Goal: Transaction & Acquisition: Purchase product/service

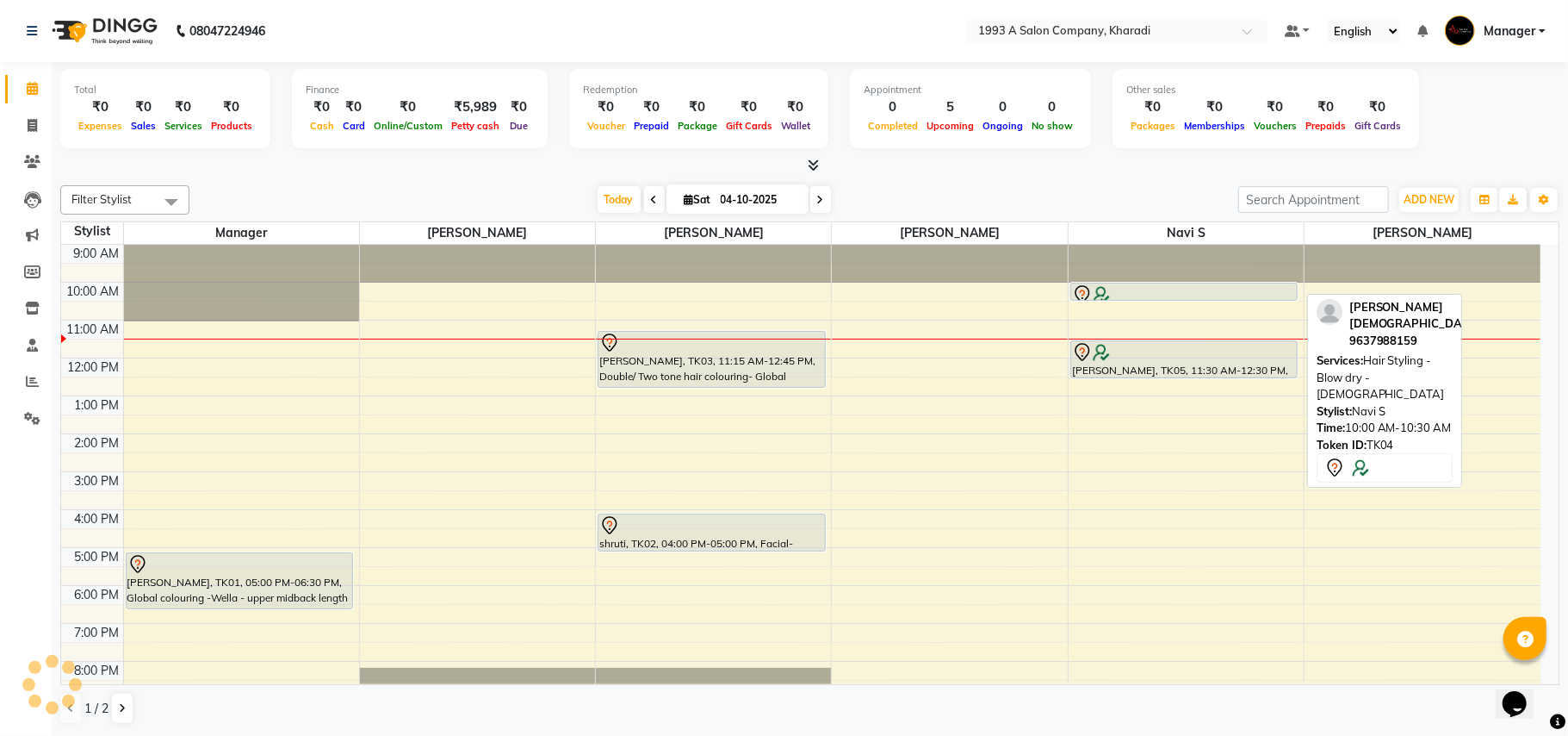
click at [1161, 288] on div at bounding box center [1184, 294] width 225 height 20
select select "7"
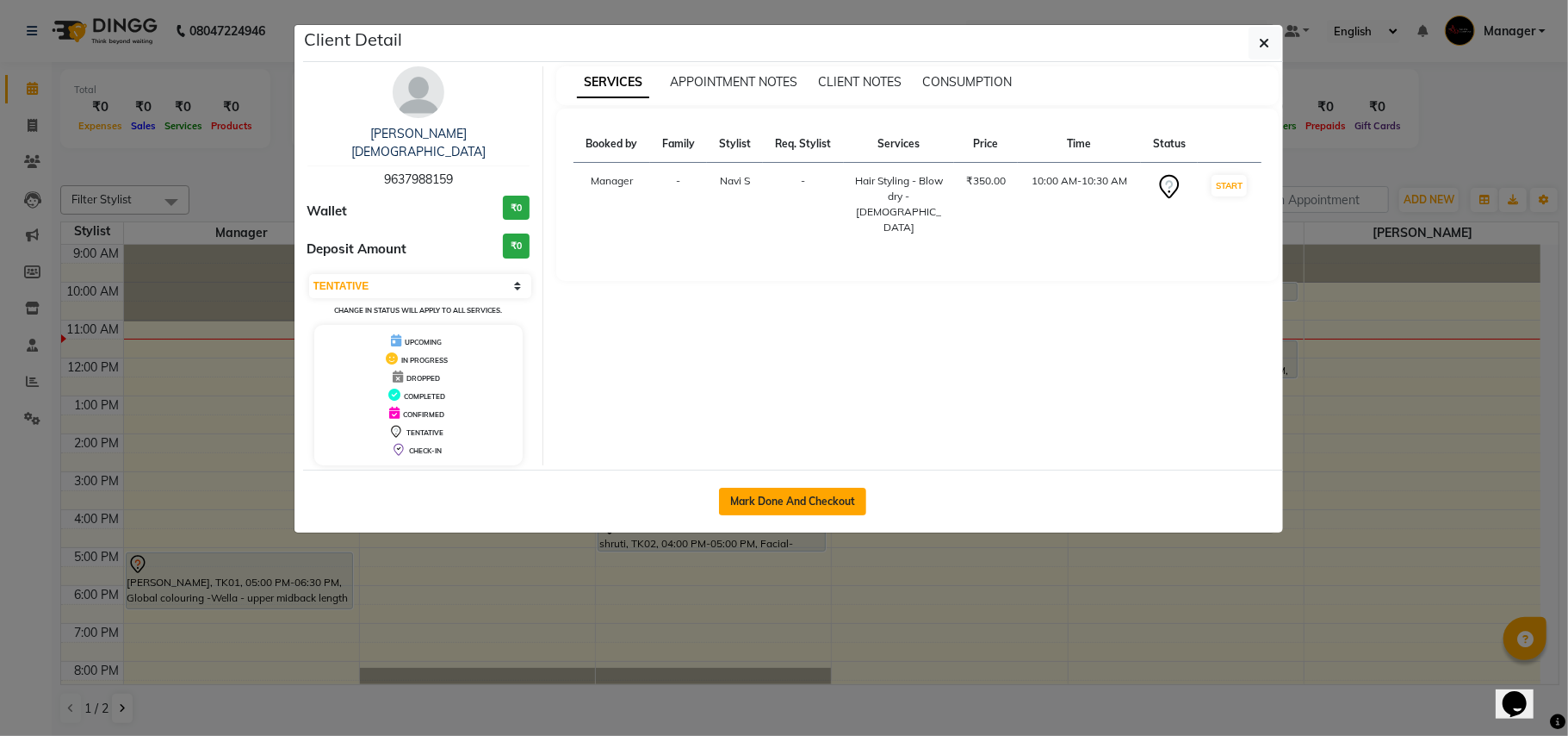
click at [780, 489] on button "Mark Done And Checkout" at bounding box center [792, 501] width 147 height 27
select select "service"
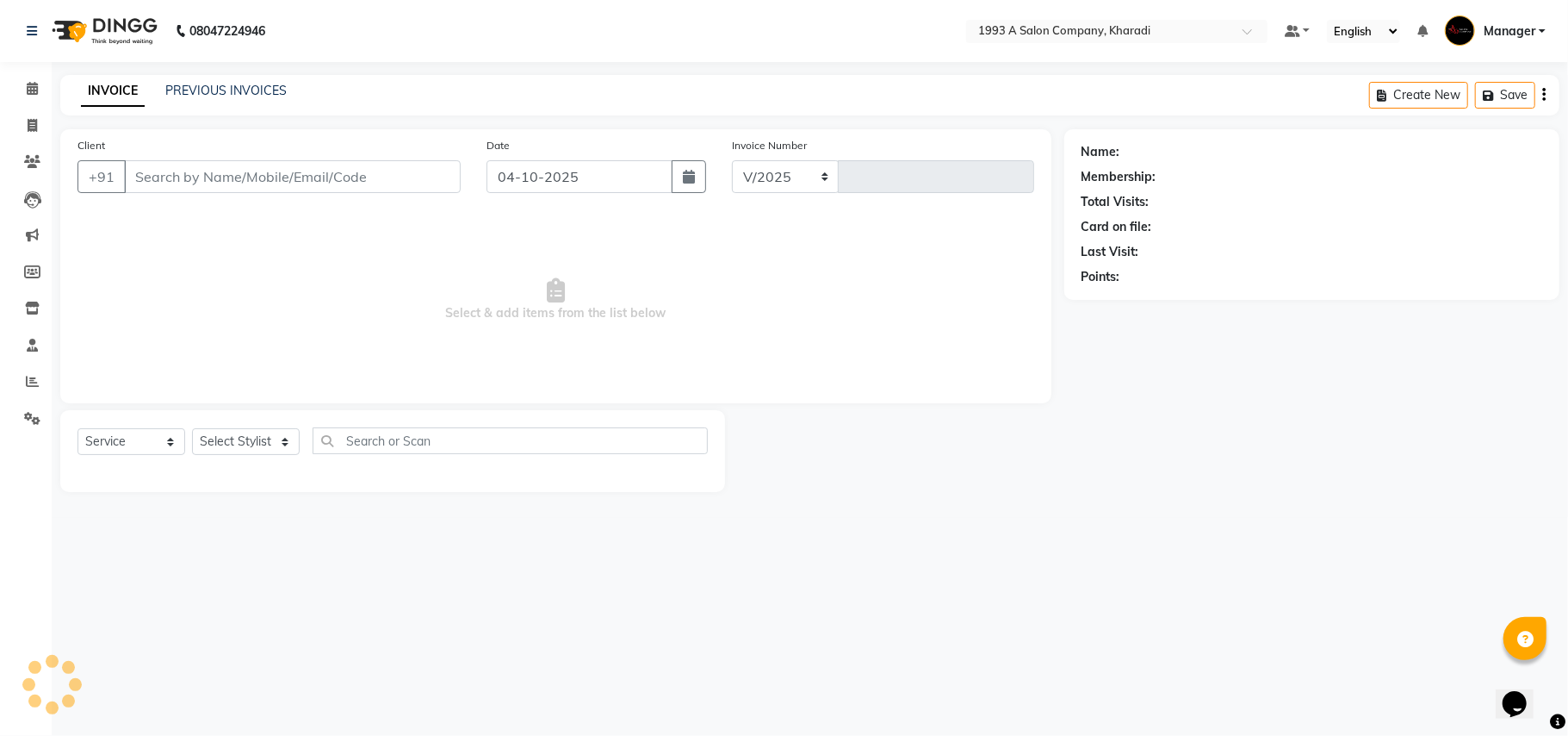
select select "651"
type input "2124"
select select "13350"
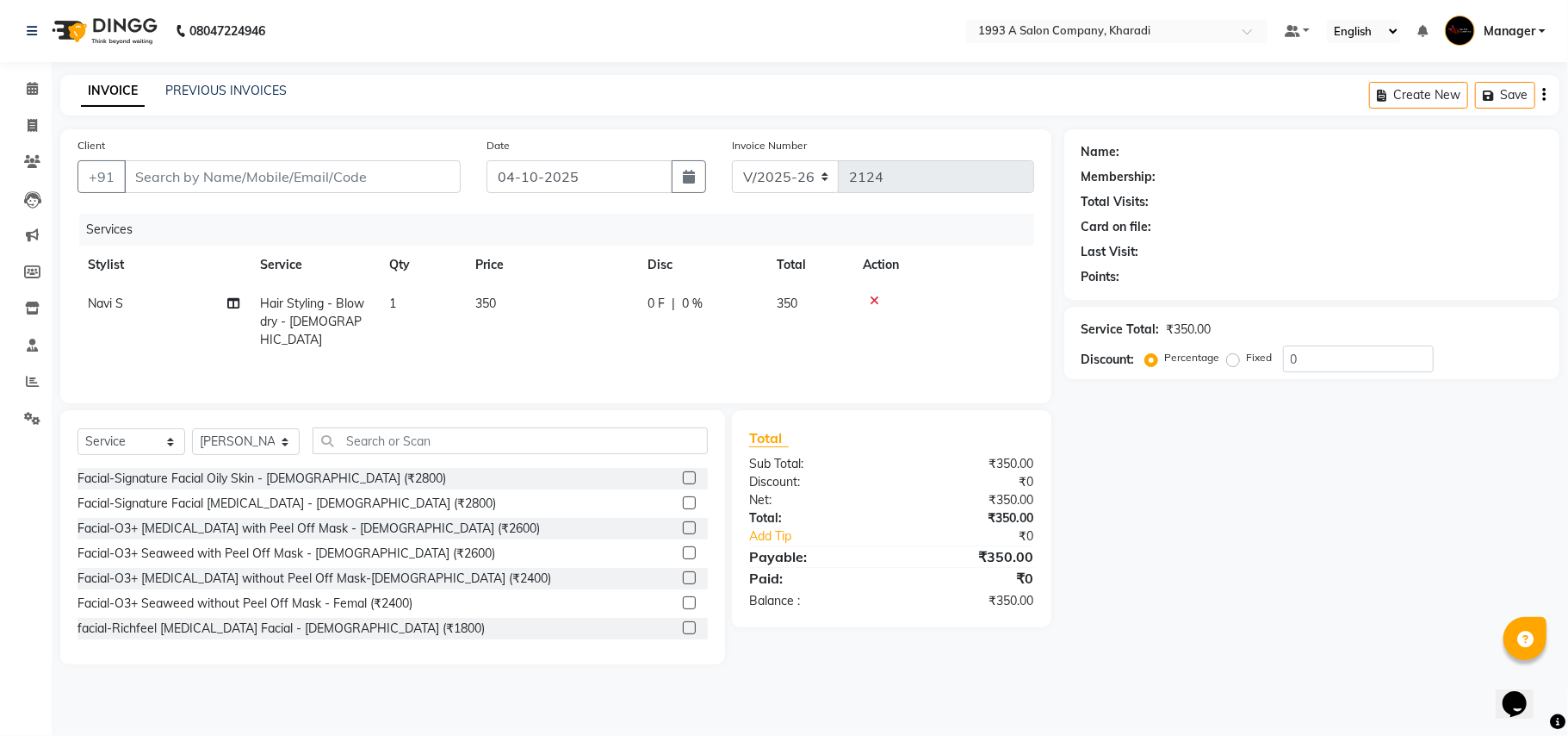
type input "9637988159"
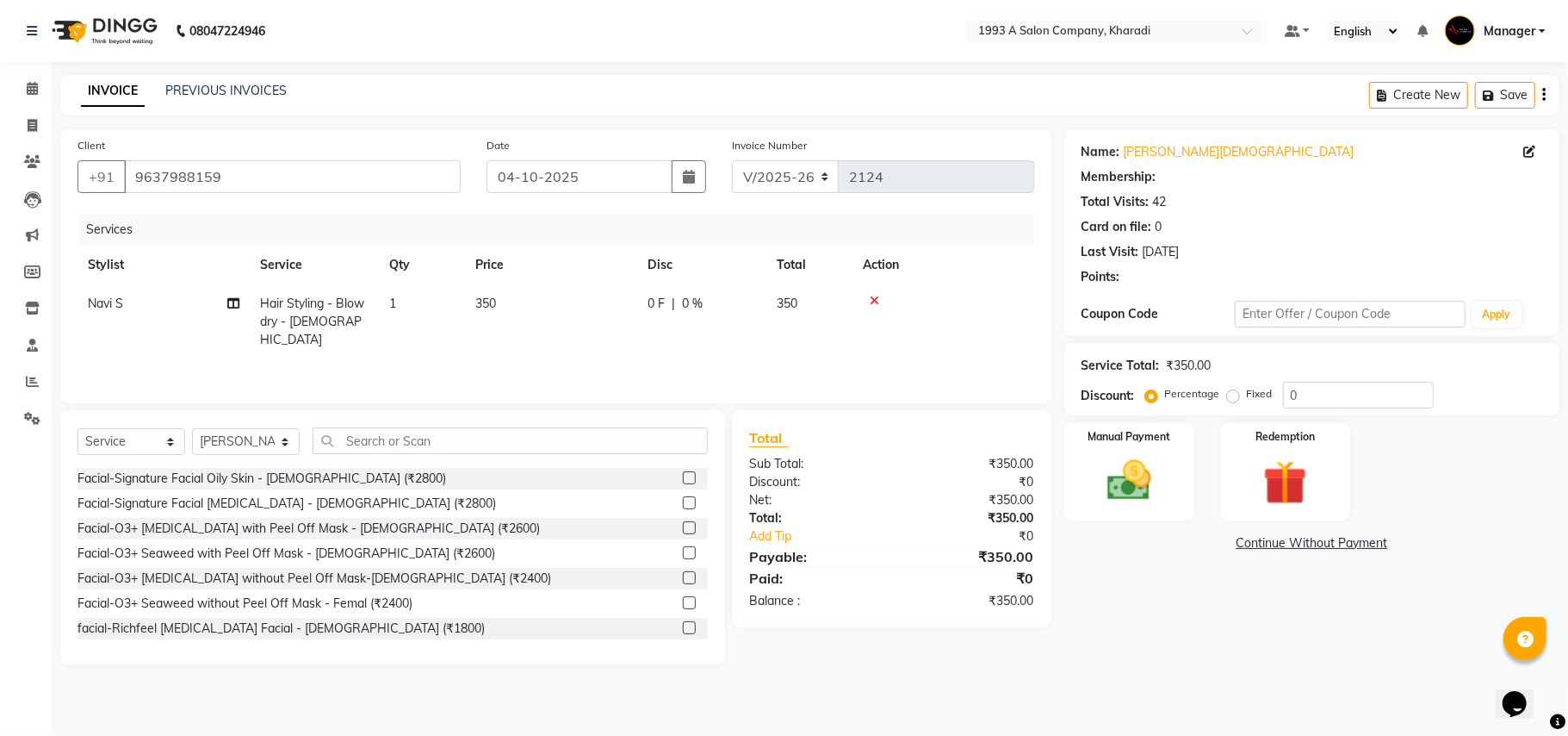
select select "1: Object"
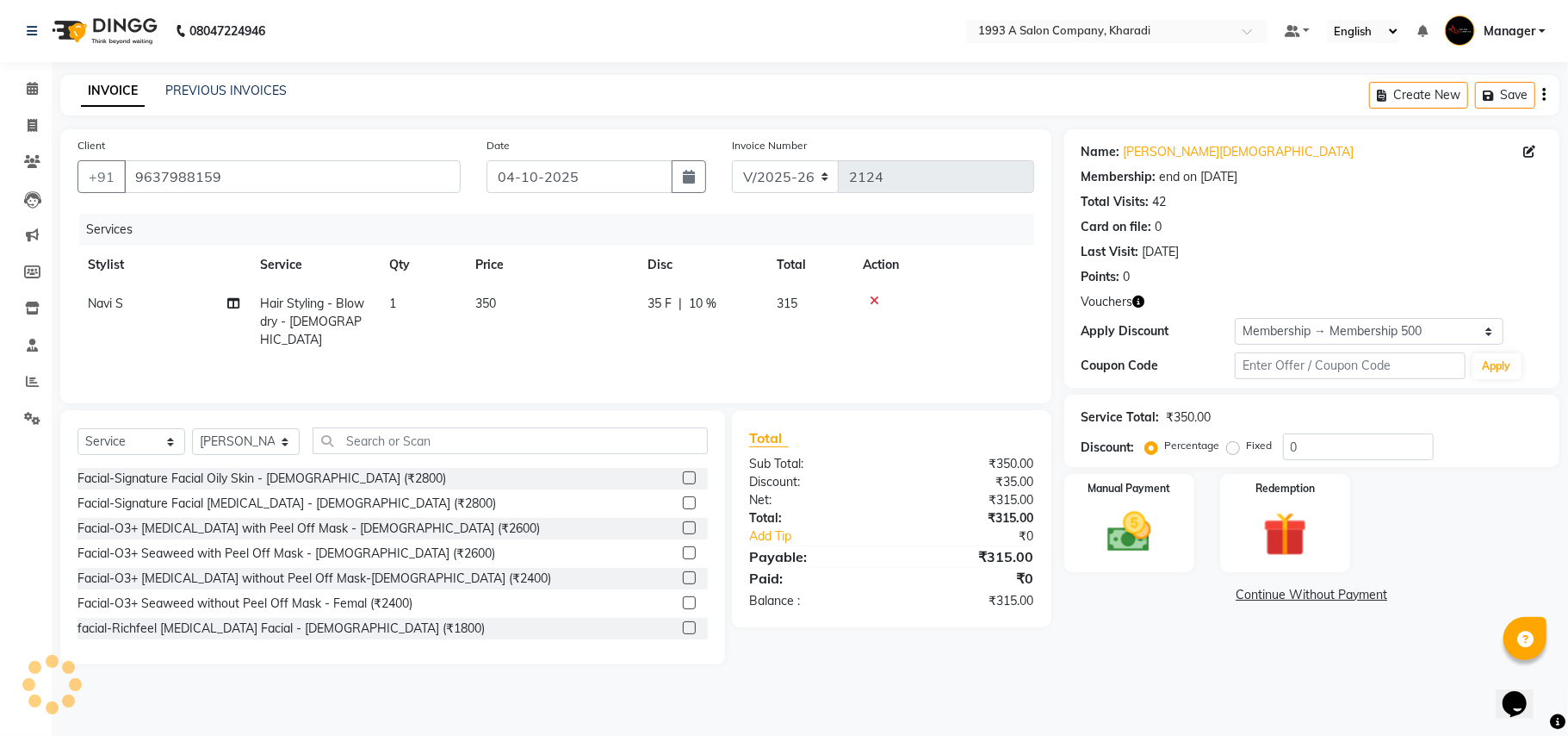
type input "10"
click at [873, 294] on icon at bounding box center [875, 301] width 10 height 12
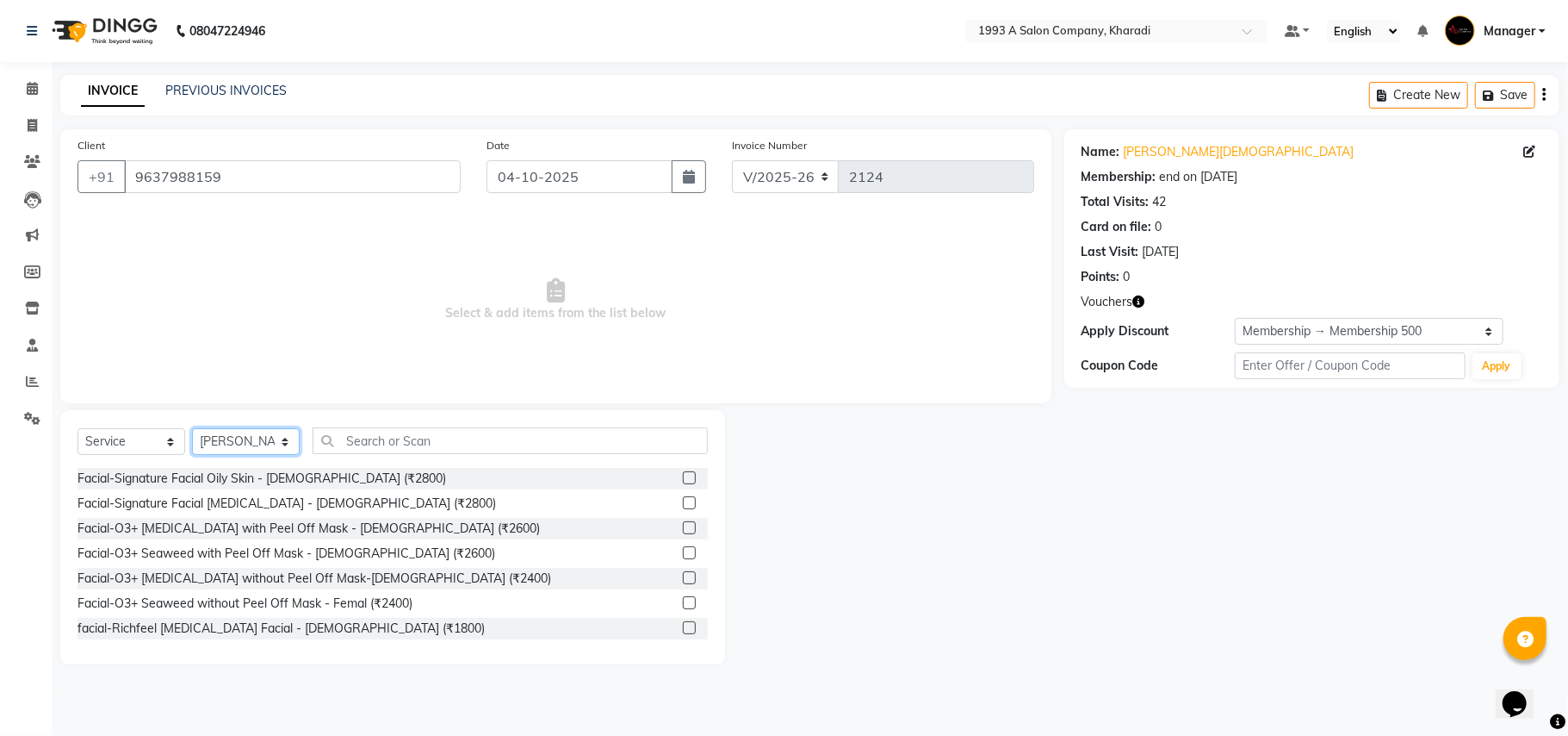
click at [252, 443] on select "Select Stylist [PERSON_NAME] [PERSON_NAME] Manager [PERSON_NAME] S Neha Tigote …" at bounding box center [246, 442] width 107 height 26
select select "90882"
click at [192, 428] on select "Select Stylist [PERSON_NAME] [PERSON_NAME] Manager [PERSON_NAME] S Neha Tigote …" at bounding box center [246, 442] width 107 height 26
click at [356, 445] on input "text" at bounding box center [510, 441] width 396 height 26
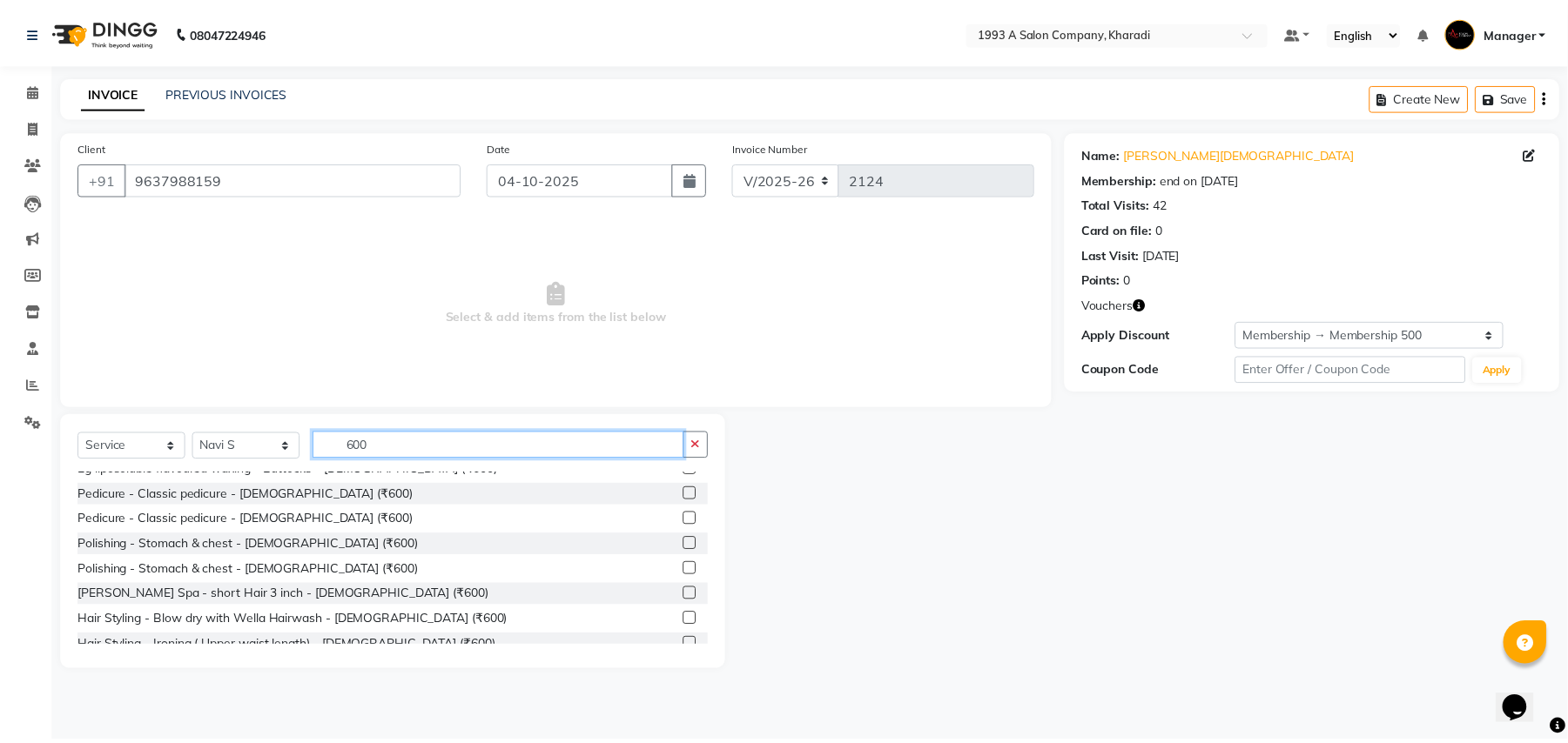
scroll to position [348, 0]
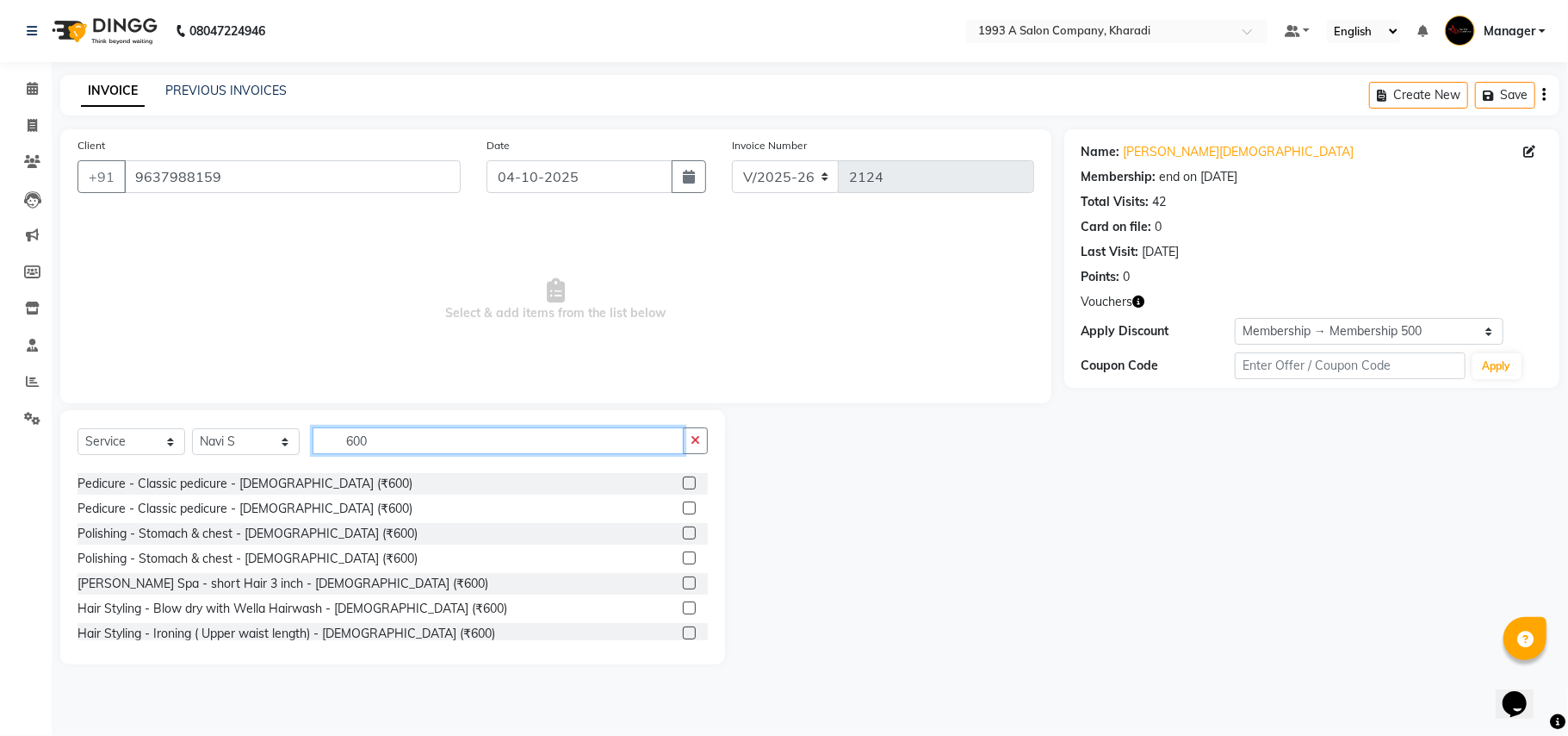
type input "600"
click at [683, 607] on label at bounding box center [689, 607] width 13 height 13
click at [683, 607] on input "checkbox" at bounding box center [688, 608] width 11 height 11
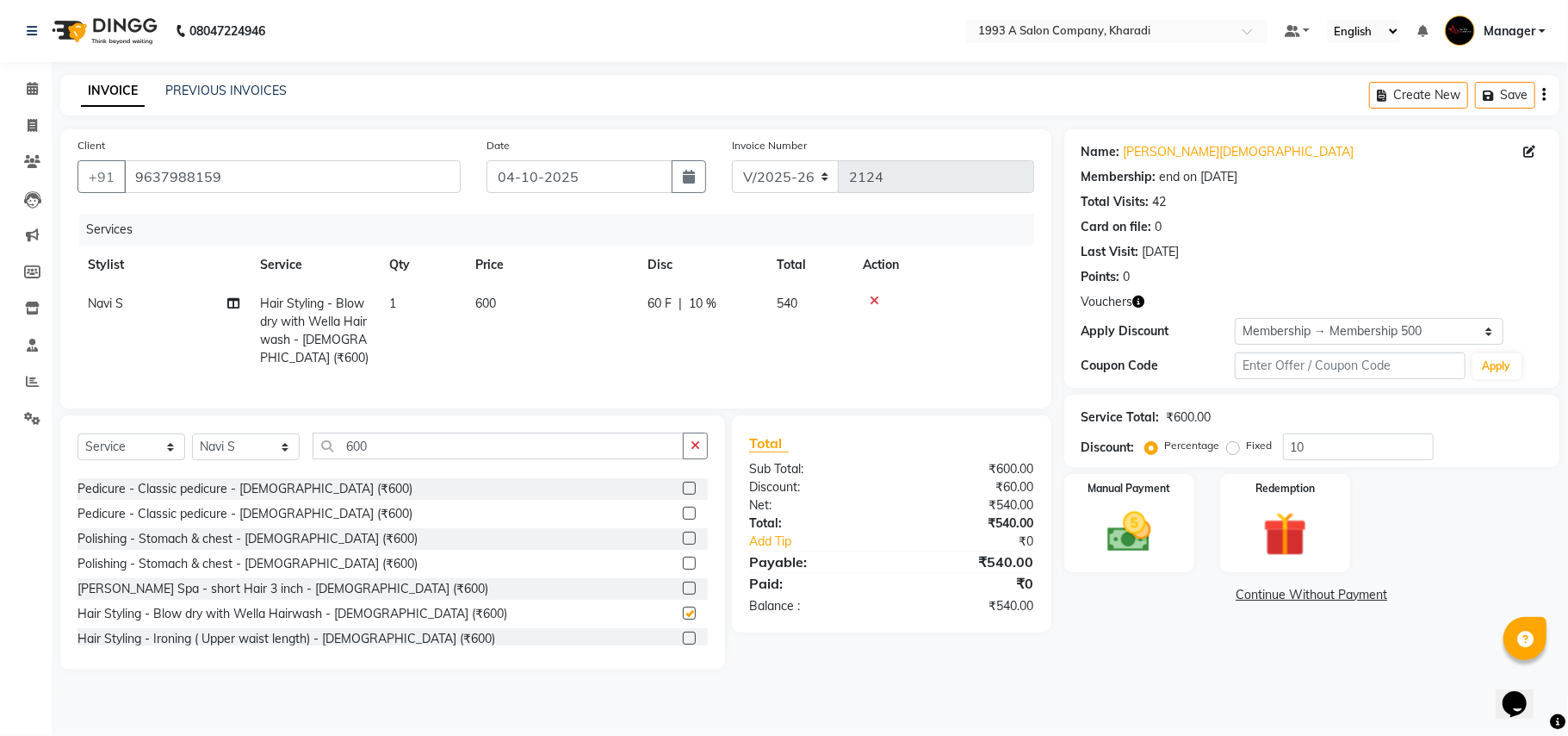
checkbox input "false"
click at [1325, 446] on input "10" at bounding box center [1358, 447] width 151 height 26
type input "1"
click at [655, 301] on span "0 F" at bounding box center [656, 303] width 18 height 19
select select "90882"
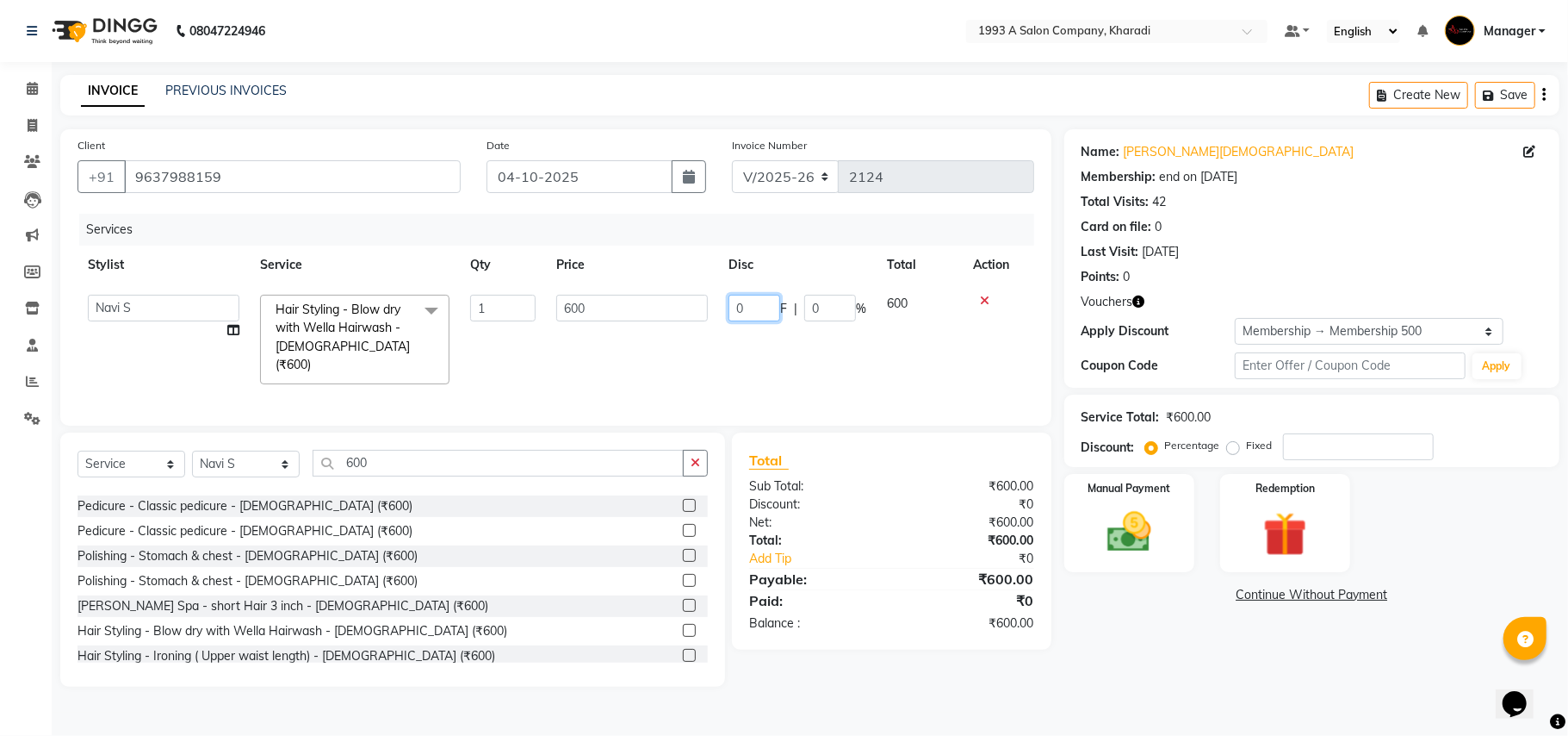
click at [746, 308] on input "0" at bounding box center [754, 308] width 52 height 26
type input "50"
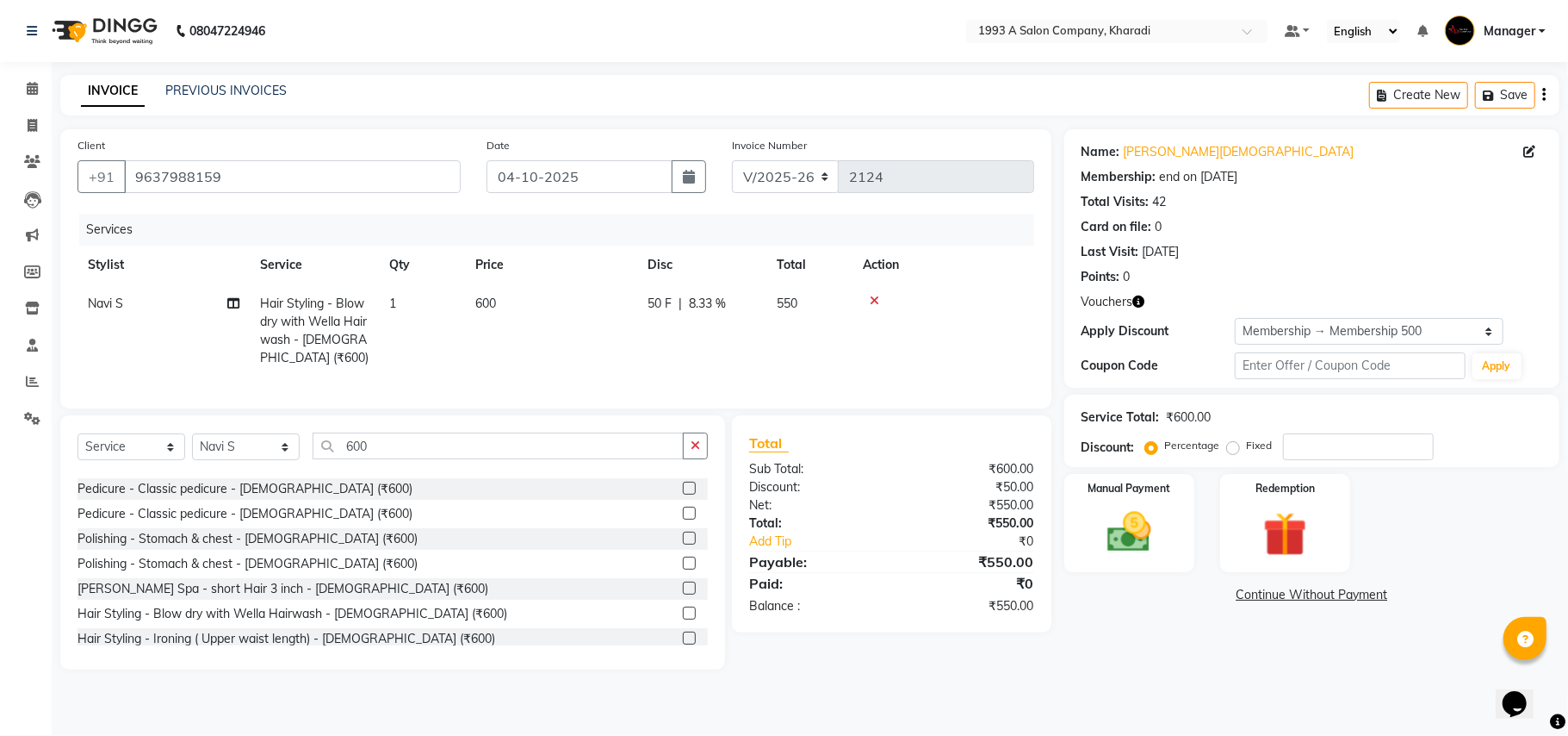
click at [727, 359] on td "50 F | 8.33 %" at bounding box center [702, 331] width 129 height 93
select select "90882"
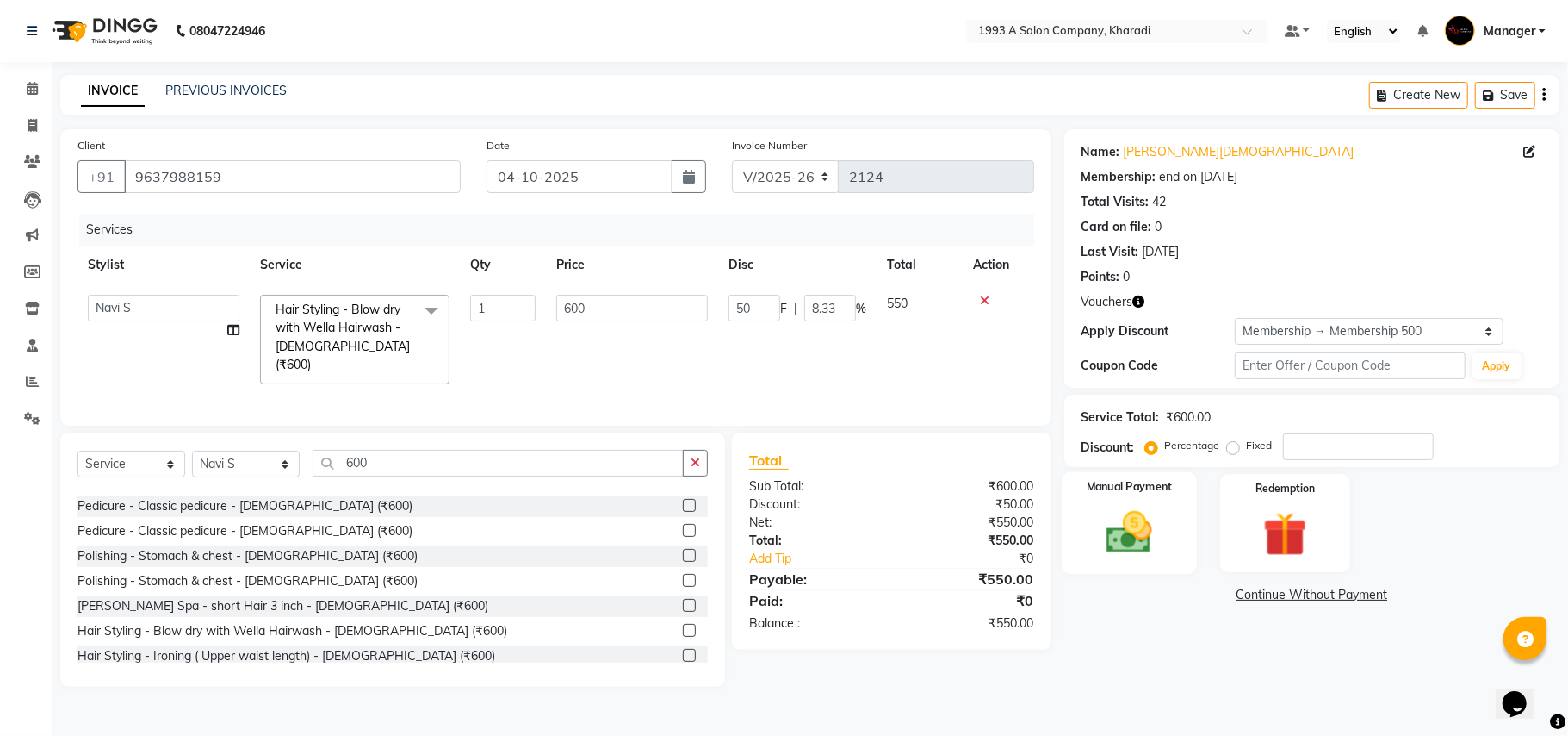
click at [1183, 565] on div "Manual Payment" at bounding box center [1130, 523] width 136 height 101
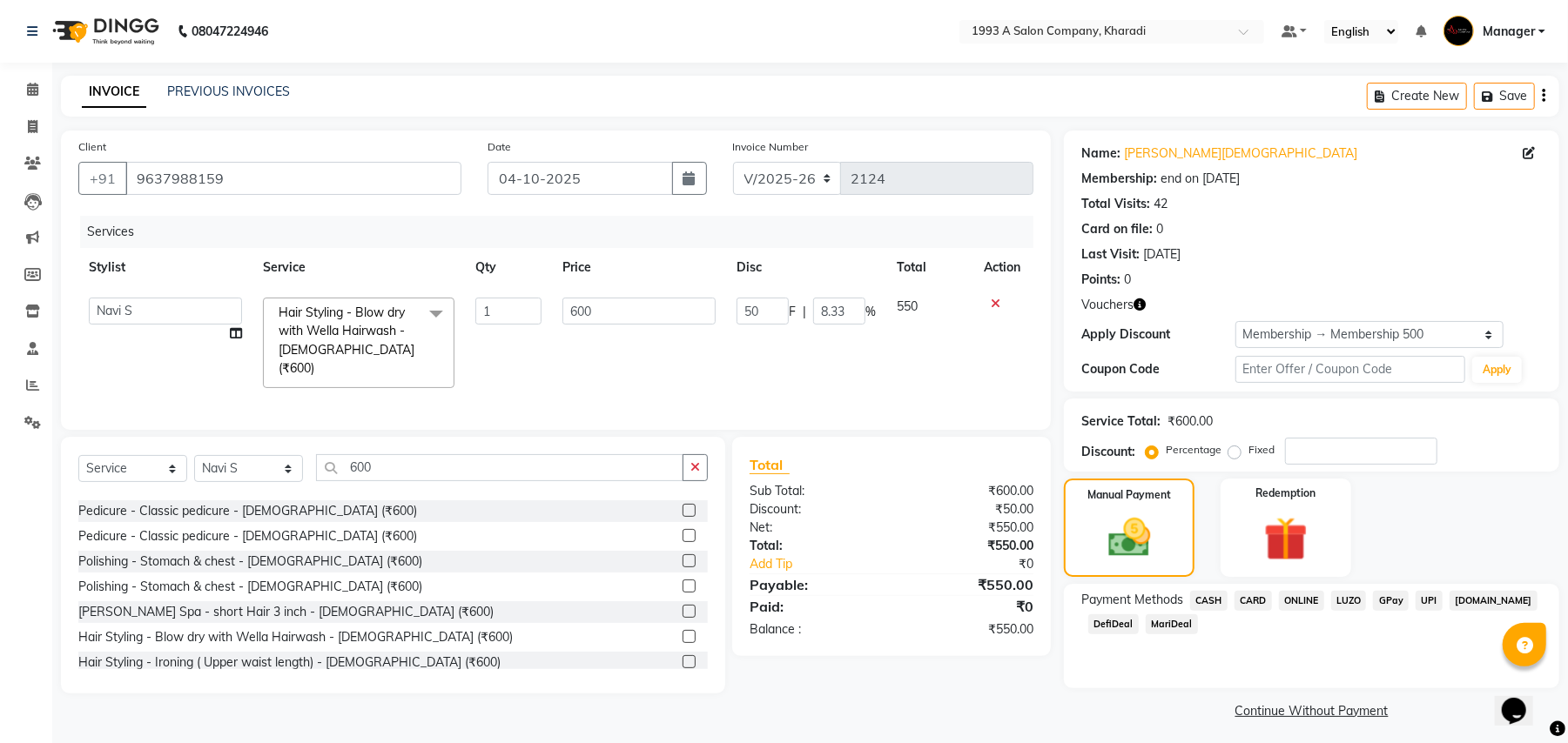
click at [1254, 601] on span "CARD" at bounding box center [1253, 601] width 37 height 20
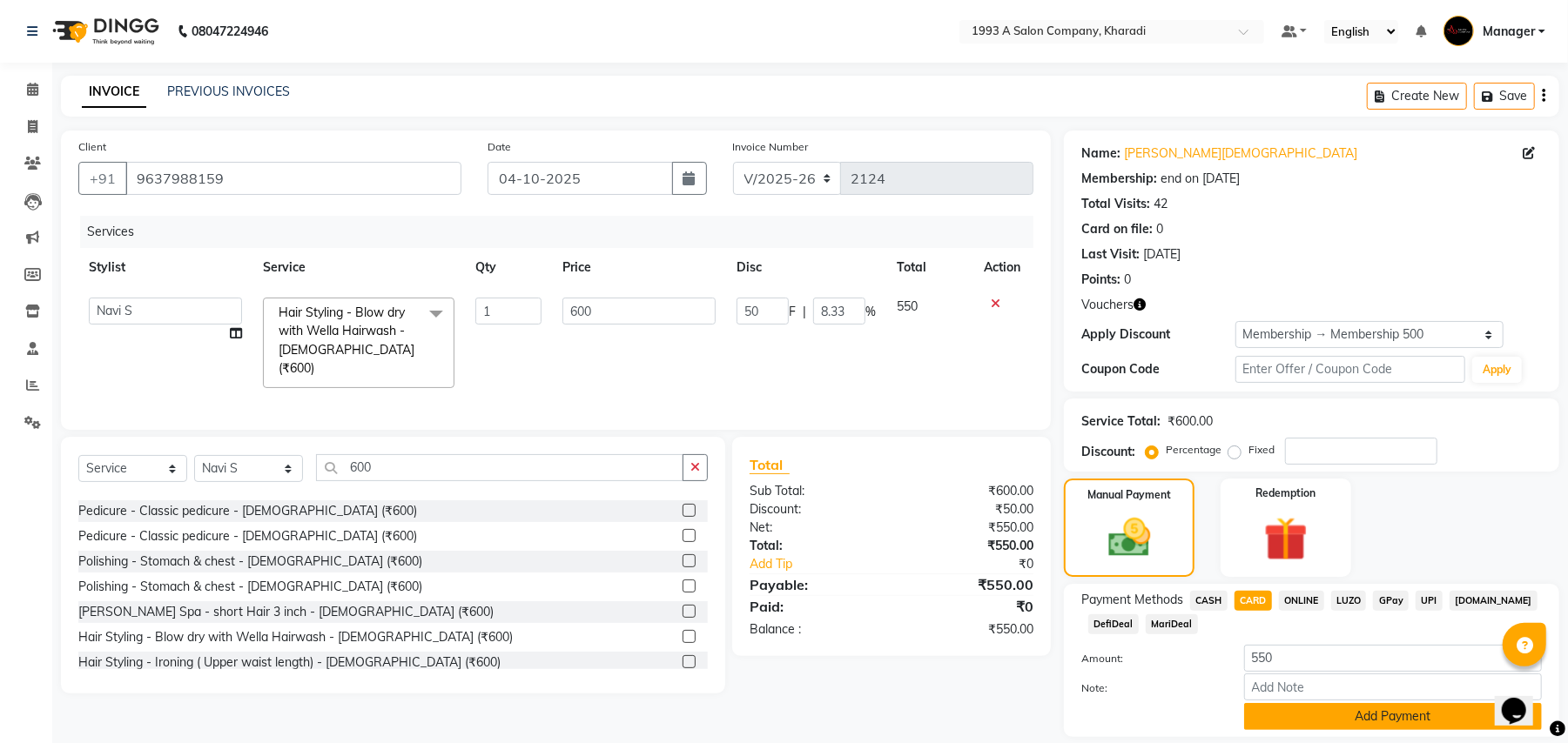
click at [1369, 719] on button "Add Payment" at bounding box center [1393, 716] width 297 height 27
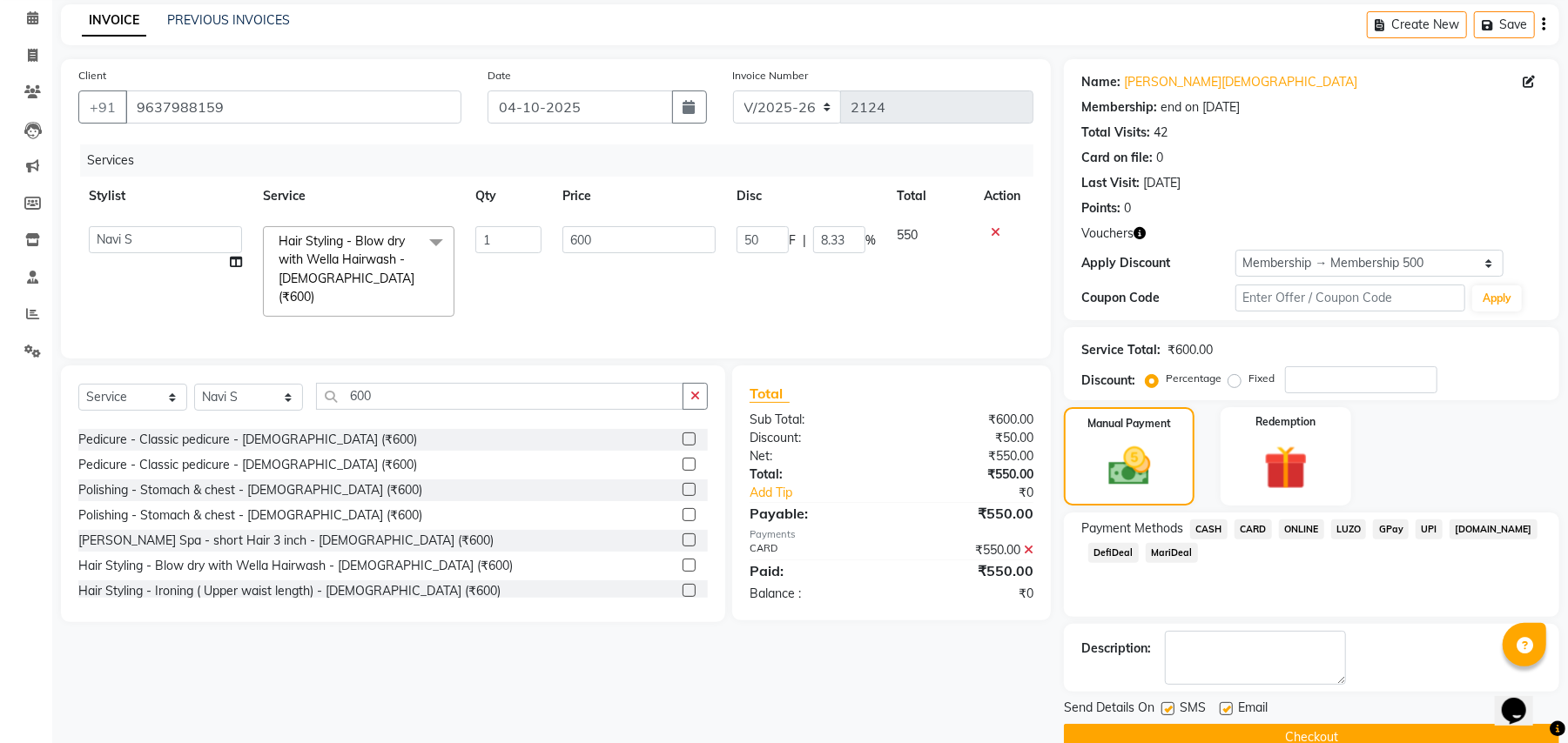
scroll to position [106, 0]
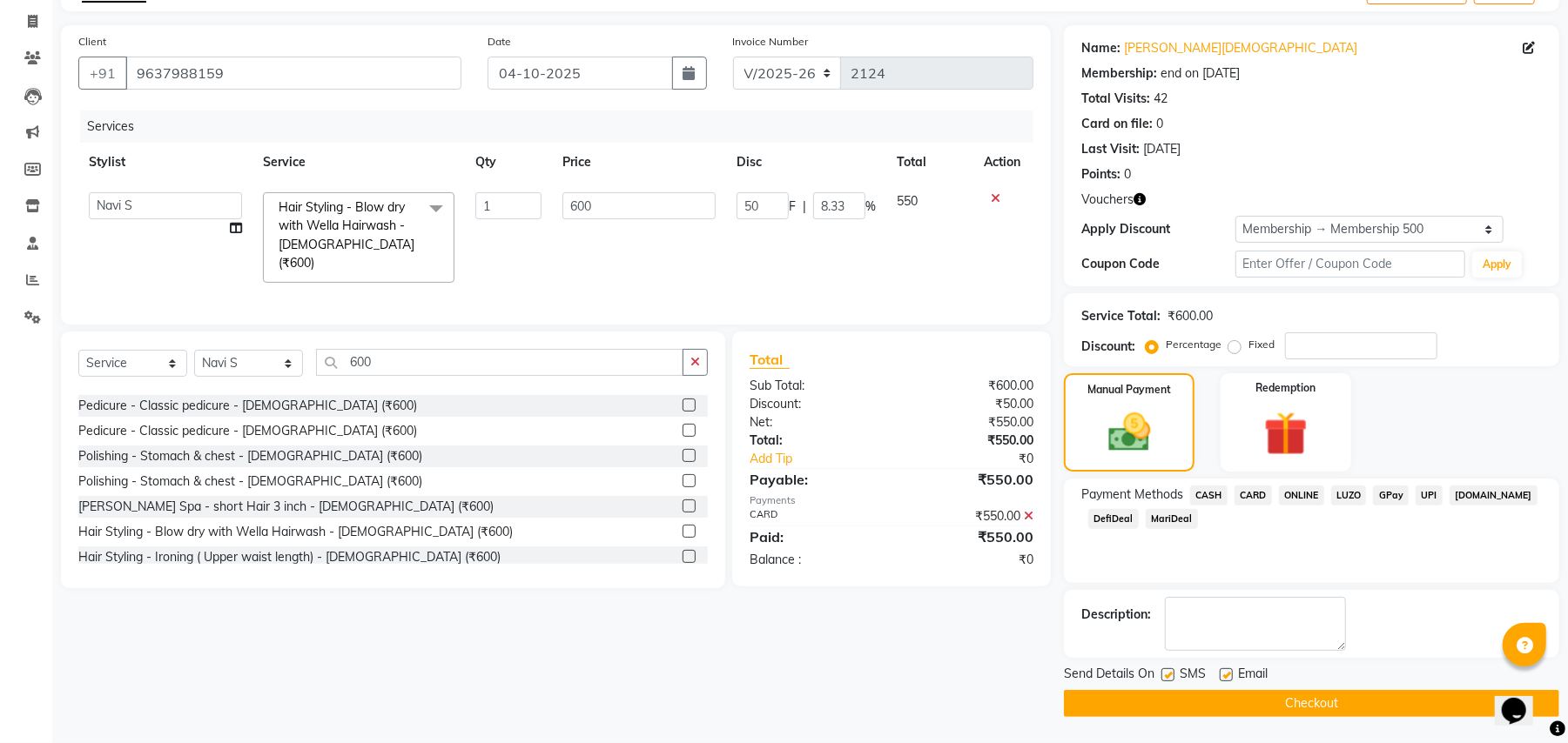
click at [1308, 712] on button "Checkout" at bounding box center [1312, 703] width 495 height 27
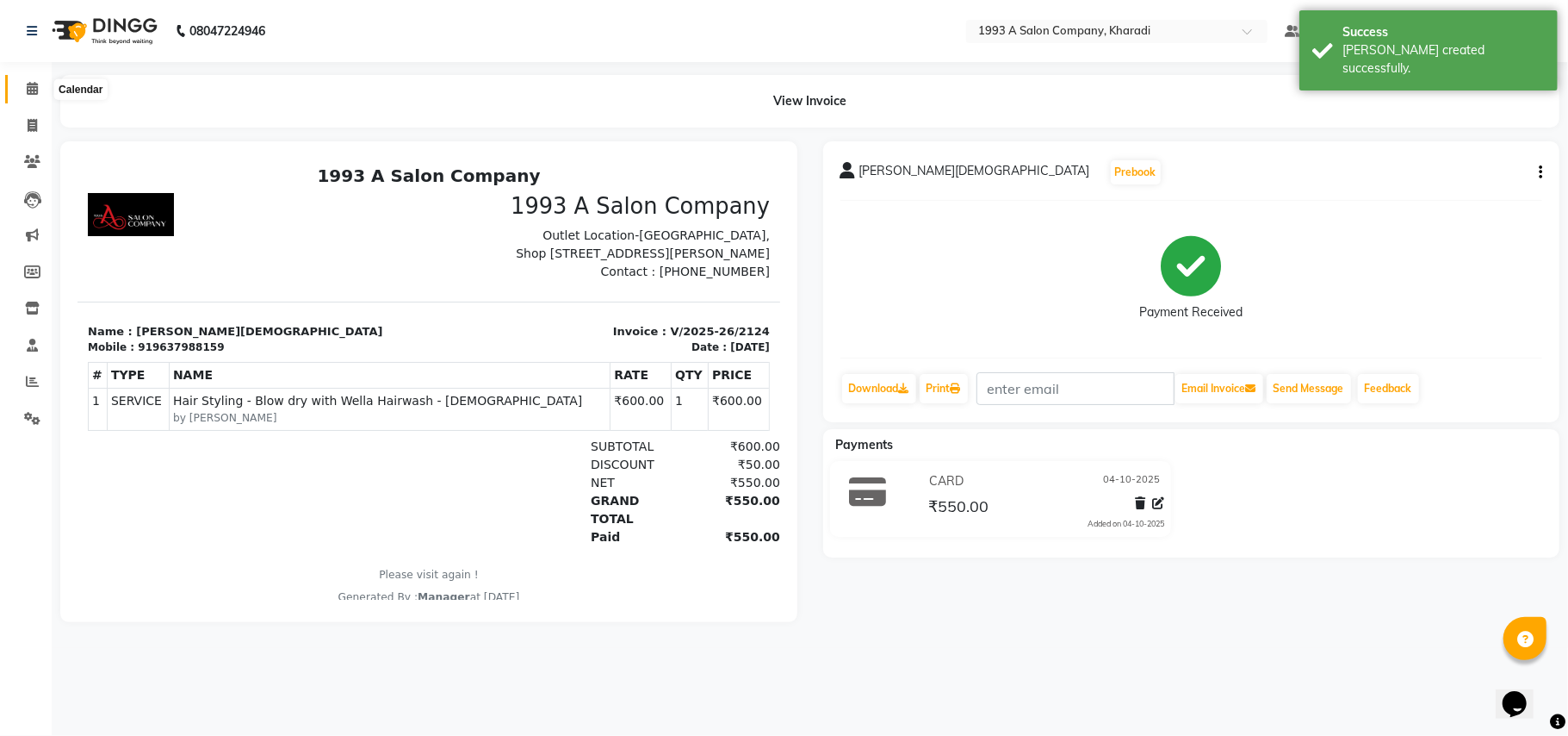
click at [31, 86] on icon at bounding box center [32, 88] width 11 height 13
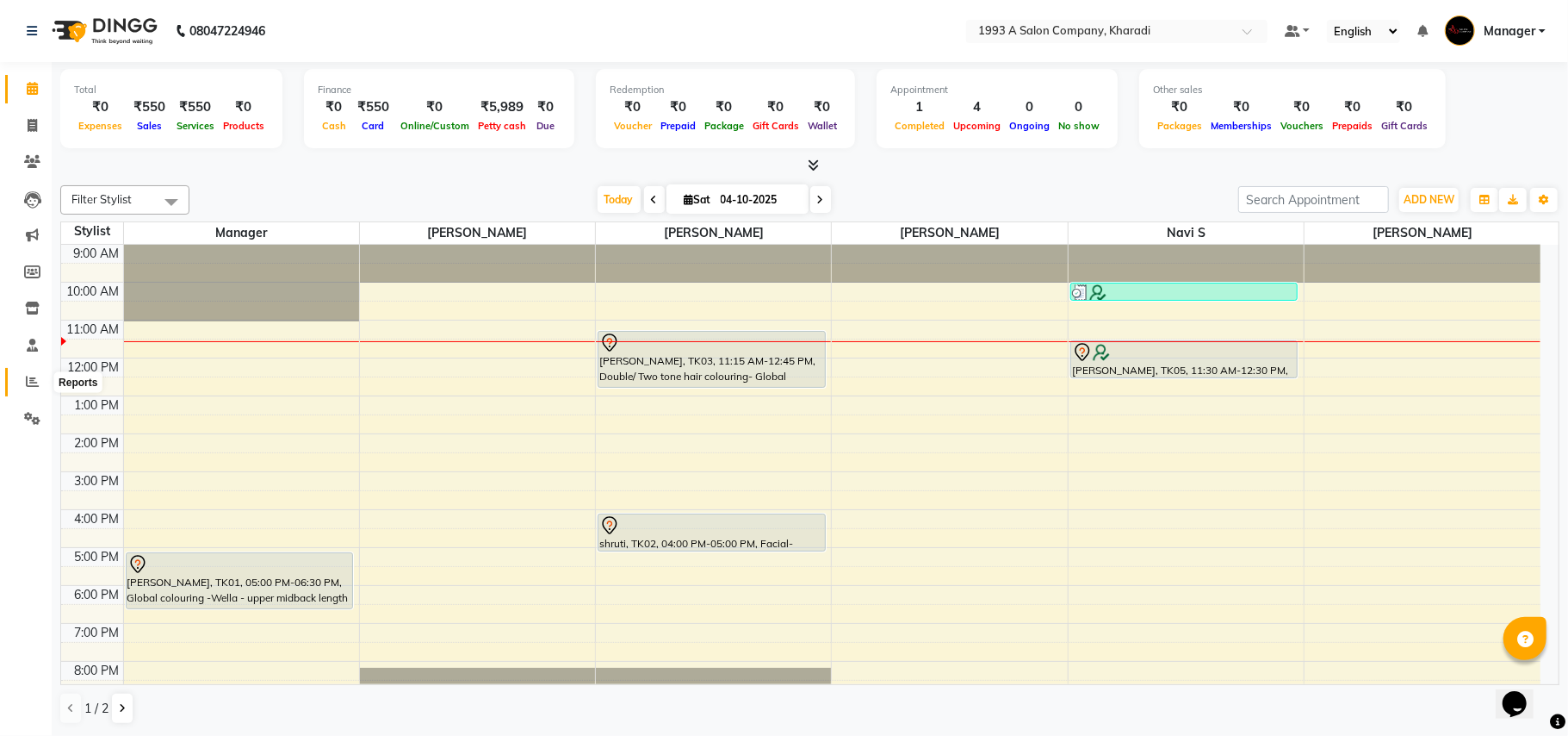
click at [33, 384] on icon at bounding box center [32, 381] width 13 height 13
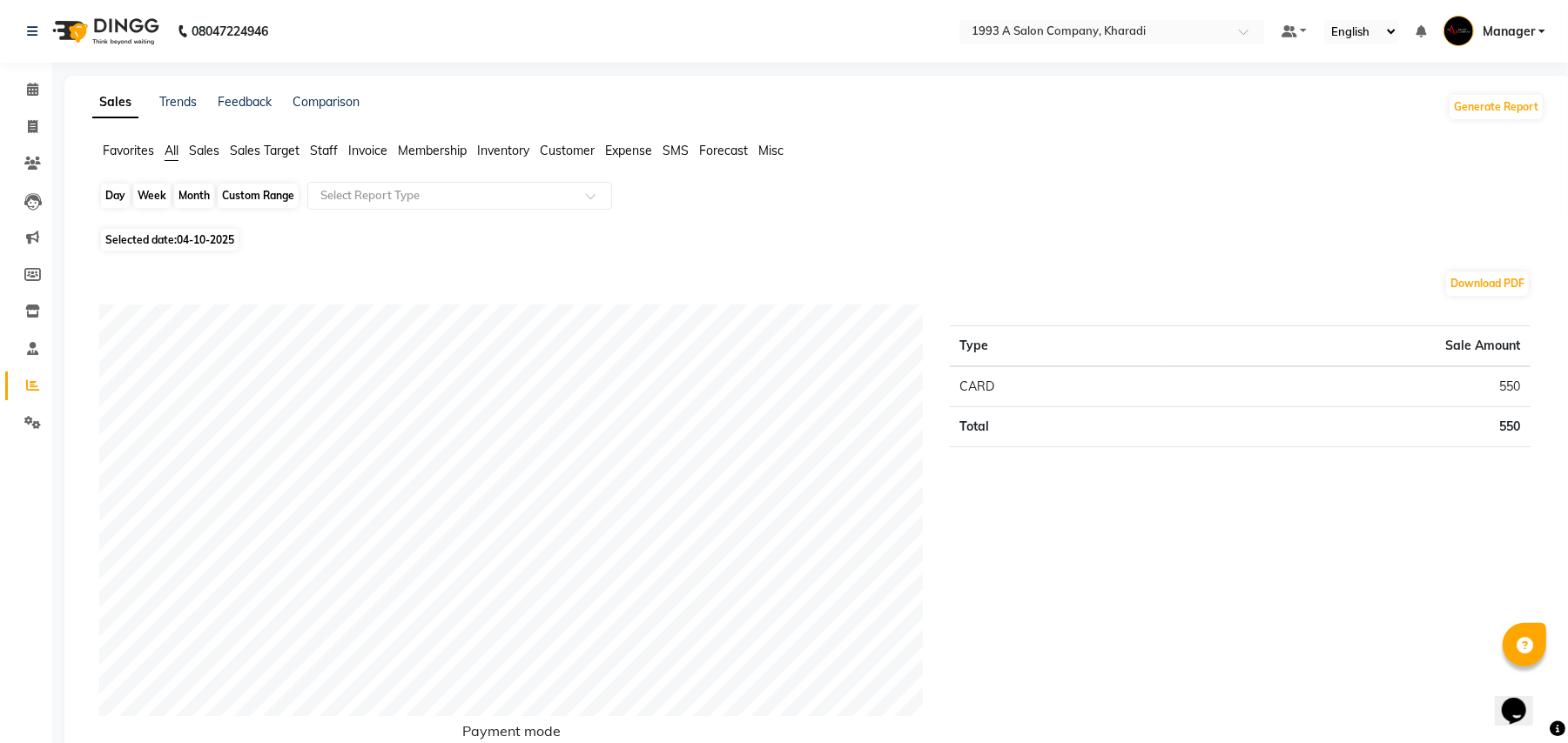
click at [108, 191] on div "Day" at bounding box center [115, 195] width 28 height 24
select select "10"
select select "2025"
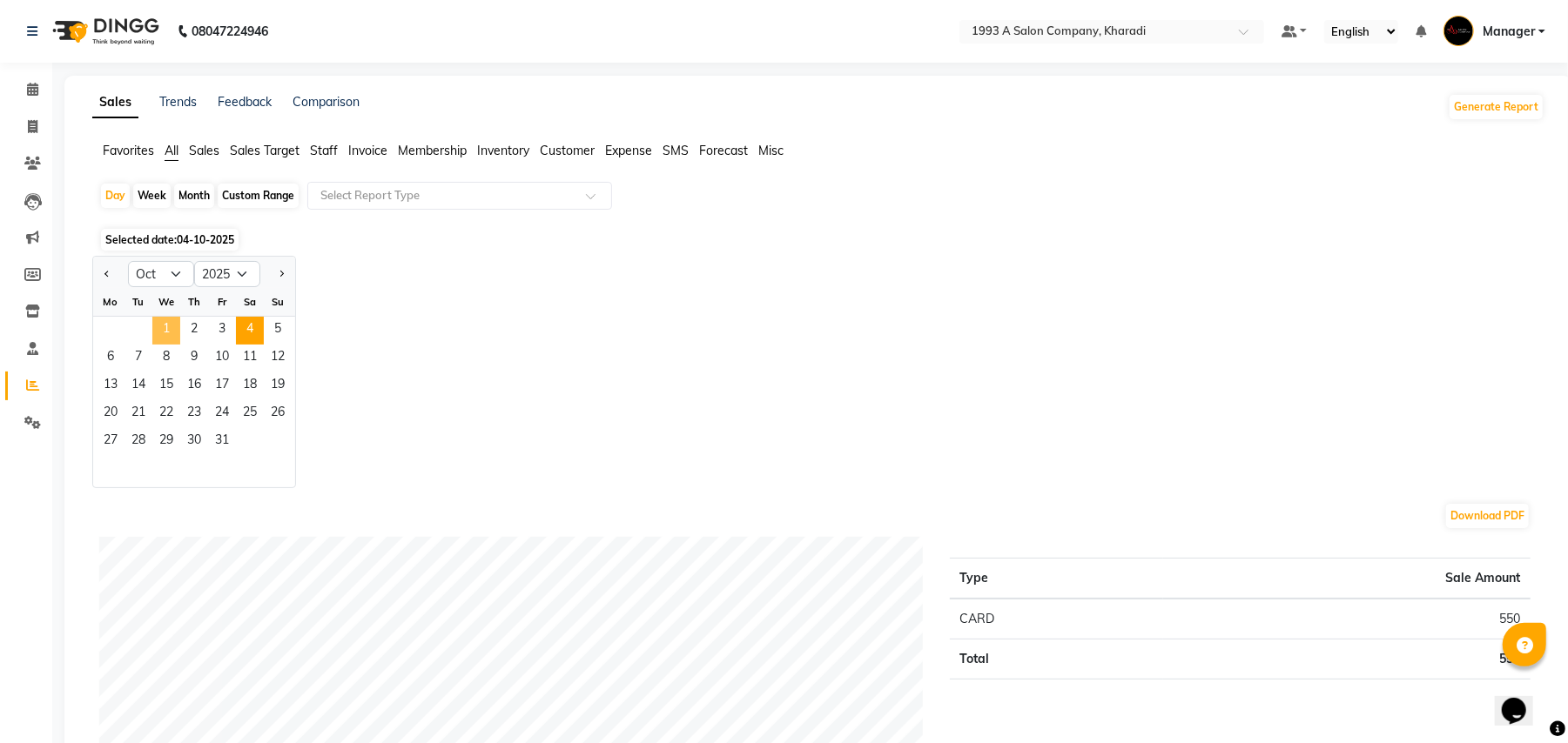
click at [167, 325] on span "1" at bounding box center [166, 330] width 28 height 28
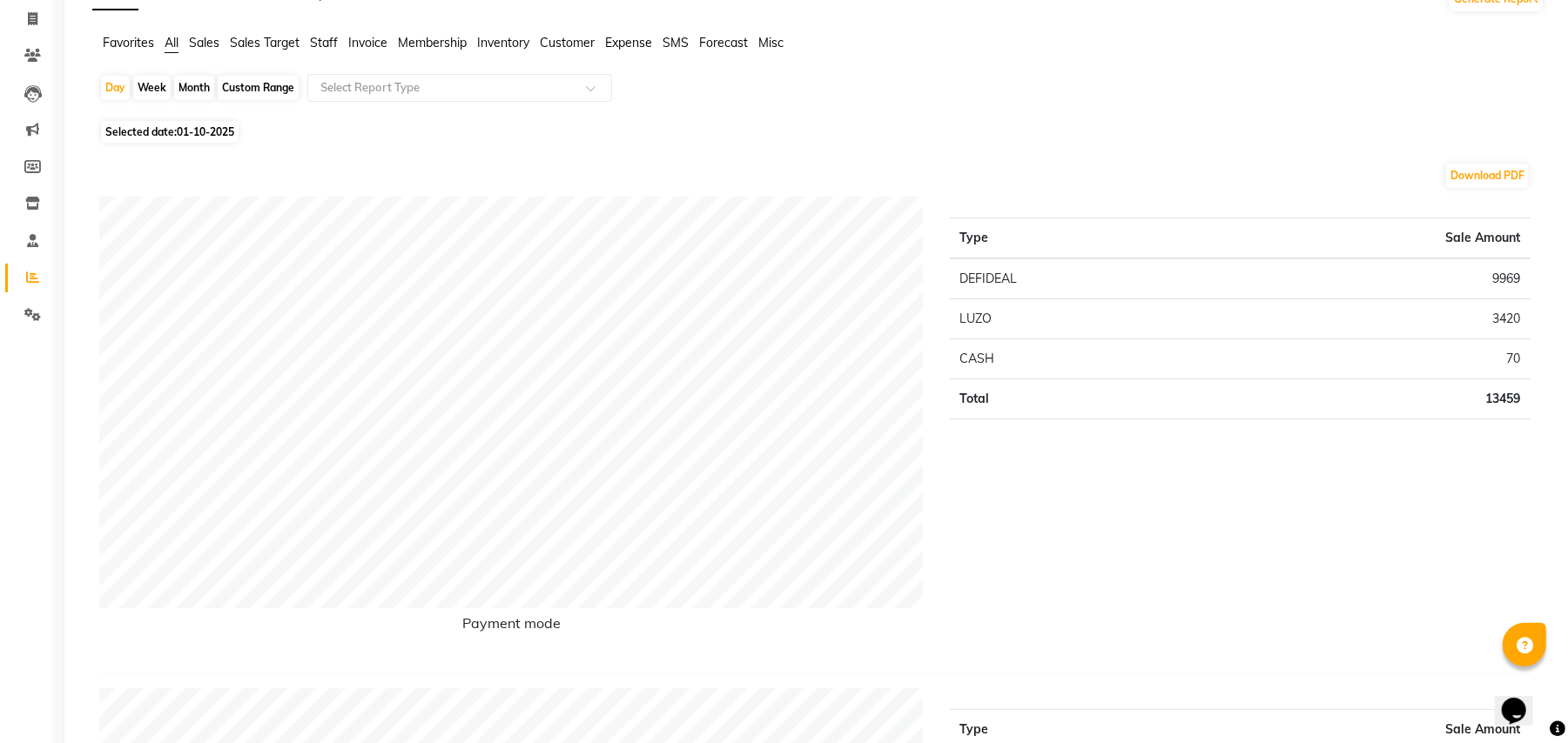
scroll to position [136, 0]
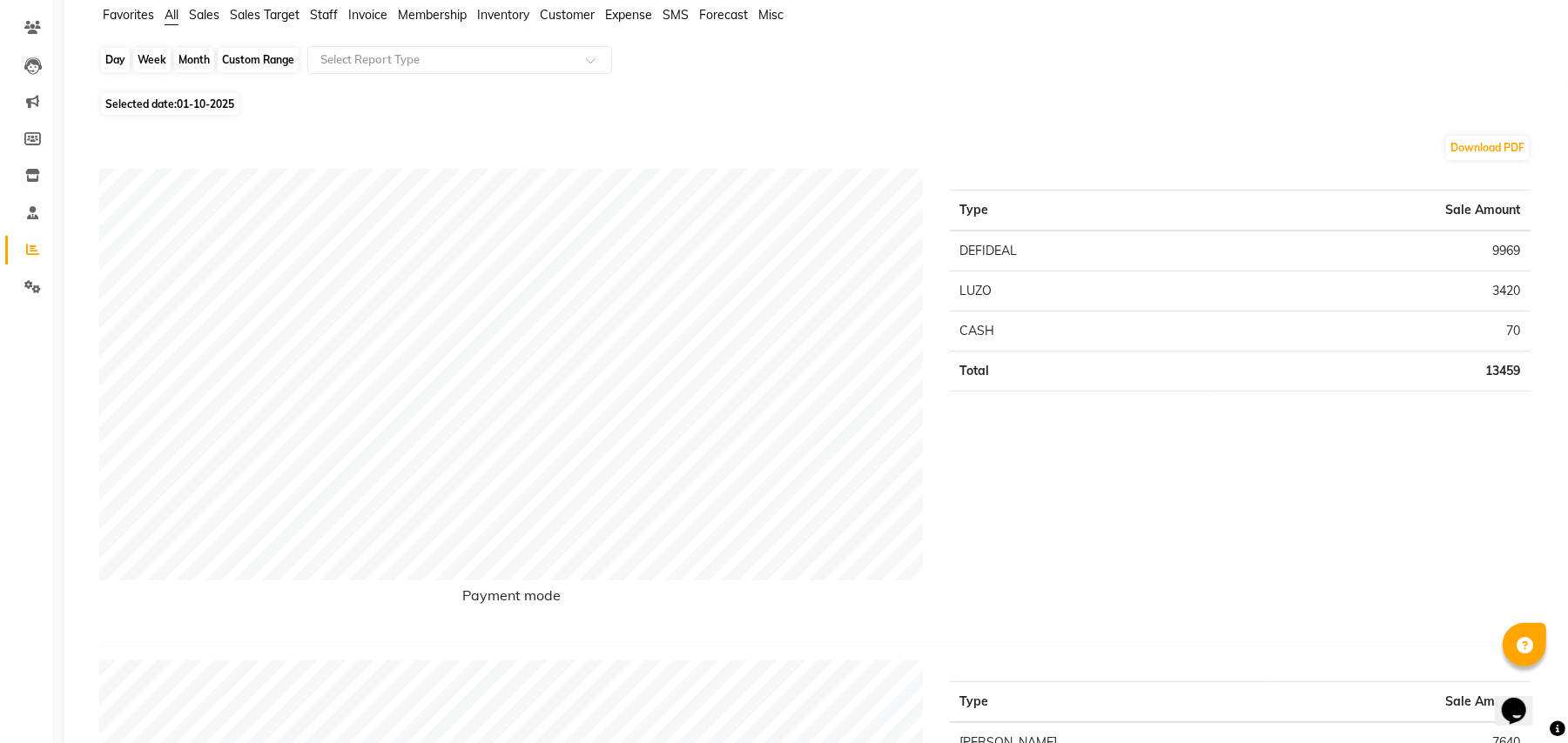
click at [120, 57] on div "Day" at bounding box center [115, 60] width 28 height 24
select select "10"
select select "2025"
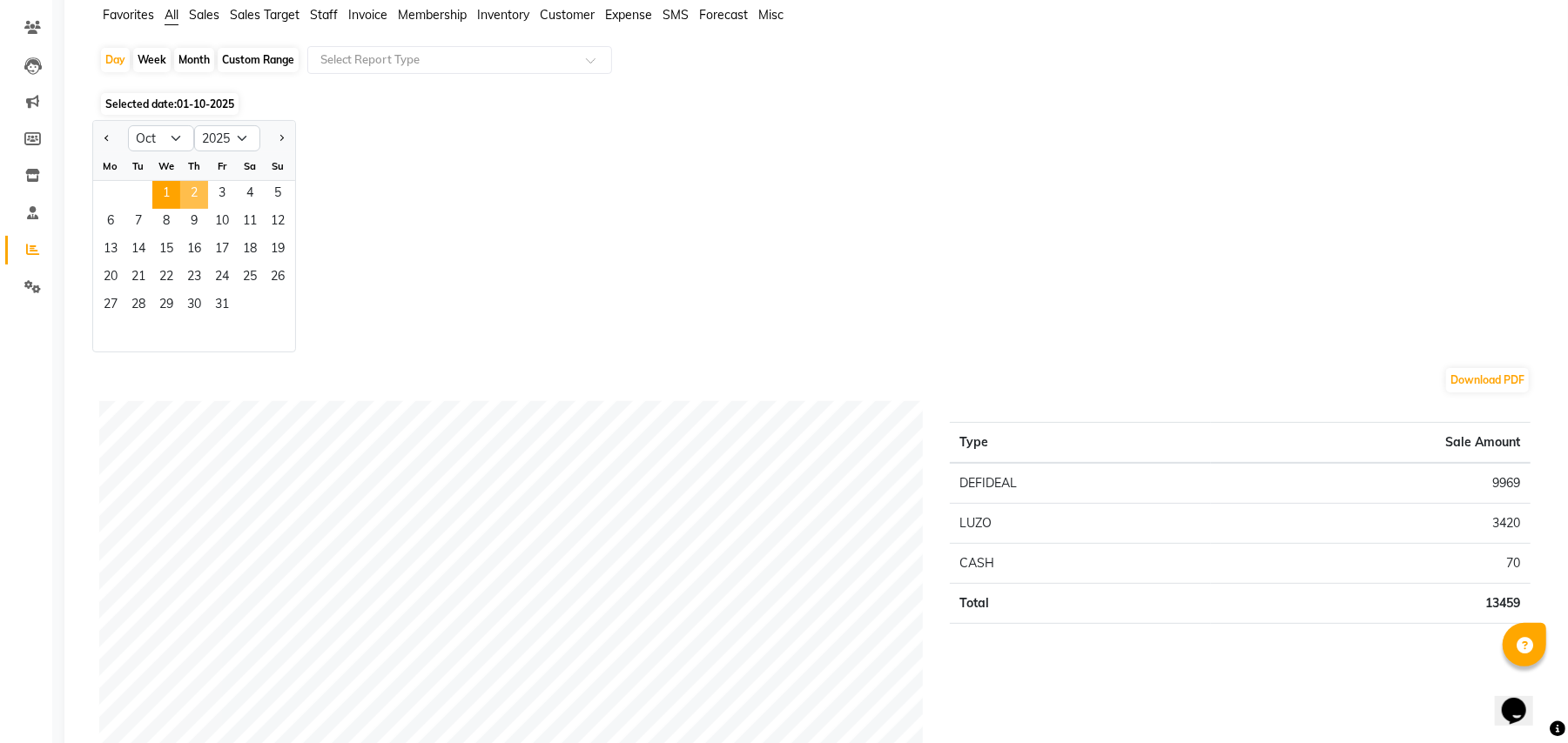
click at [196, 198] on span "2" at bounding box center [193, 194] width 28 height 28
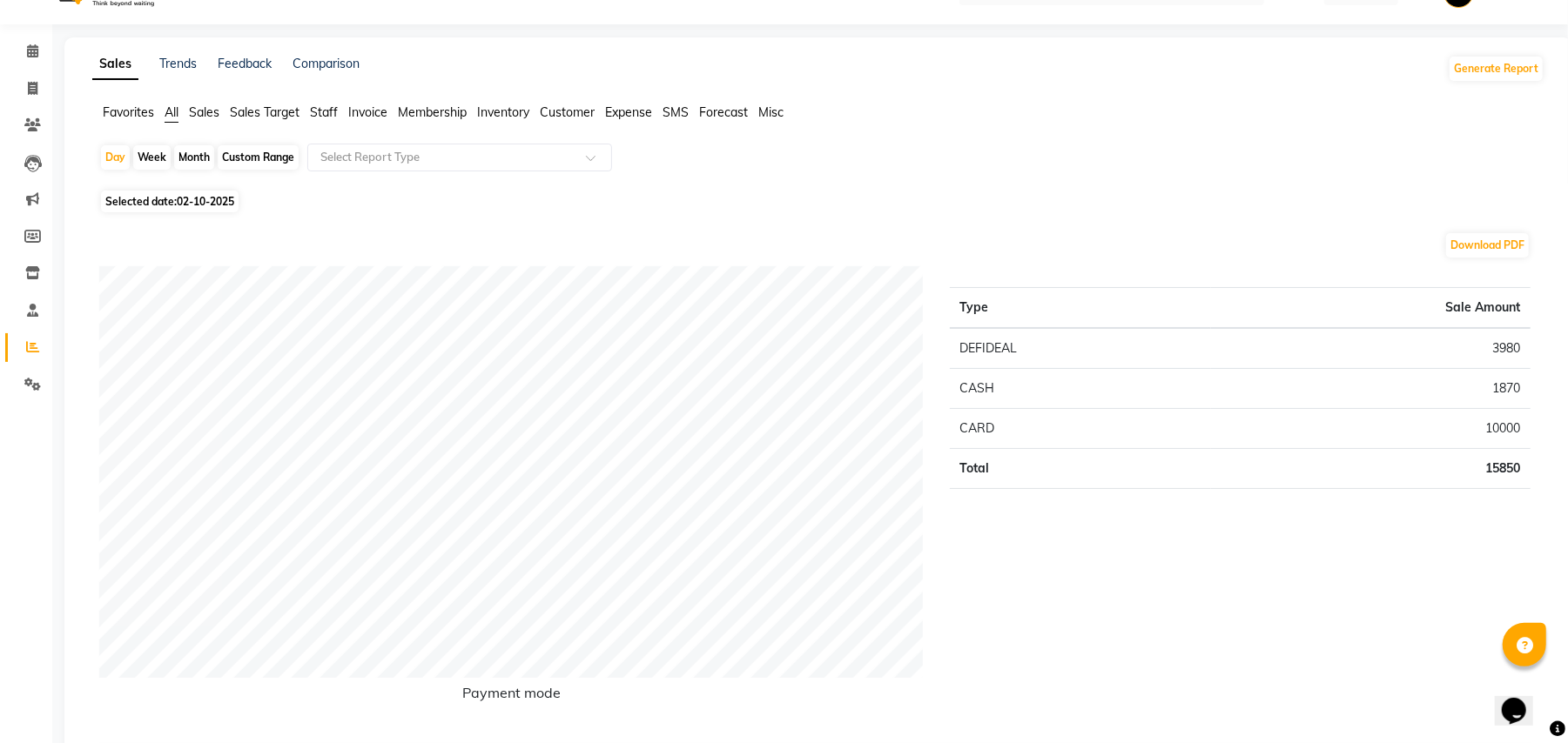
scroll to position [0, 0]
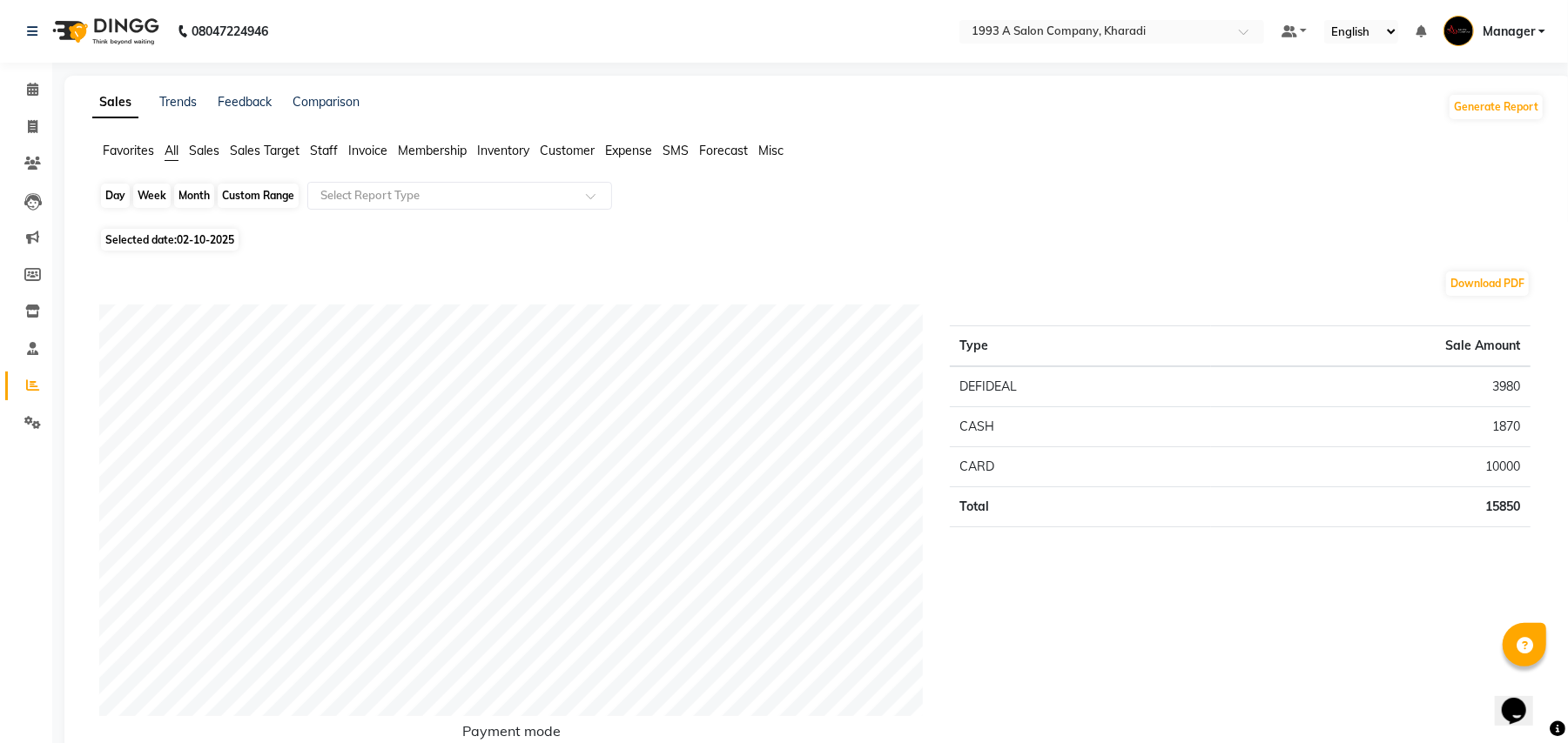
click at [106, 192] on div "Day" at bounding box center [115, 195] width 28 height 24
select select "10"
select select "2025"
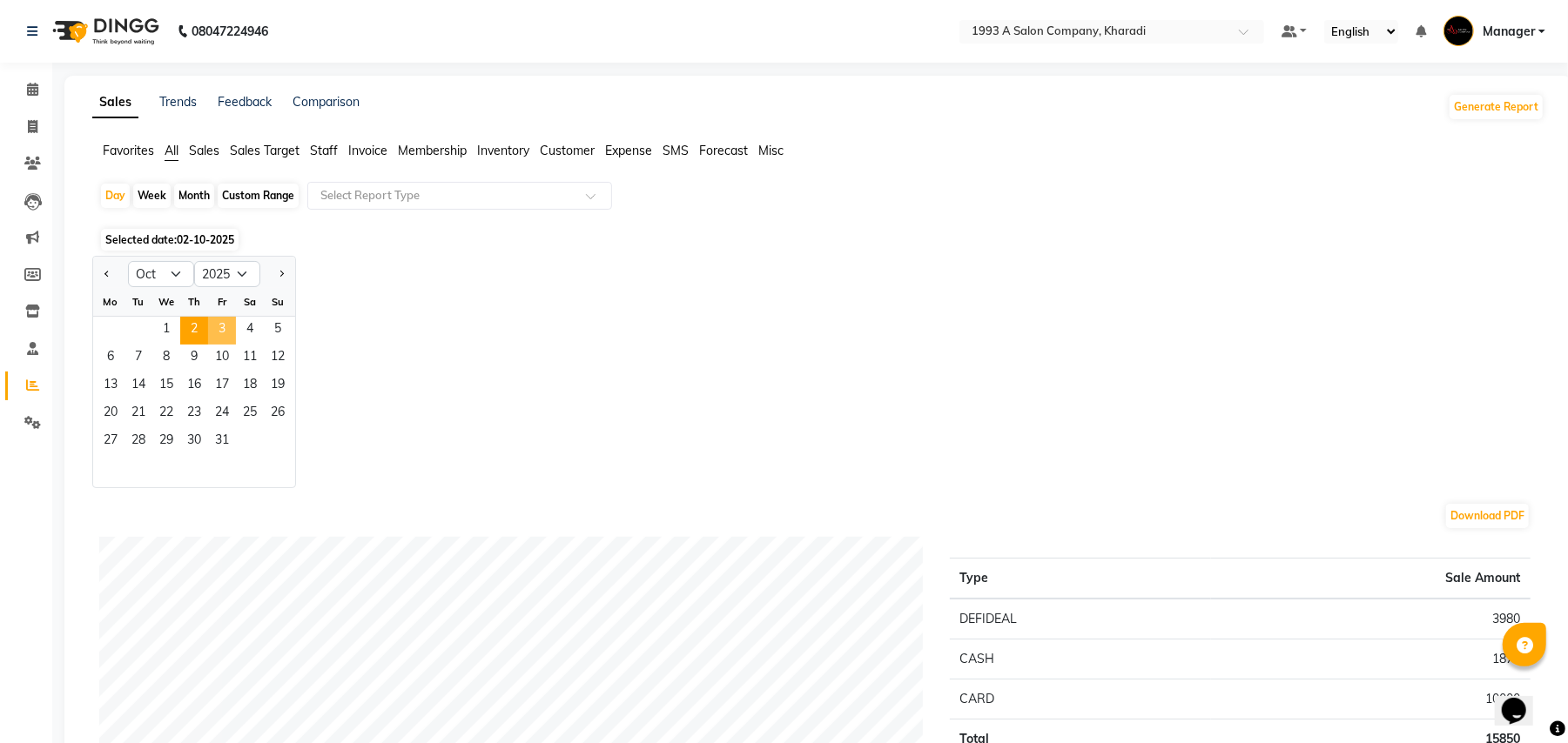
click at [221, 331] on span "3" at bounding box center [222, 330] width 28 height 28
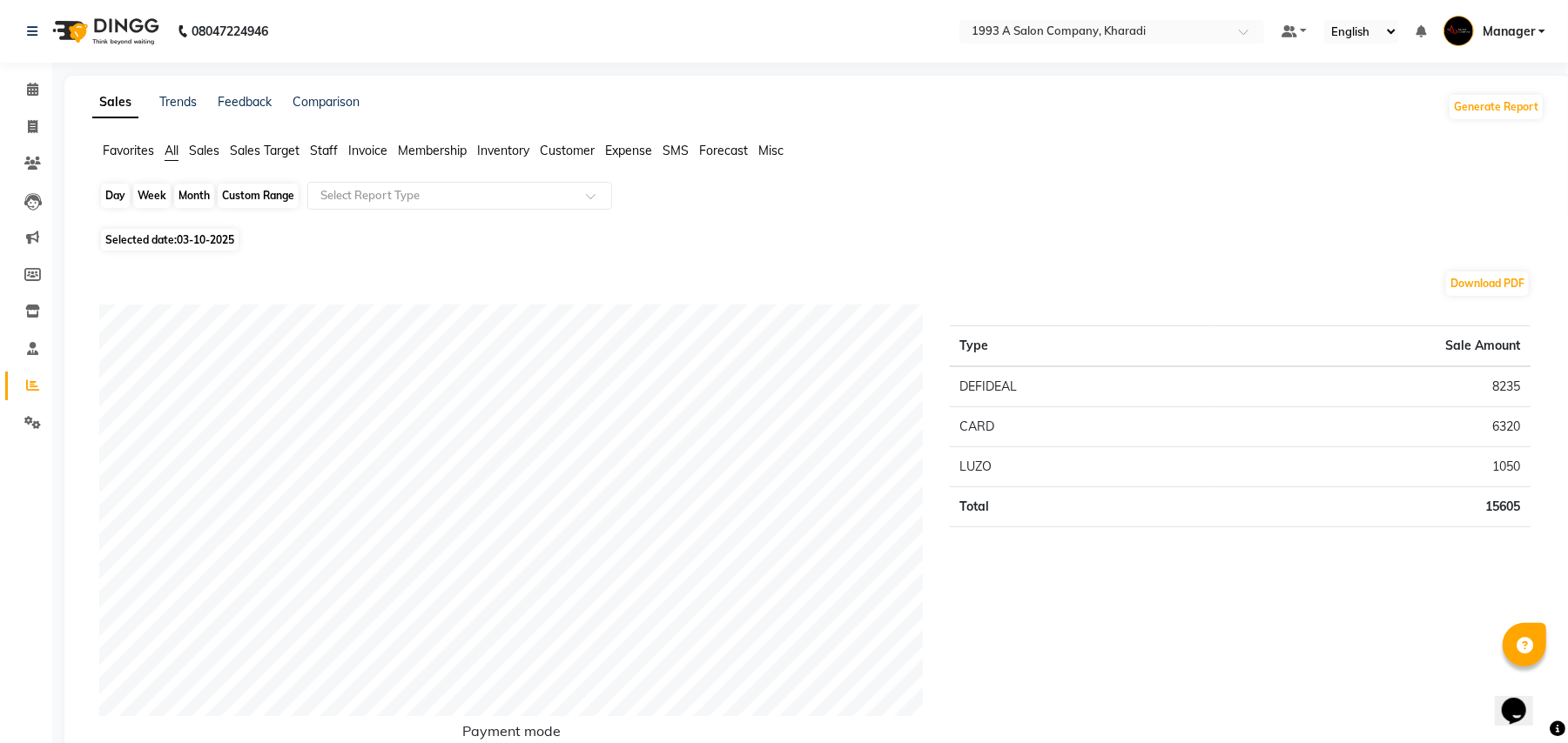
click at [115, 206] on div "Day" at bounding box center [115, 195] width 28 height 24
select select "10"
select select "2025"
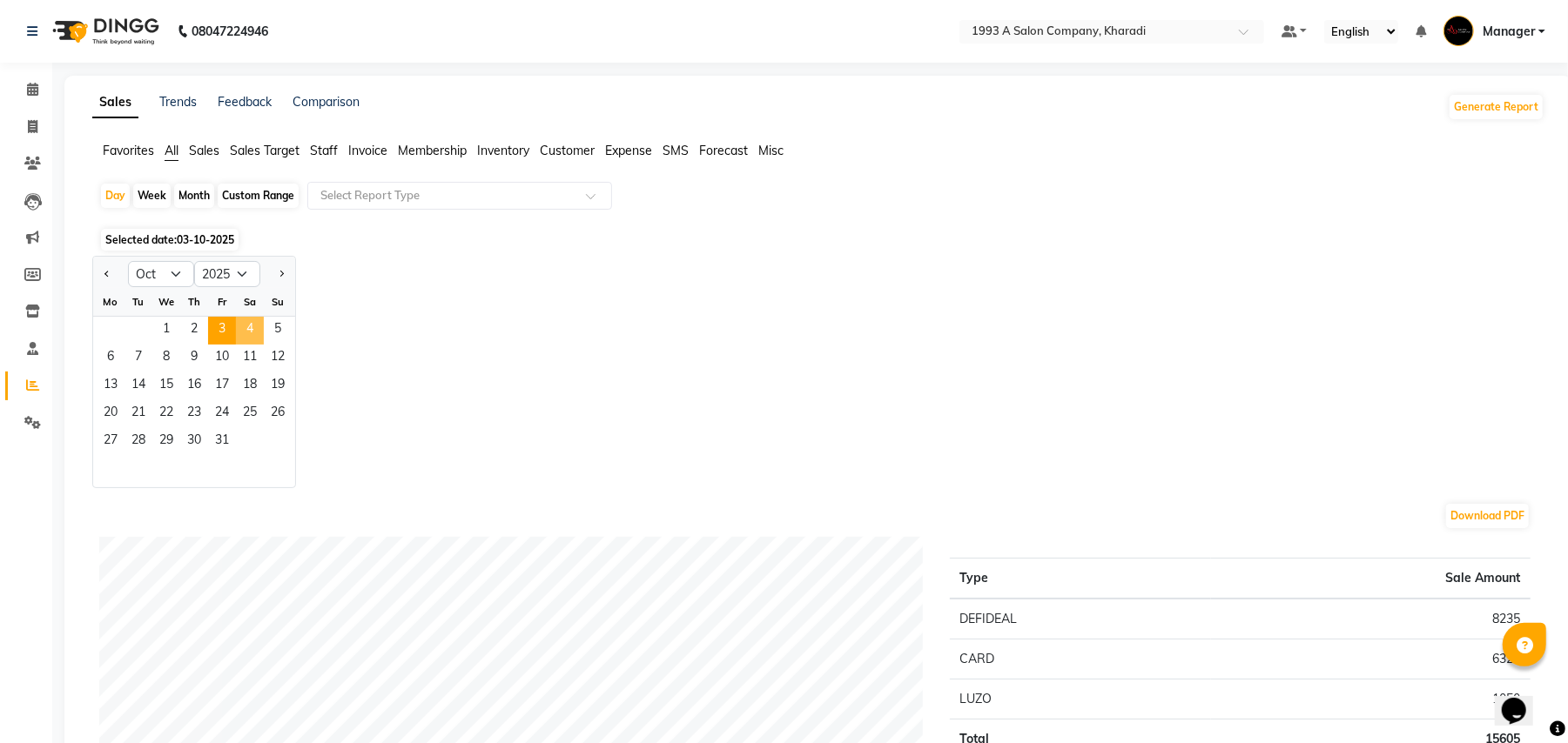
click at [252, 334] on span "4" at bounding box center [249, 330] width 28 height 28
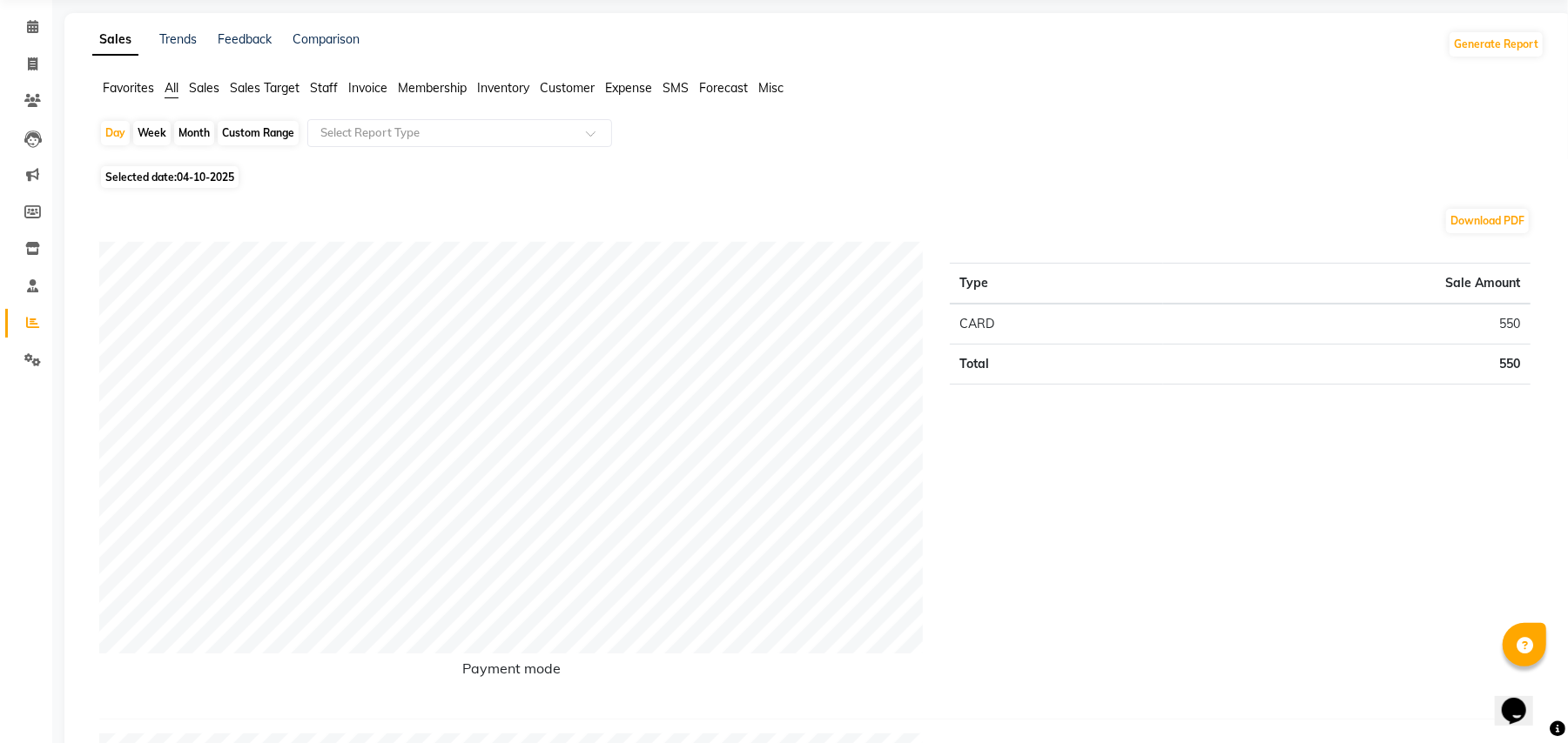
scroll to position [60, 0]
click at [32, 66] on icon at bounding box center [32, 66] width 10 height 13
select select "service"
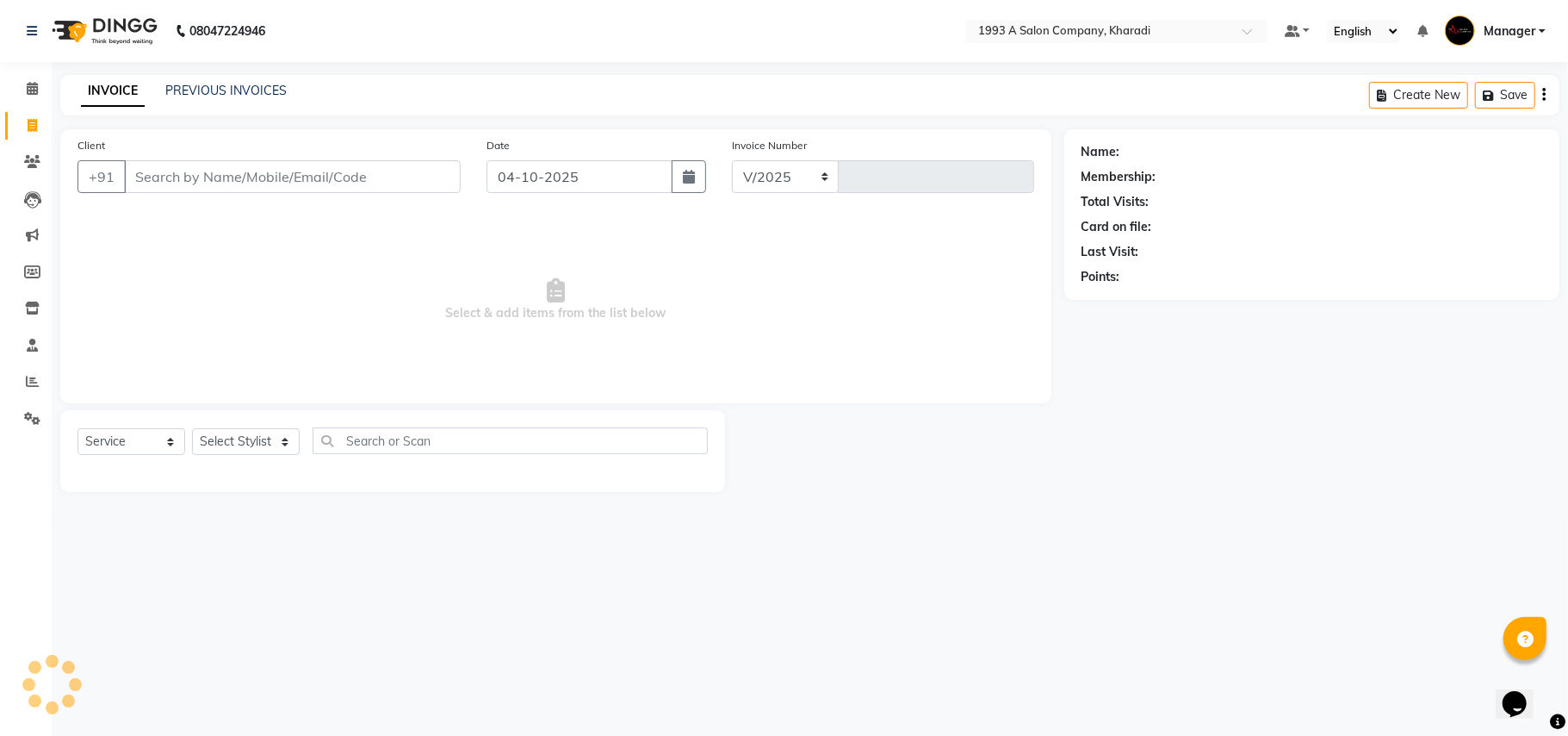
select select "651"
type input "2125"
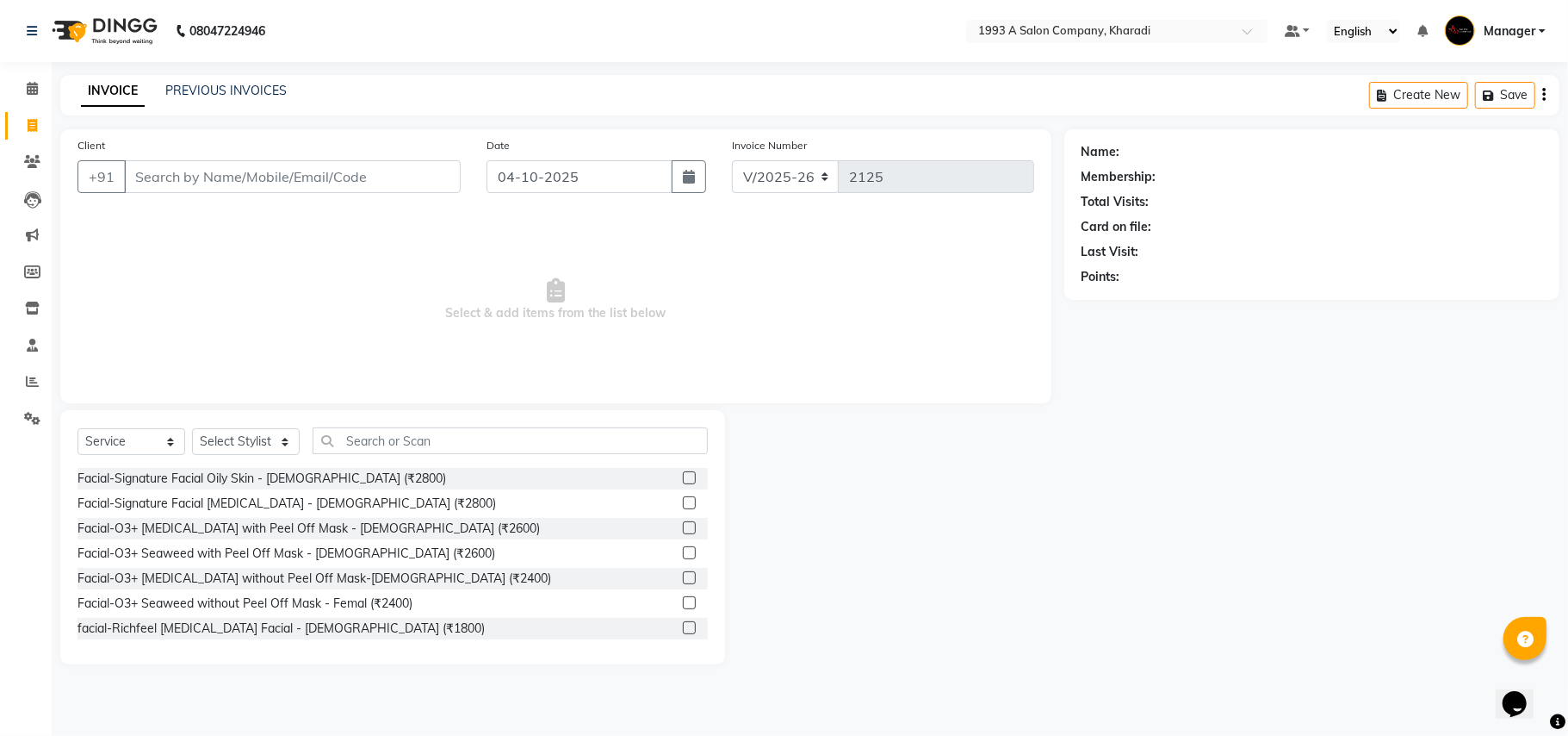
select select "13350"
click at [353, 442] on input "text" at bounding box center [510, 441] width 396 height 26
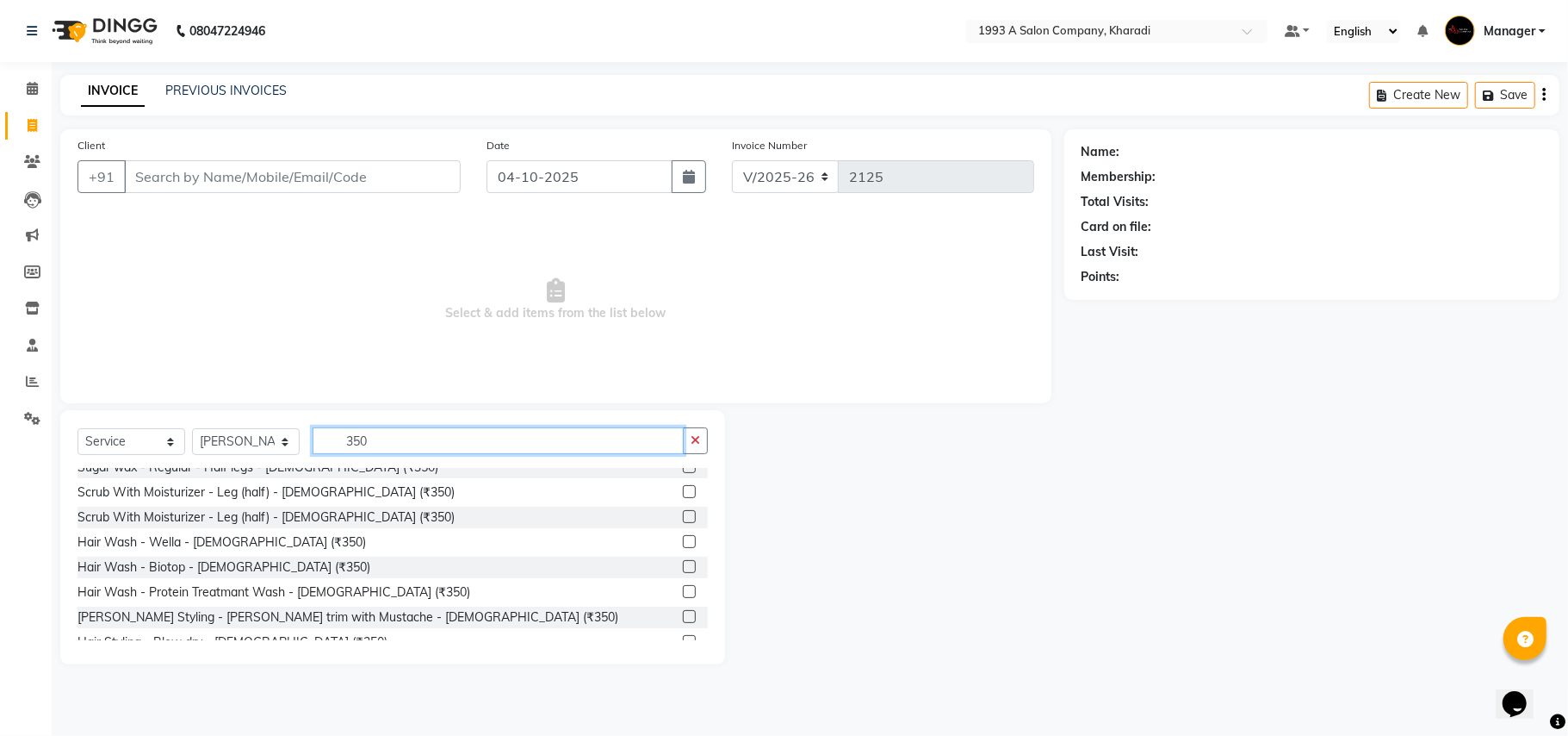
scroll to position [112, 0]
type input "350"
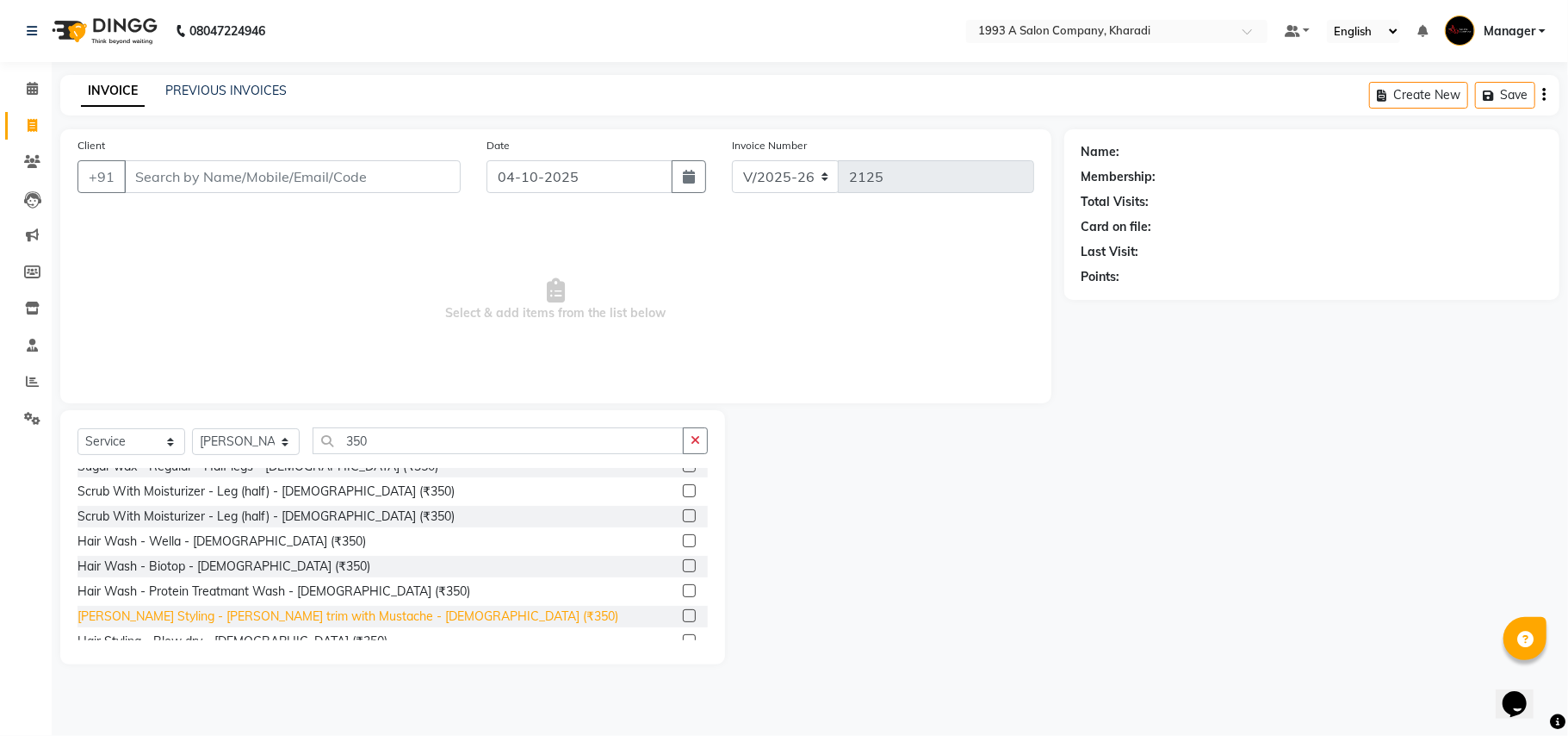
click at [356, 614] on div "[PERSON_NAME] Styling - [PERSON_NAME] trim with Mustache - [DEMOGRAPHIC_DATA] (…" at bounding box center [348, 616] width 541 height 19
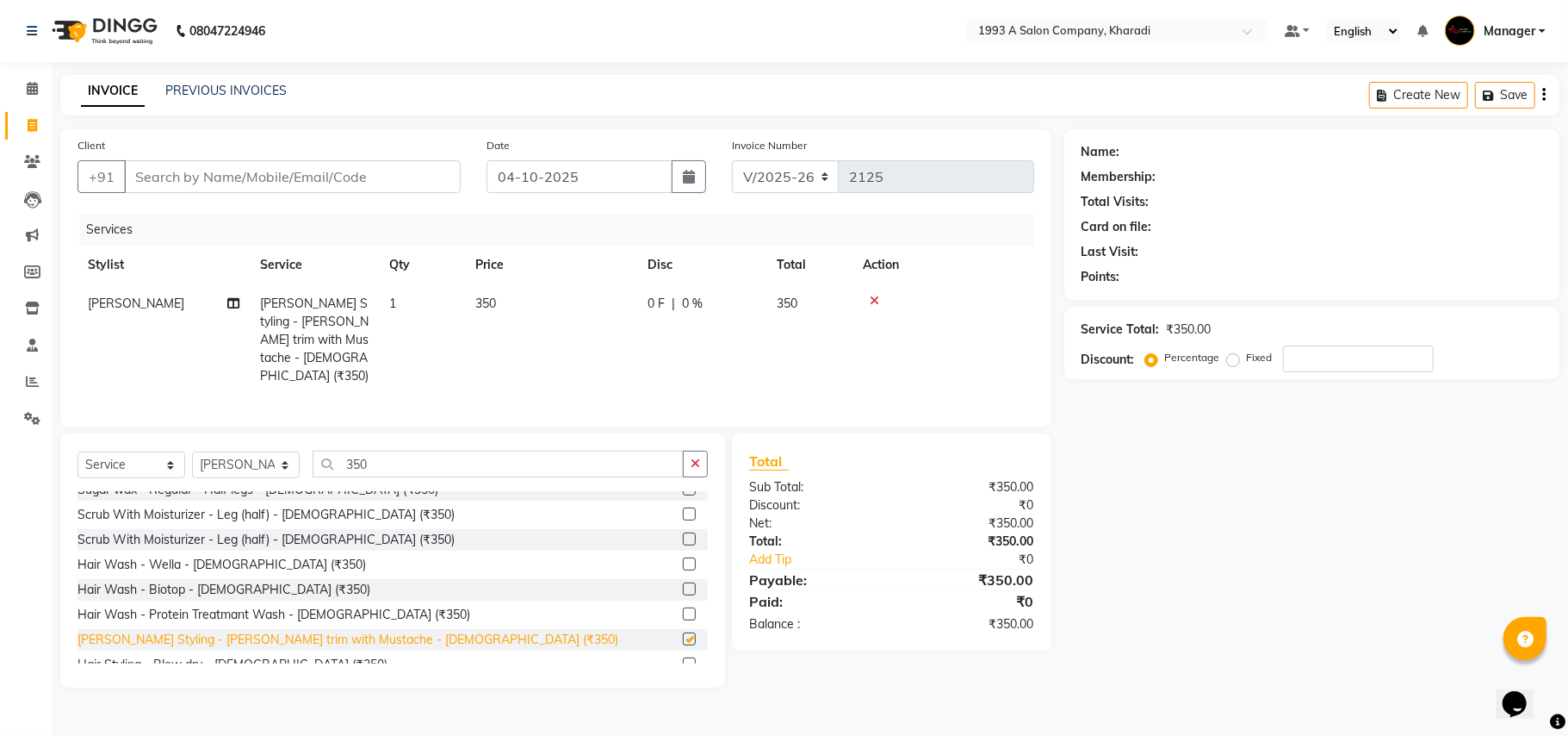
checkbox input "false"
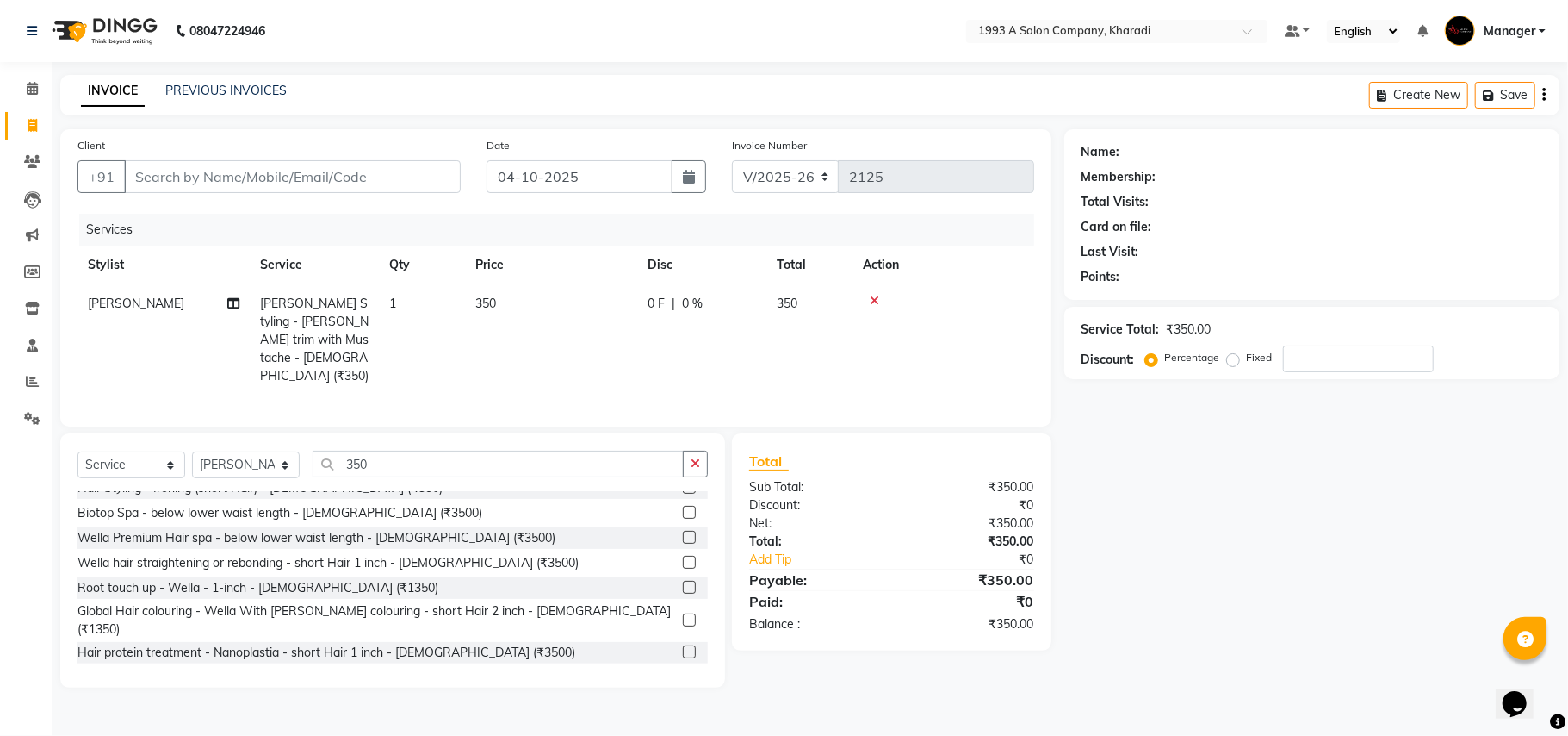
scroll to position [456, 0]
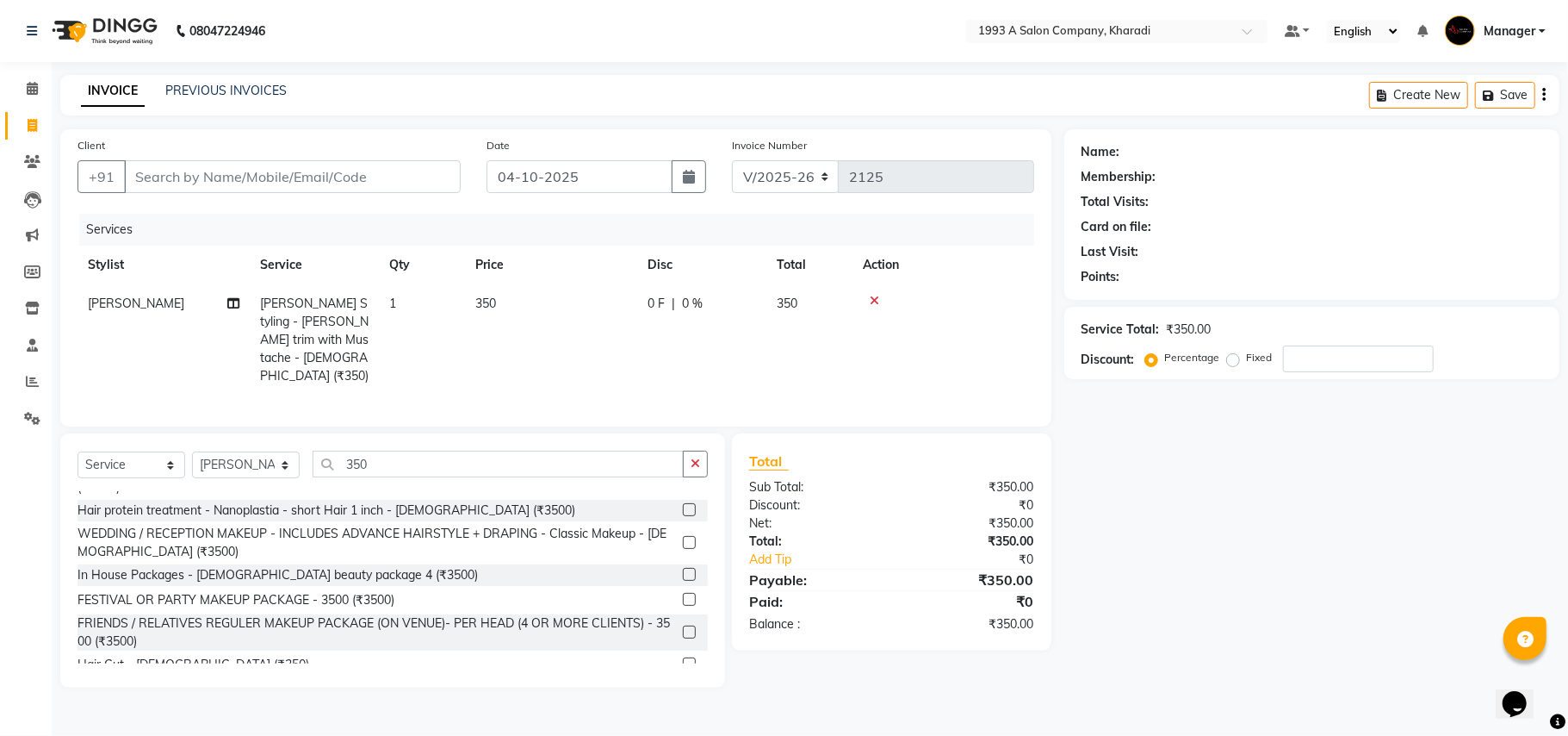
click at [683, 658] on label at bounding box center [689, 664] width 13 height 13
click at [683, 659] on input "checkbox" at bounding box center [688, 665] width 11 height 11
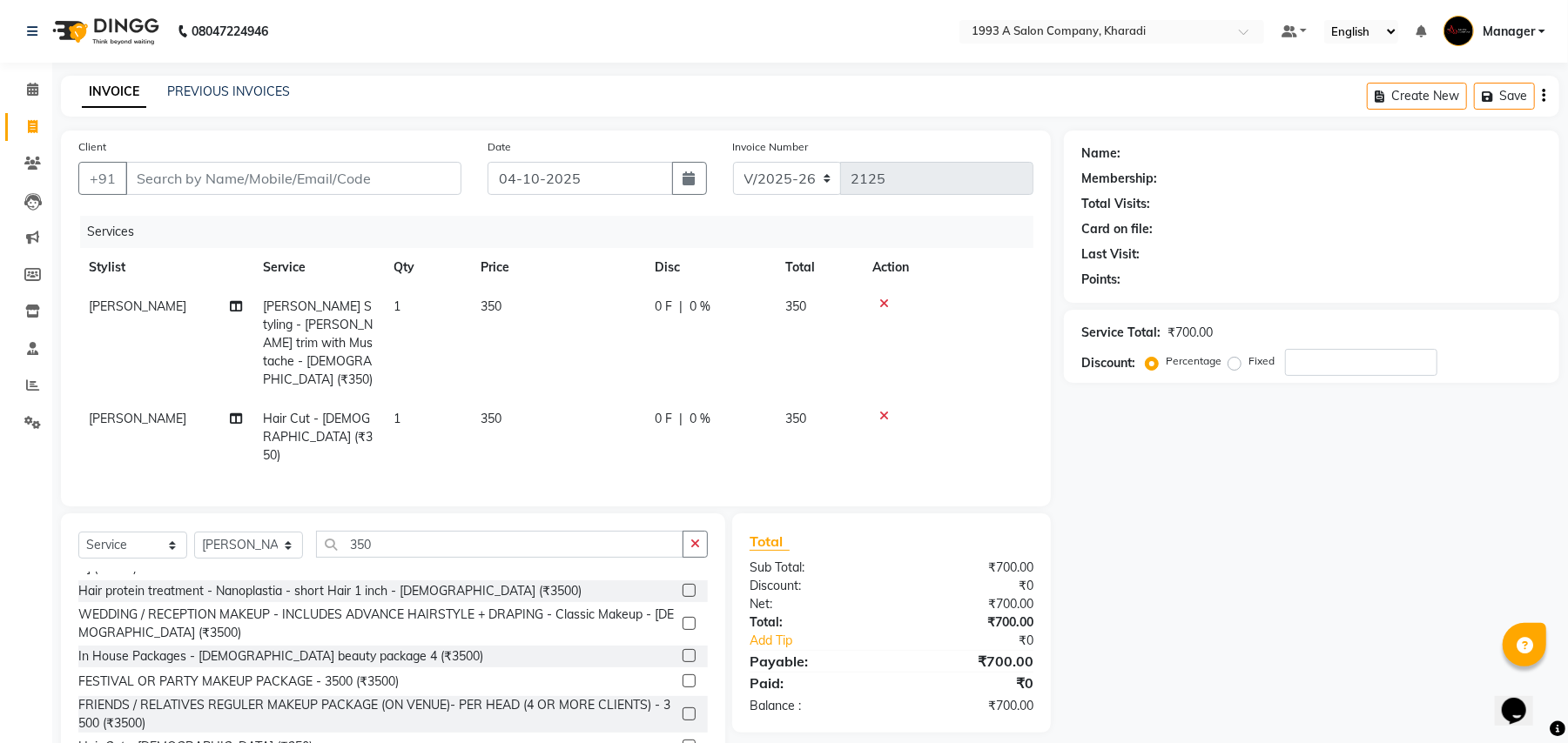
checkbox input "false"
click at [150, 307] on span "[PERSON_NAME]" at bounding box center [138, 306] width 98 height 16
select select "13350"
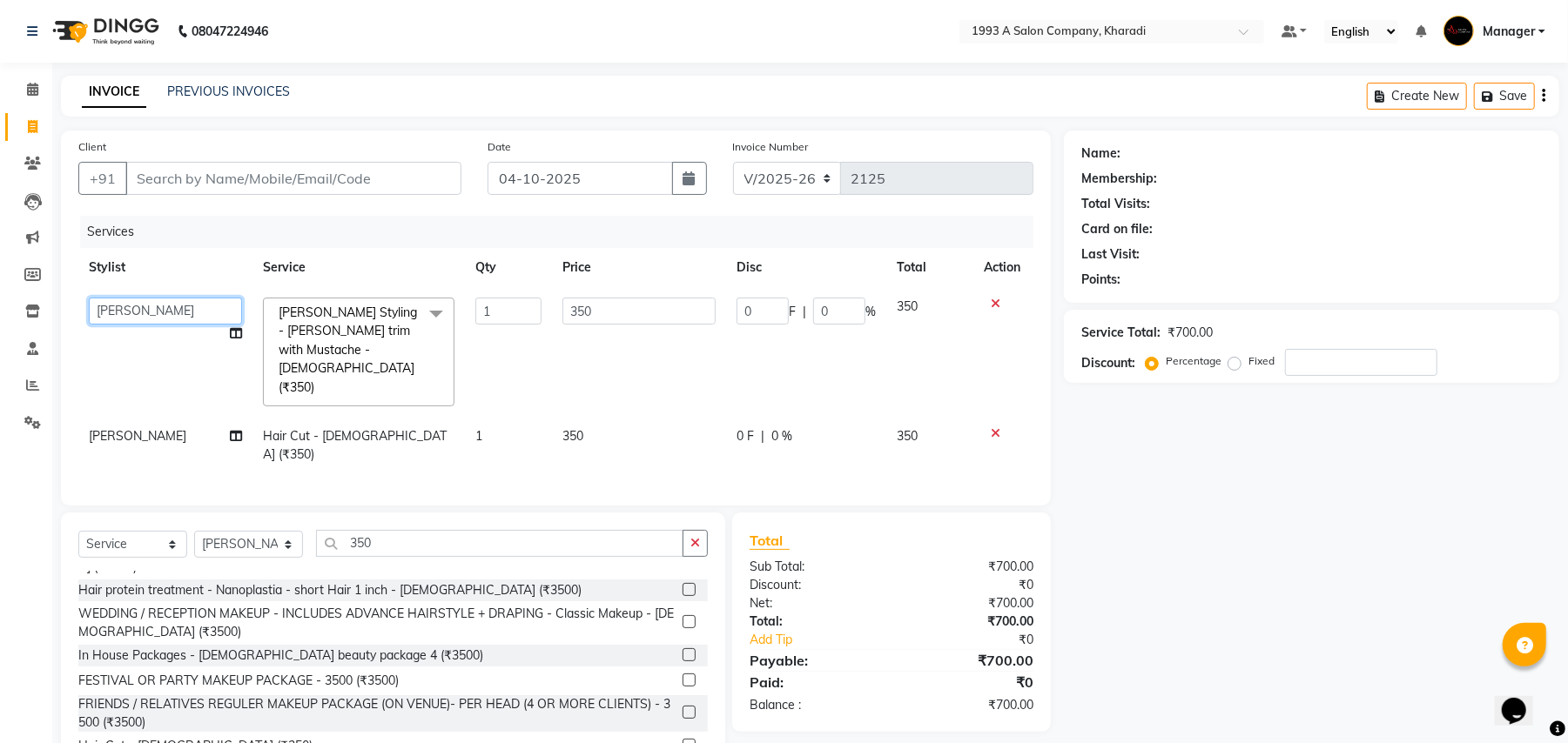
click at [150, 307] on select "[PERSON_NAME] [PERSON_NAME] Manager [PERSON_NAME] S Neha Tigote [PERSON_NAME] […" at bounding box center [166, 311] width 153 height 27
select select "90882"
click at [129, 428] on span "[PERSON_NAME]" at bounding box center [138, 436] width 98 height 16
select select "13350"
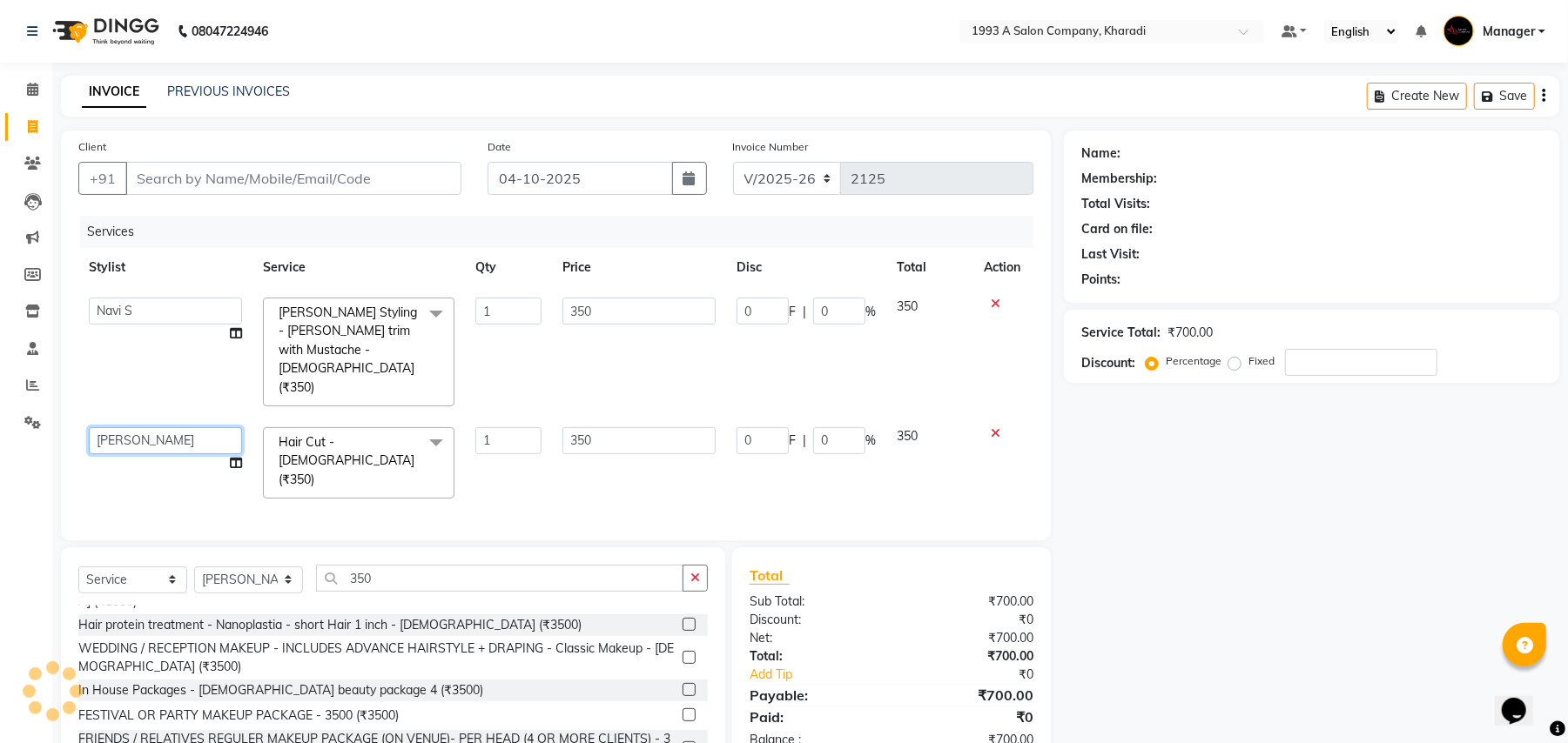
click at [129, 427] on select "[PERSON_NAME] [PERSON_NAME] Manager [PERSON_NAME] S Neha Tigote [PERSON_NAME] […" at bounding box center [166, 440] width 153 height 27
select select "90882"
click at [171, 181] on input "Client" at bounding box center [293, 178] width 336 height 33
type input "8"
type input "0"
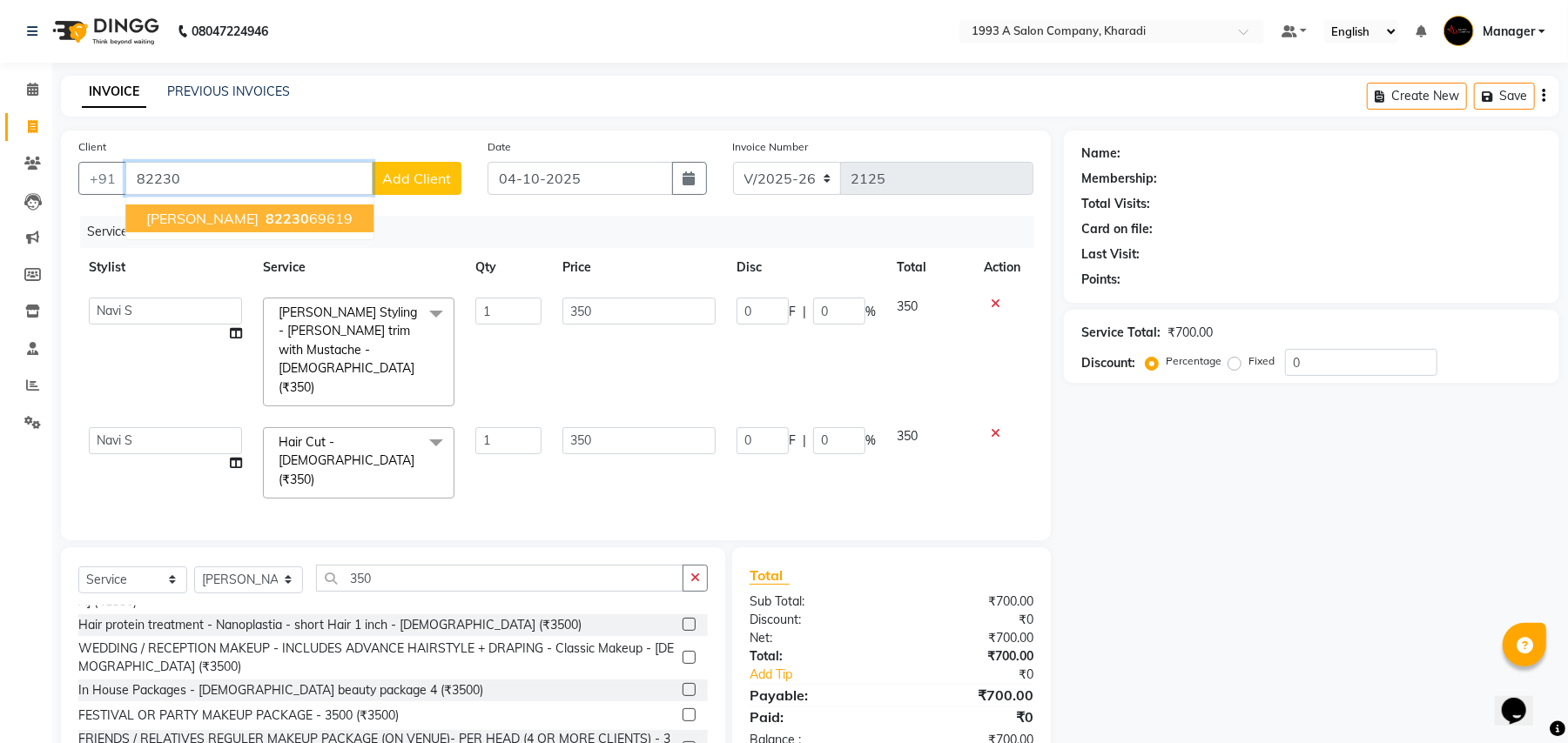
click at [168, 214] on span "[PERSON_NAME]" at bounding box center [202, 219] width 112 height 18
type input "8223069619"
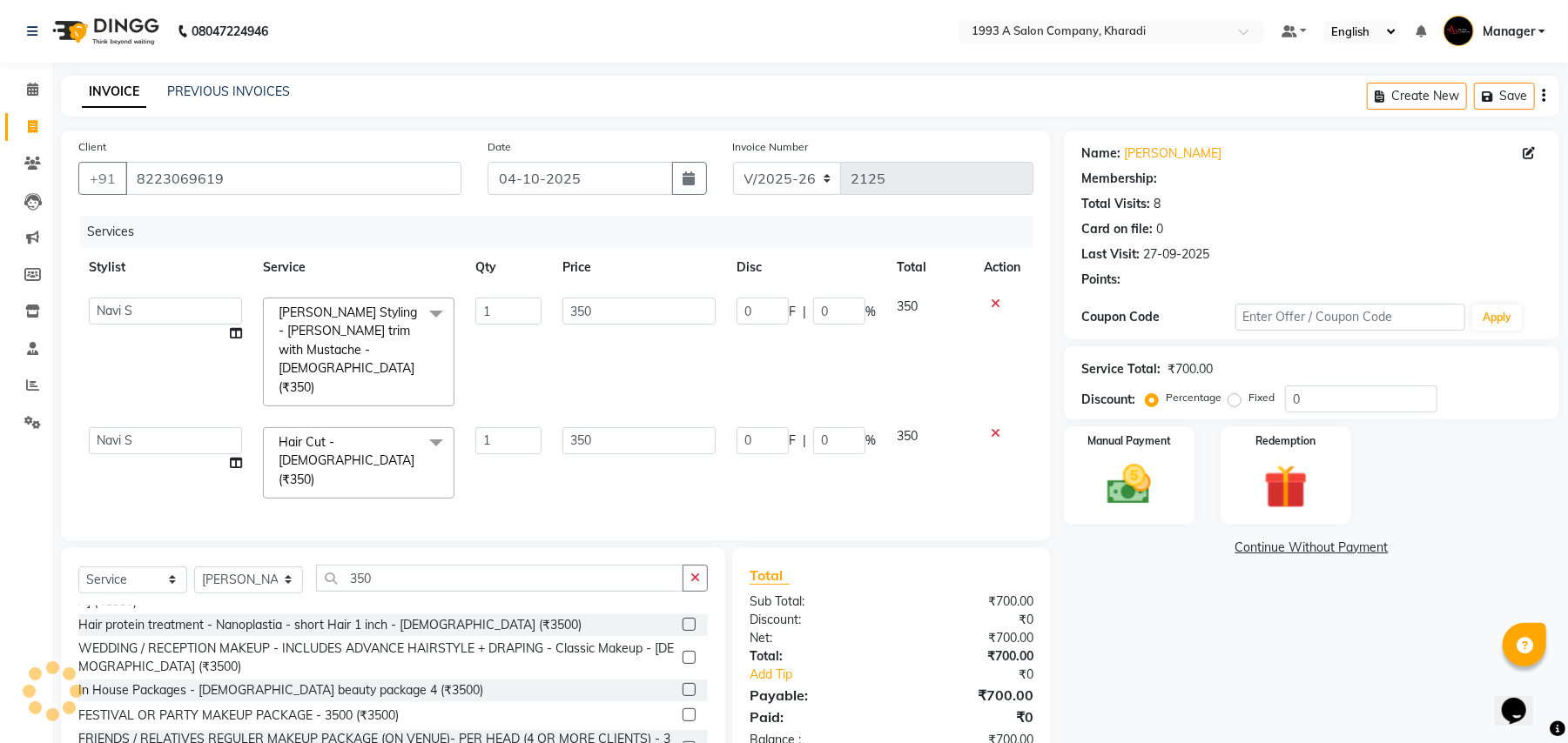
type input "35"
type input "10"
type input "35"
type input "10"
select select "1: Object"
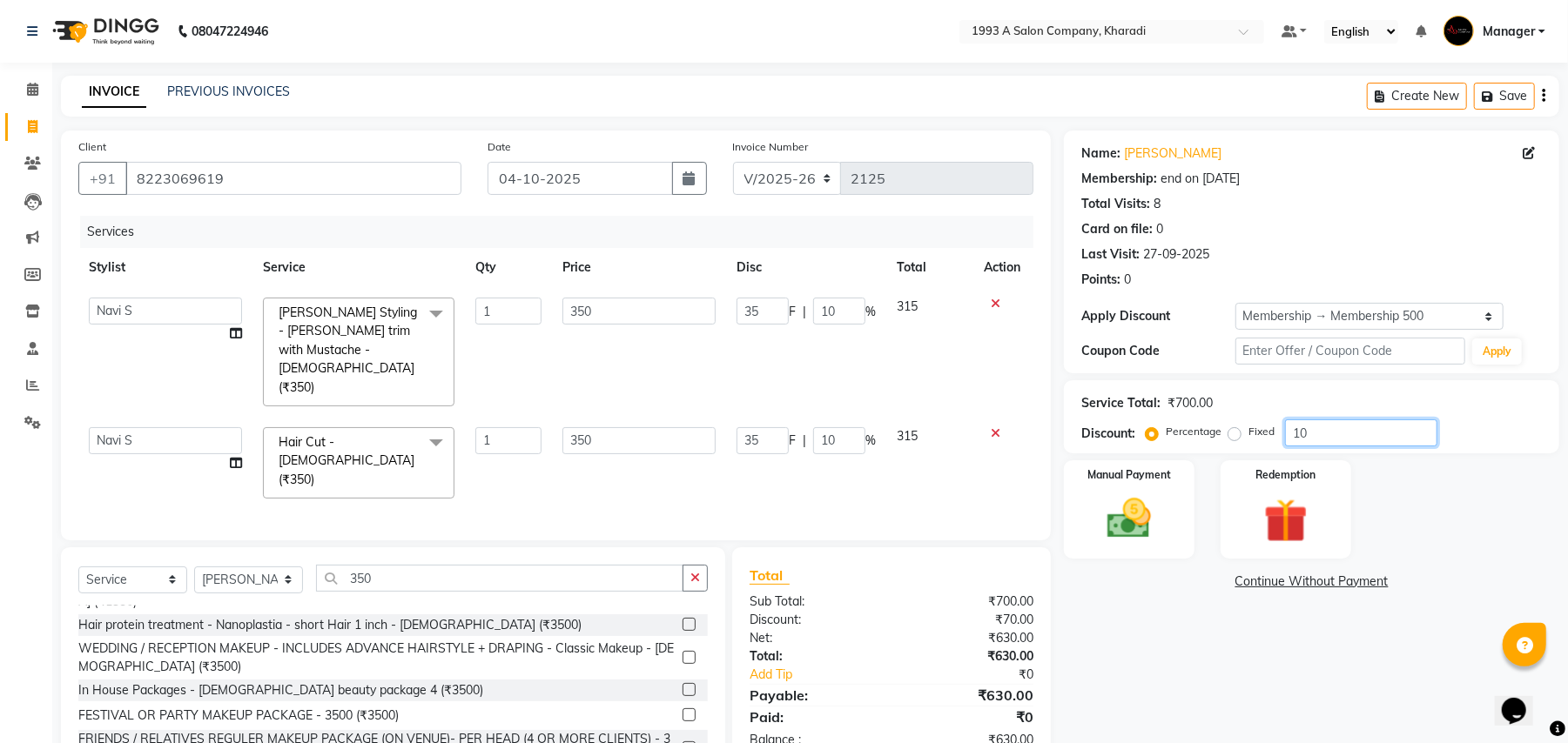
click at [1317, 435] on input "10" at bounding box center [1361, 432] width 152 height 27
type input "1"
type input "3.5"
type input "1"
type input "3.5"
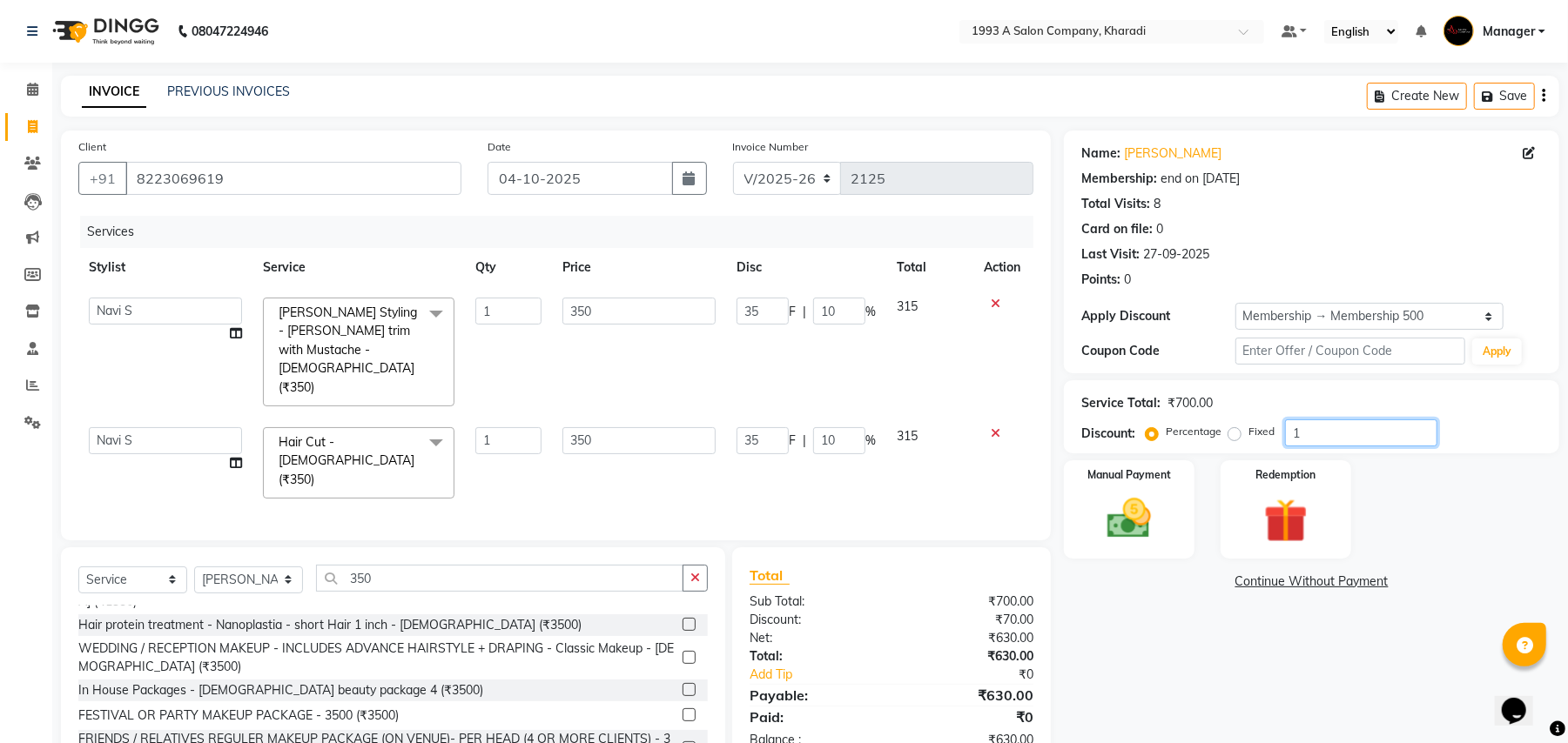
type input "1"
type input "15"
type input "52.5"
type input "15"
type input "52.5"
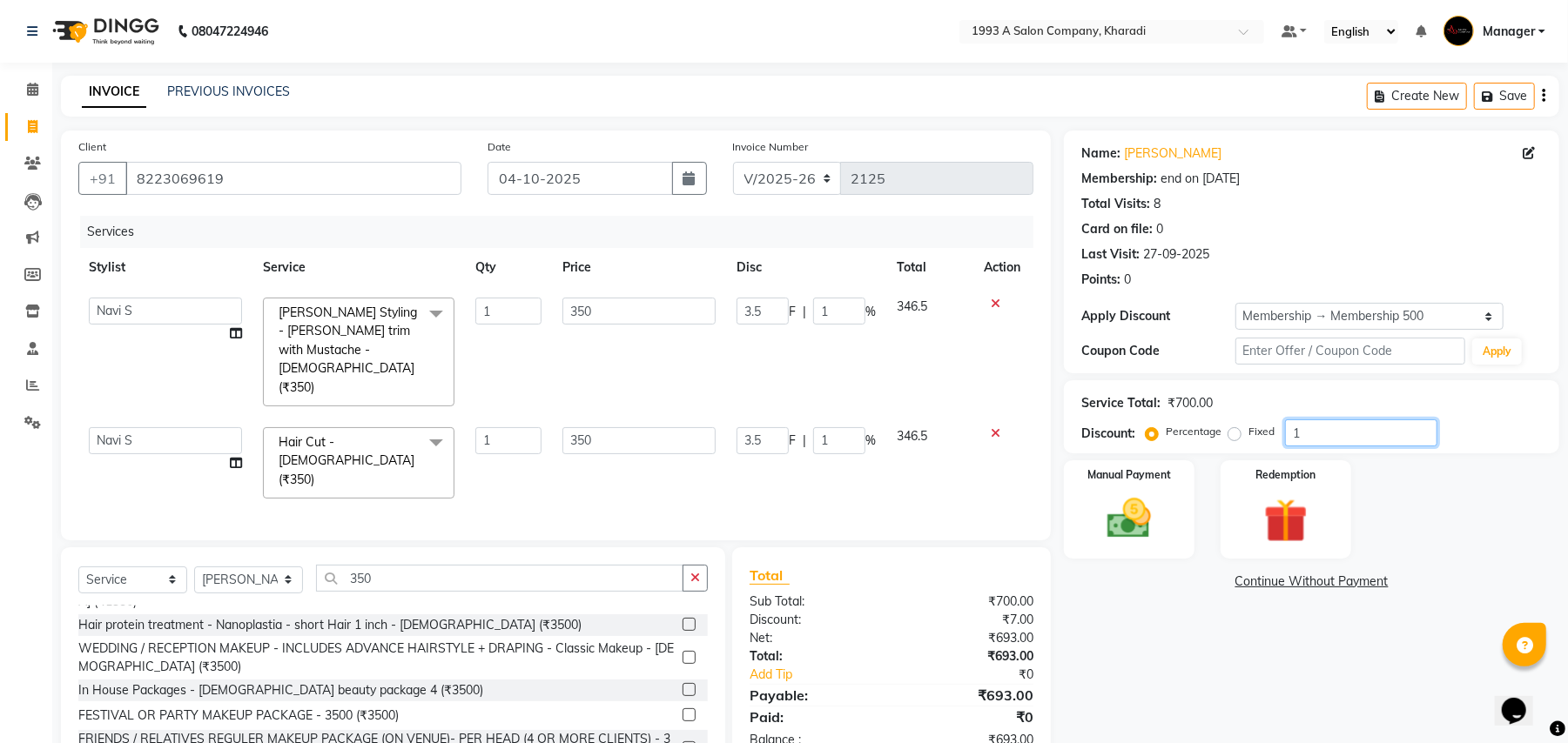
type input "15"
click at [21, 87] on span at bounding box center [33, 90] width 30 height 20
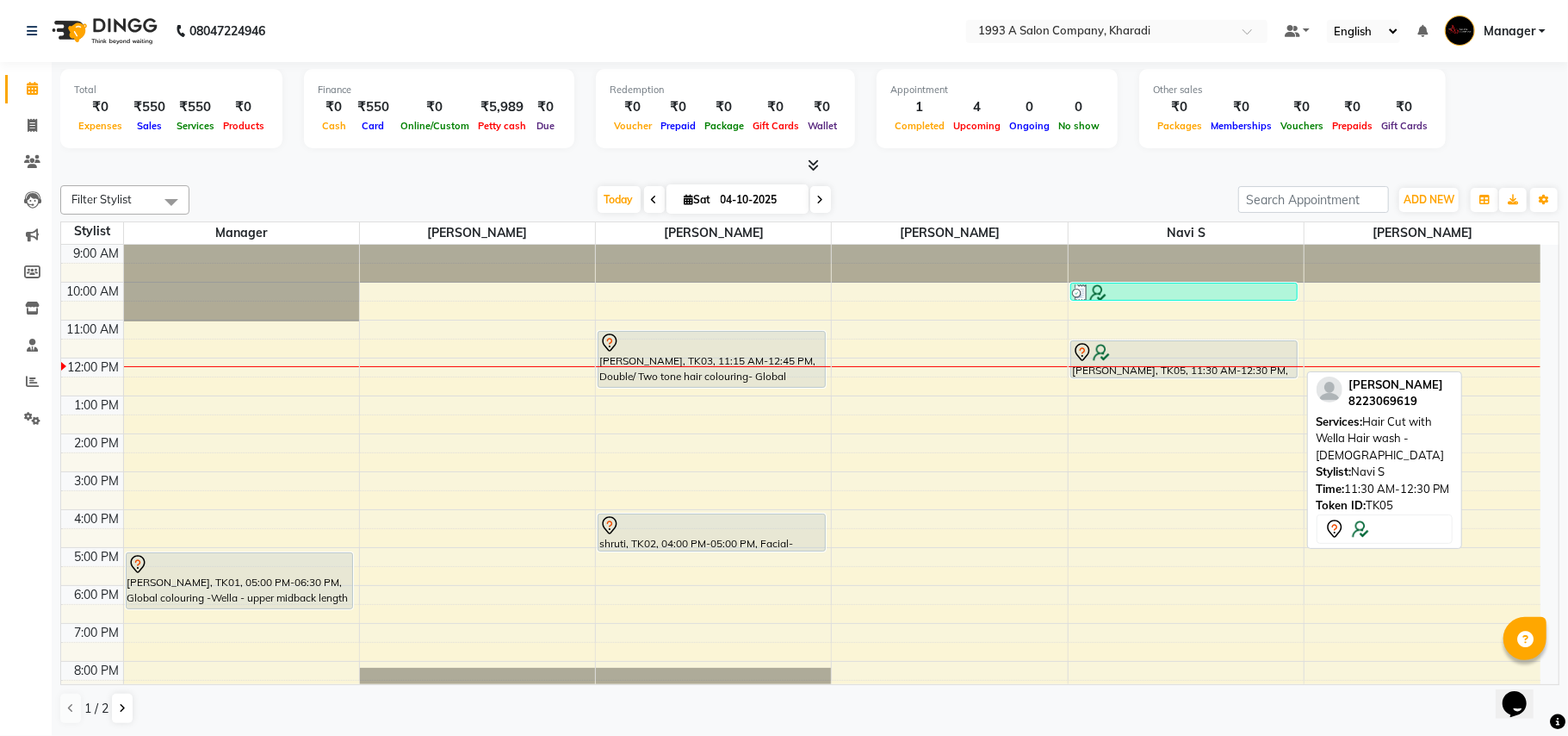
click at [1238, 342] on div "[PERSON_NAME], TK05, 11:30 AM-12:30 PM, Hair Cut with Wella Hair wash - [DEMOGR…" at bounding box center [1184, 359] width 226 height 36
select select "7"
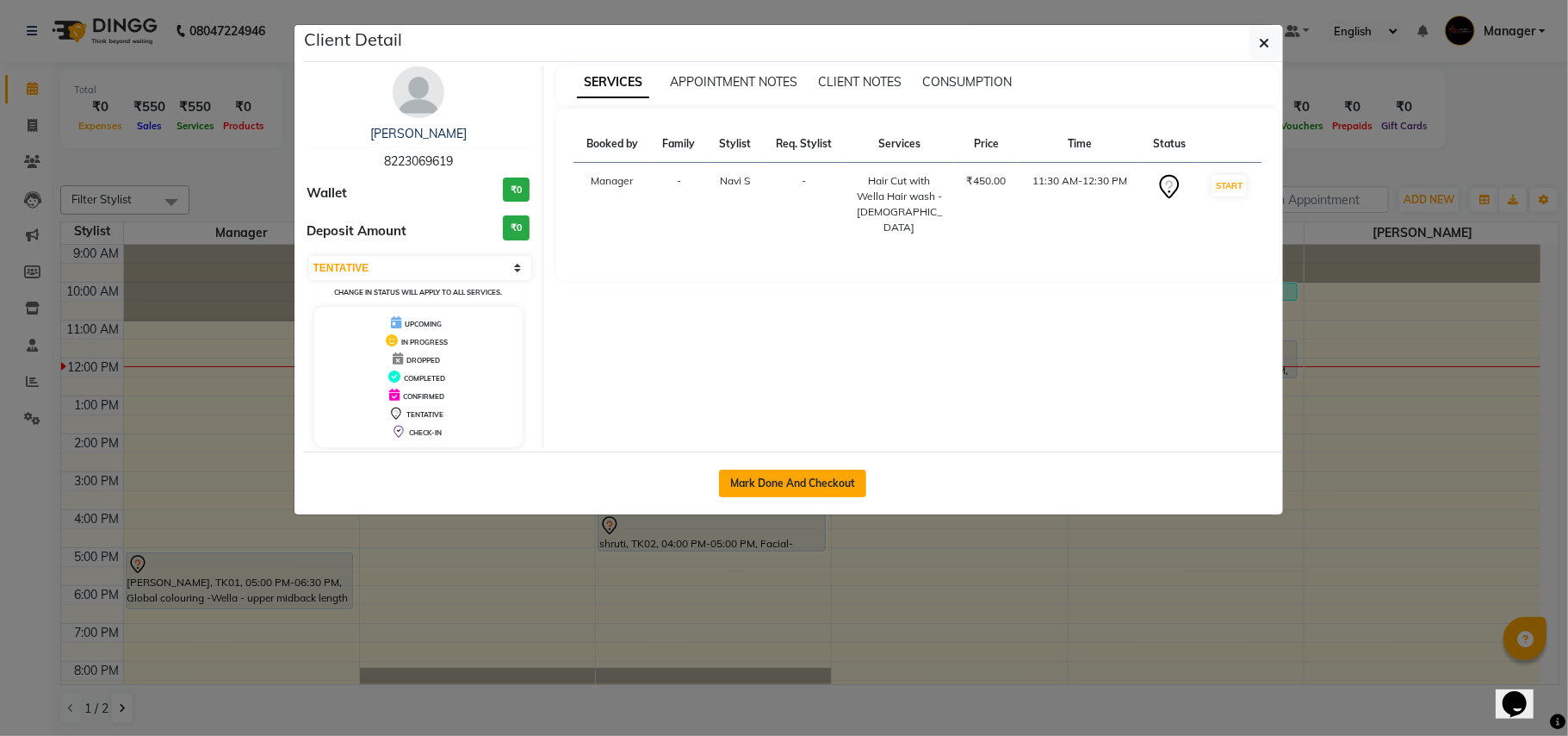
click at [821, 487] on button "Mark Done And Checkout" at bounding box center [792, 483] width 147 height 27
select select "service"
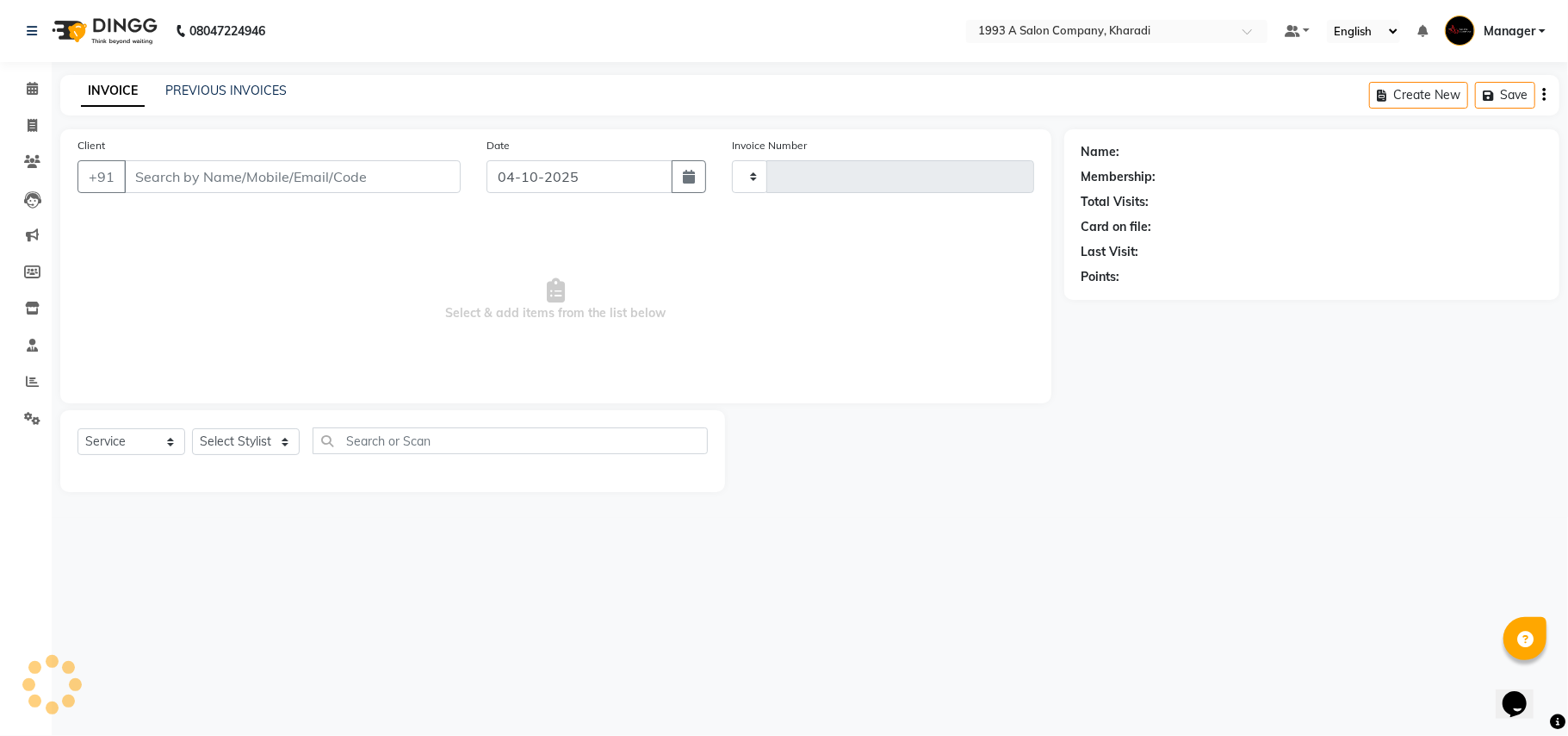
type input "2125"
select select "651"
select select "13350"
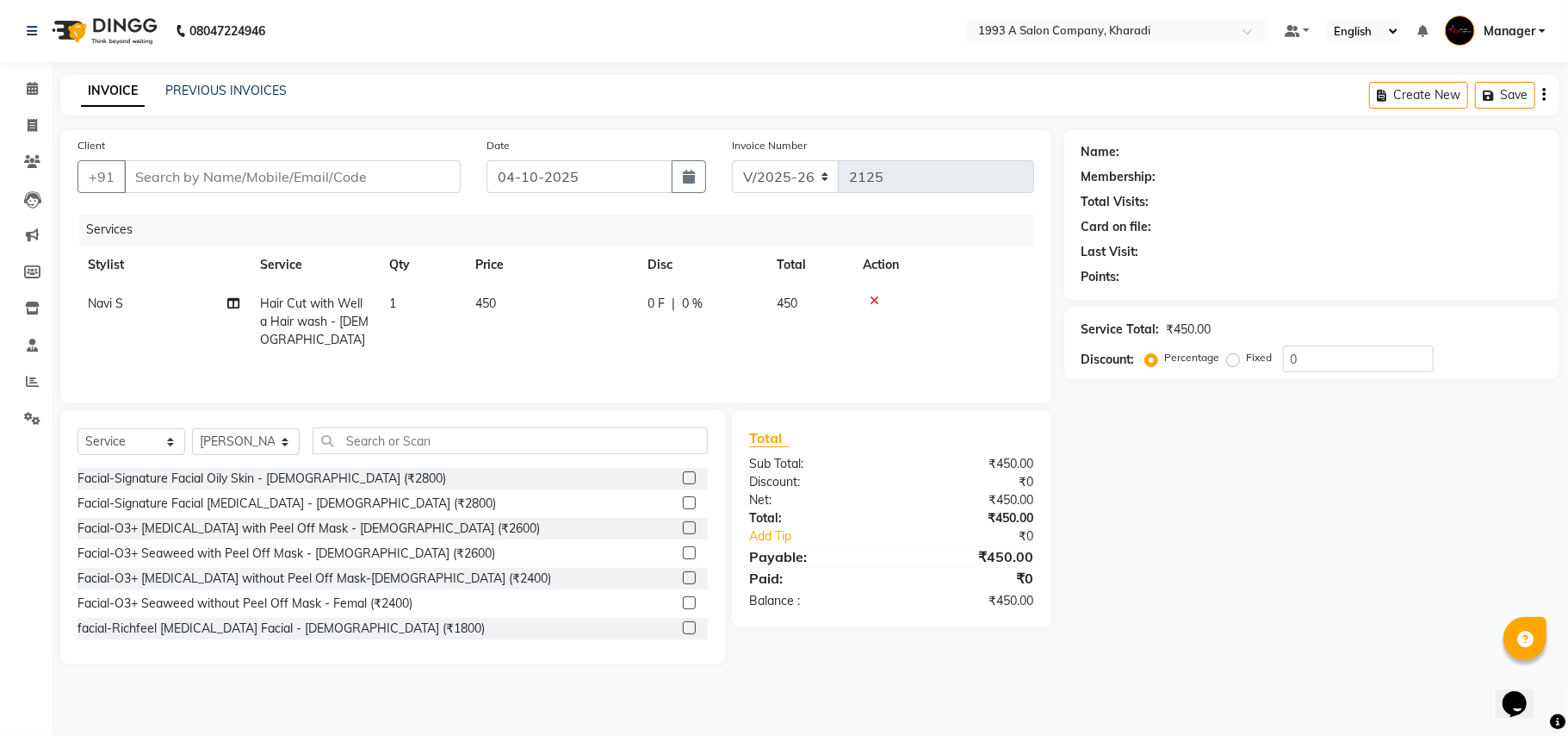
type input "8223069619"
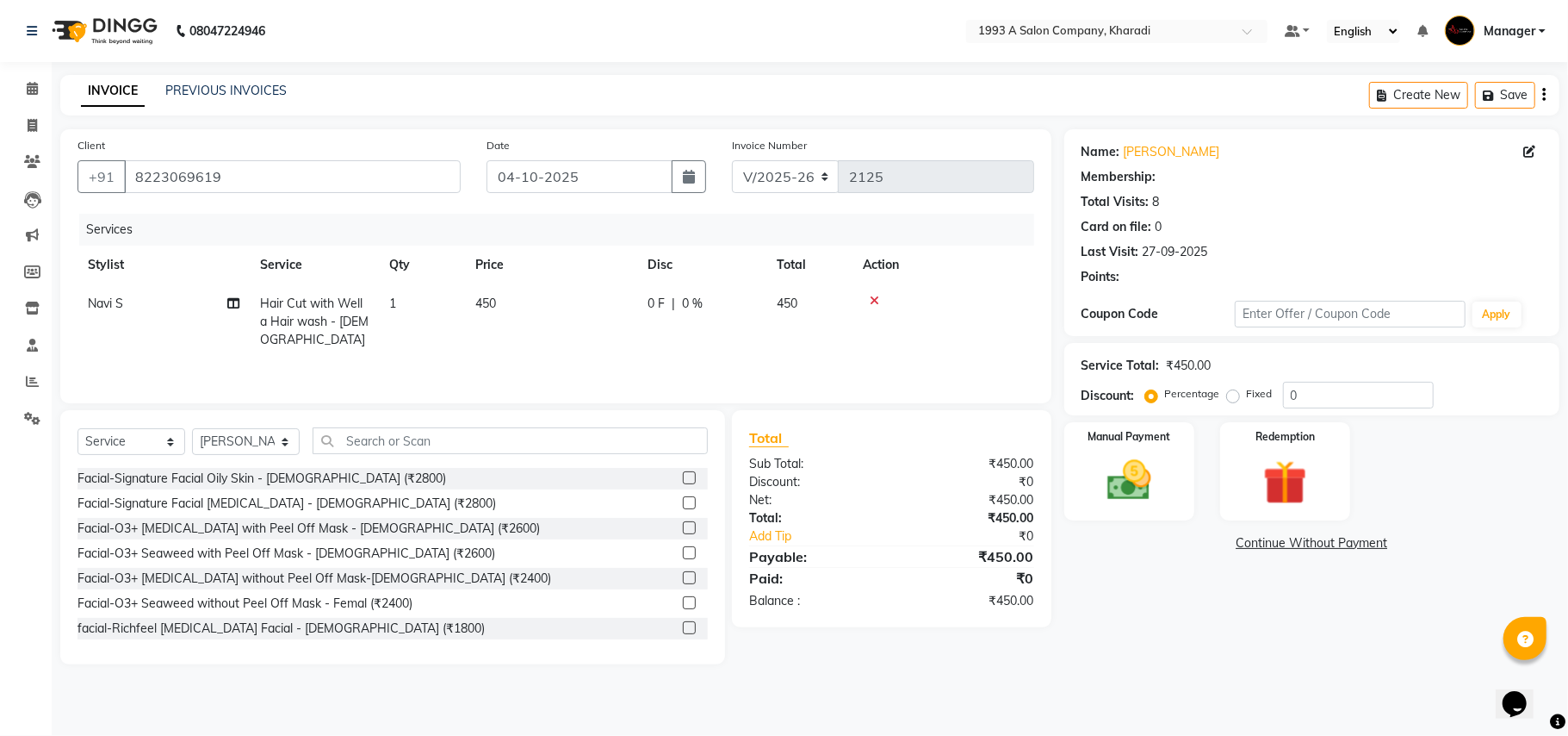
select select "1: Object"
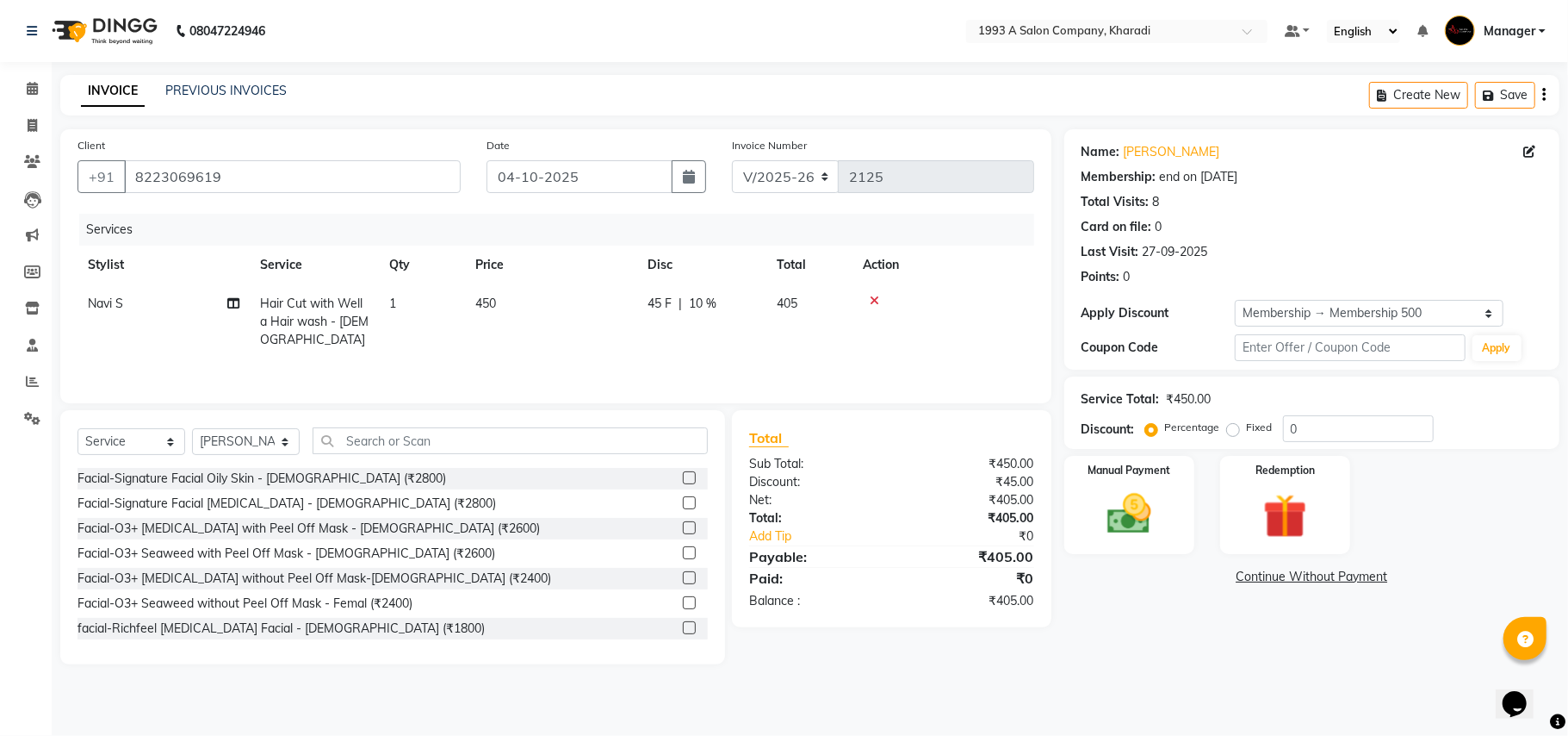
type input "10"
click at [875, 298] on icon at bounding box center [875, 301] width 10 height 12
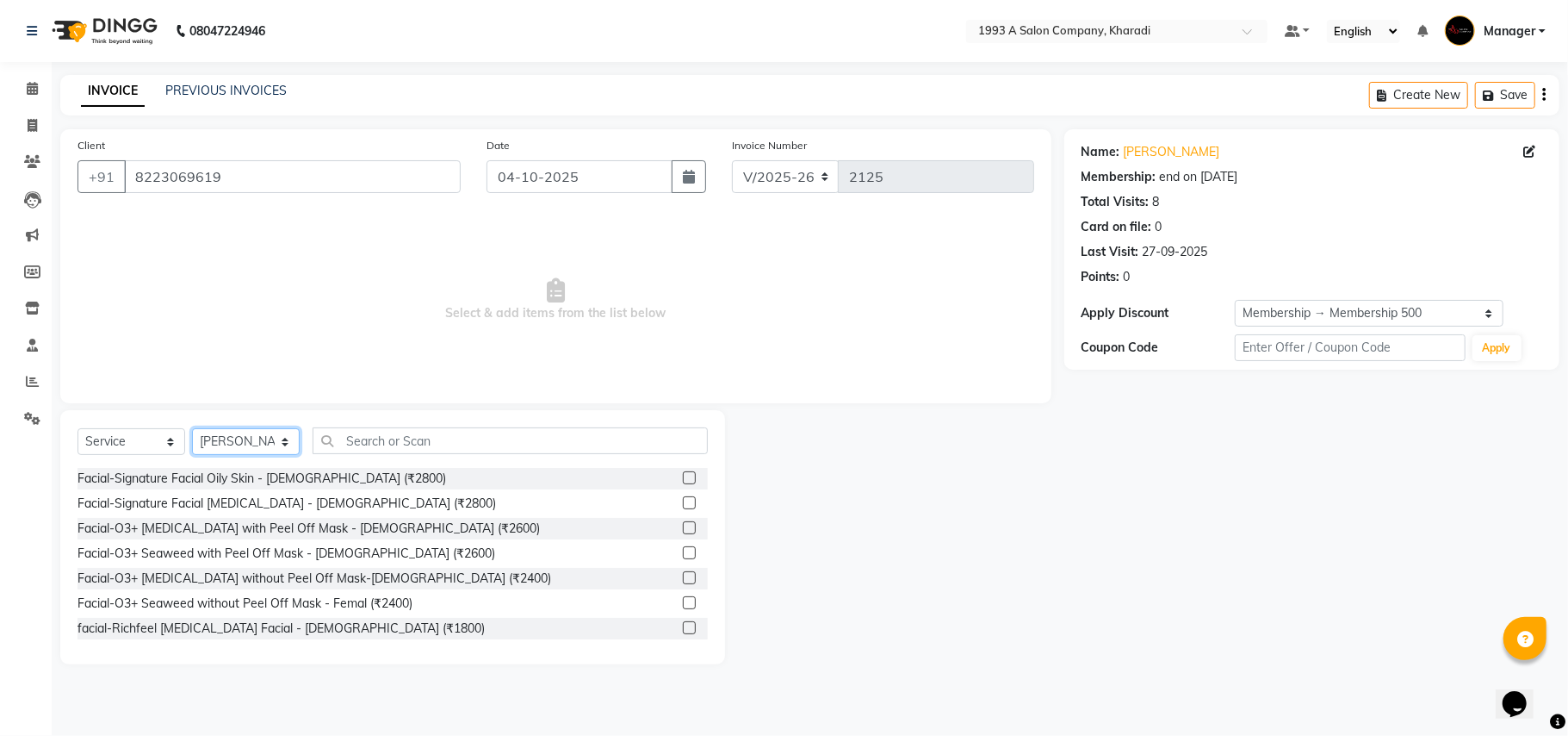
click at [239, 443] on select "Select Stylist [PERSON_NAME] [PERSON_NAME] Manager [PERSON_NAME] S Neha Tigote …" at bounding box center [246, 442] width 107 height 26
select select "90882"
click at [192, 428] on select "Select Stylist [PERSON_NAME] [PERSON_NAME] Manager [PERSON_NAME] S Neha Tigote …" at bounding box center [246, 442] width 107 height 26
click at [415, 449] on input "text" at bounding box center [510, 441] width 396 height 26
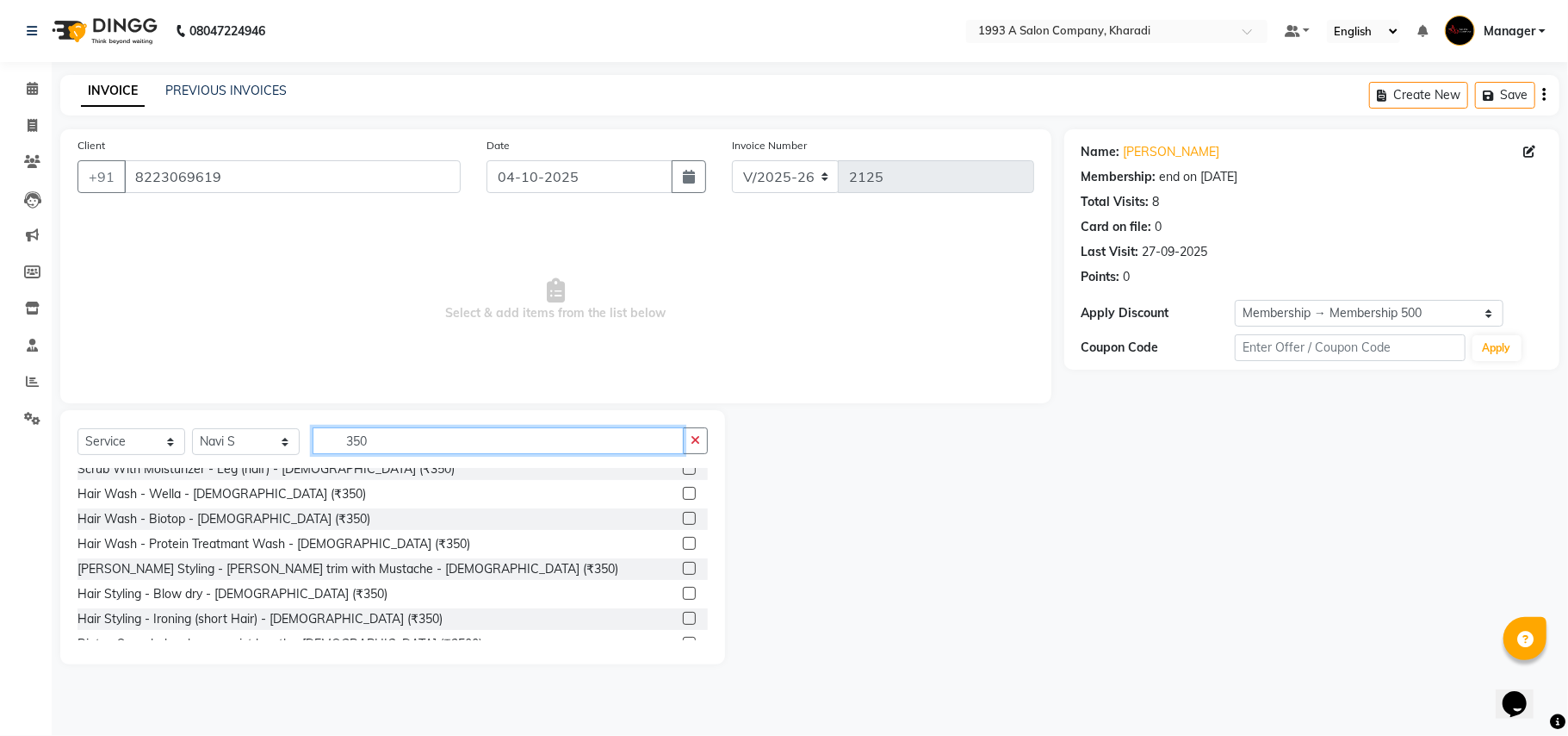
scroll to position [456, 0]
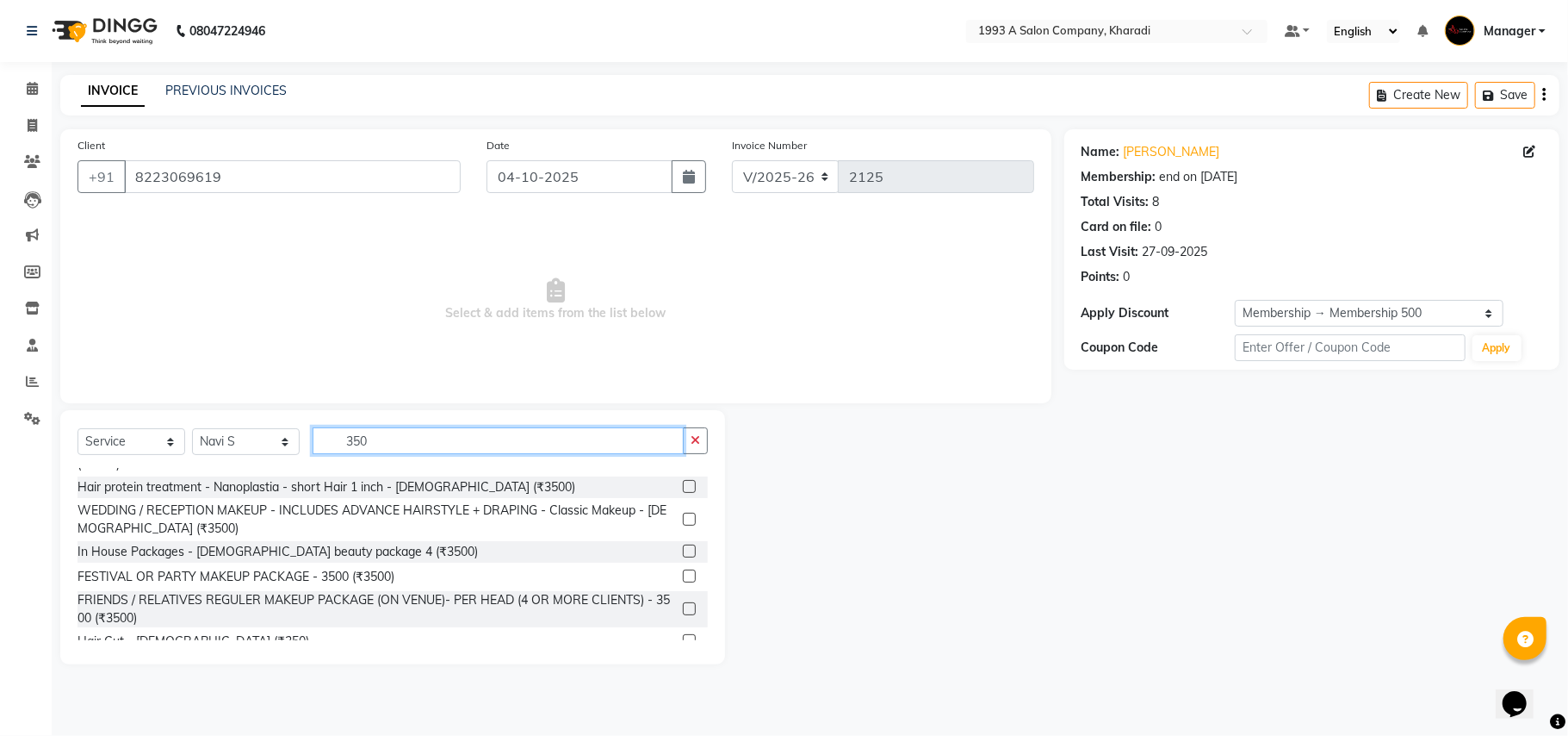
type input "350"
click at [683, 635] on label at bounding box center [689, 641] width 13 height 13
click at [683, 636] on input "checkbox" at bounding box center [688, 642] width 11 height 11
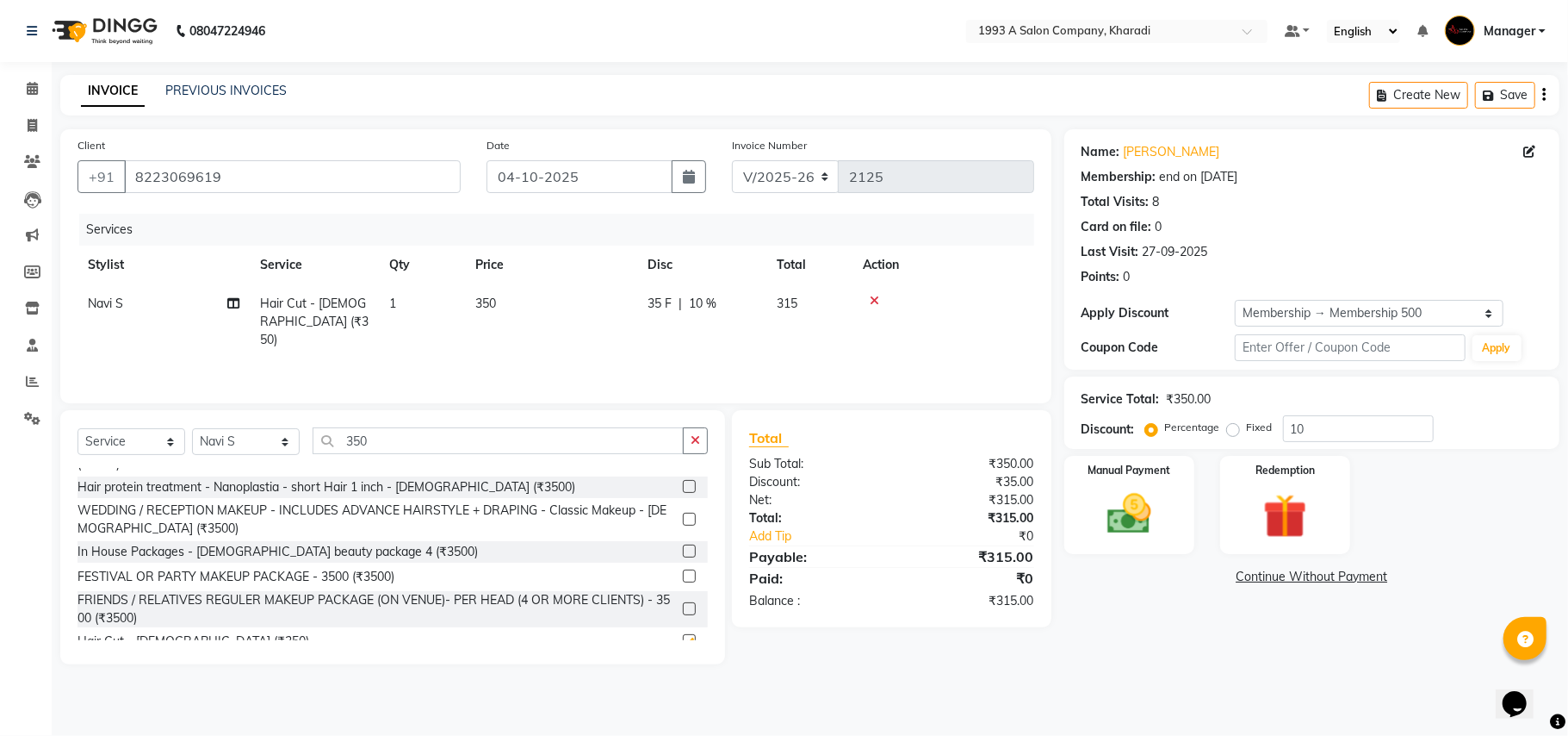
checkbox input "false"
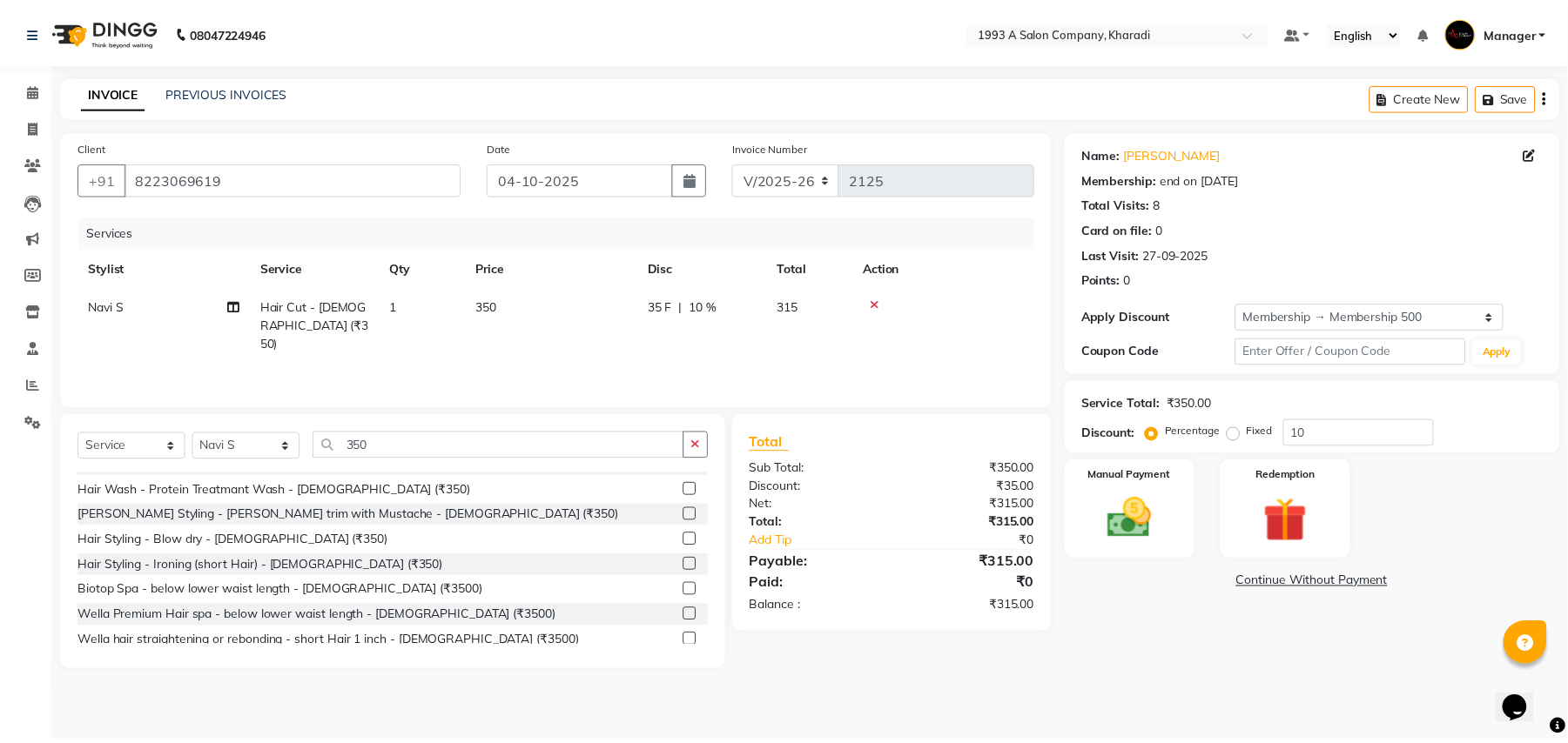
scroll to position [219, 0]
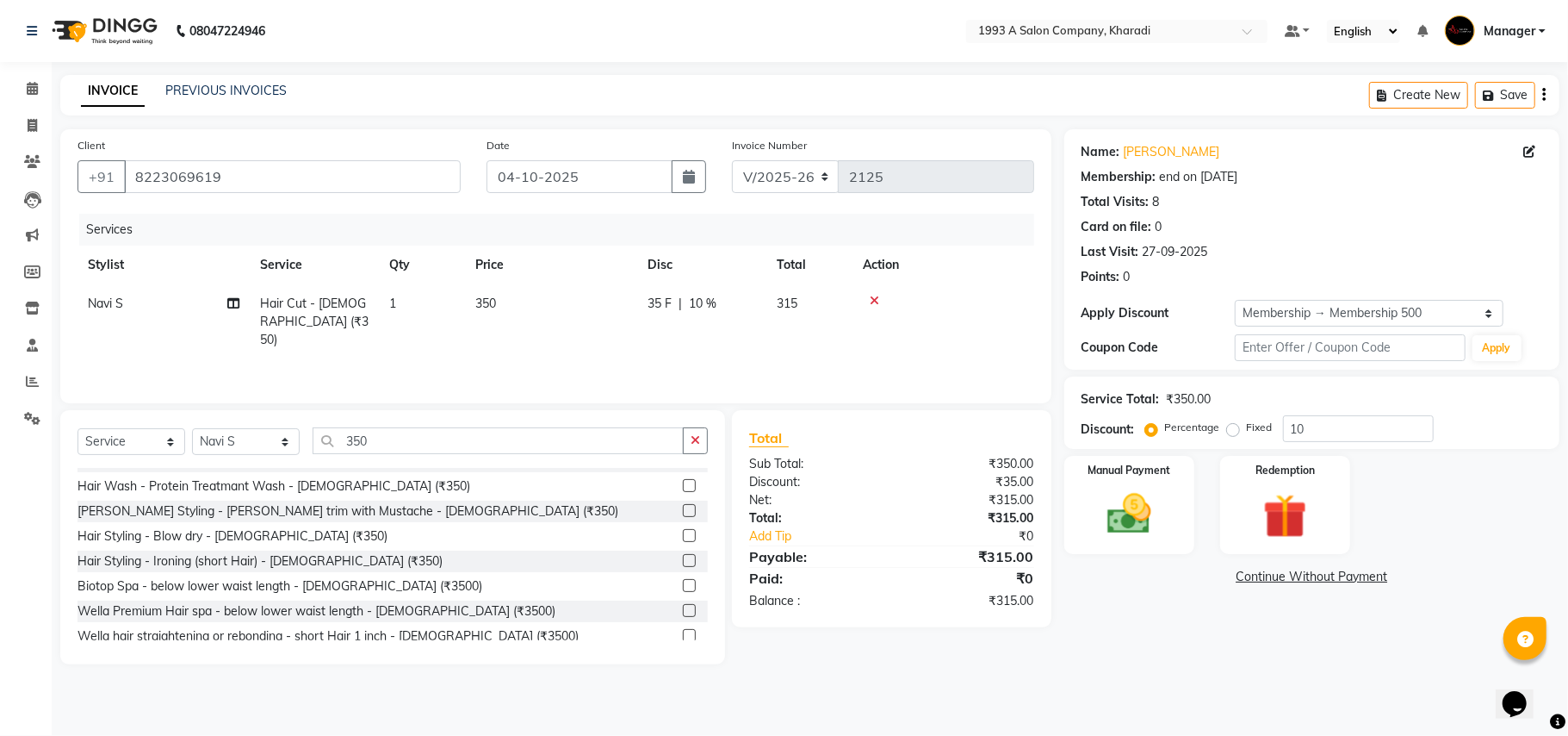
click at [683, 508] on label at bounding box center [689, 510] width 13 height 13
click at [683, 508] on input "checkbox" at bounding box center [688, 511] width 11 height 11
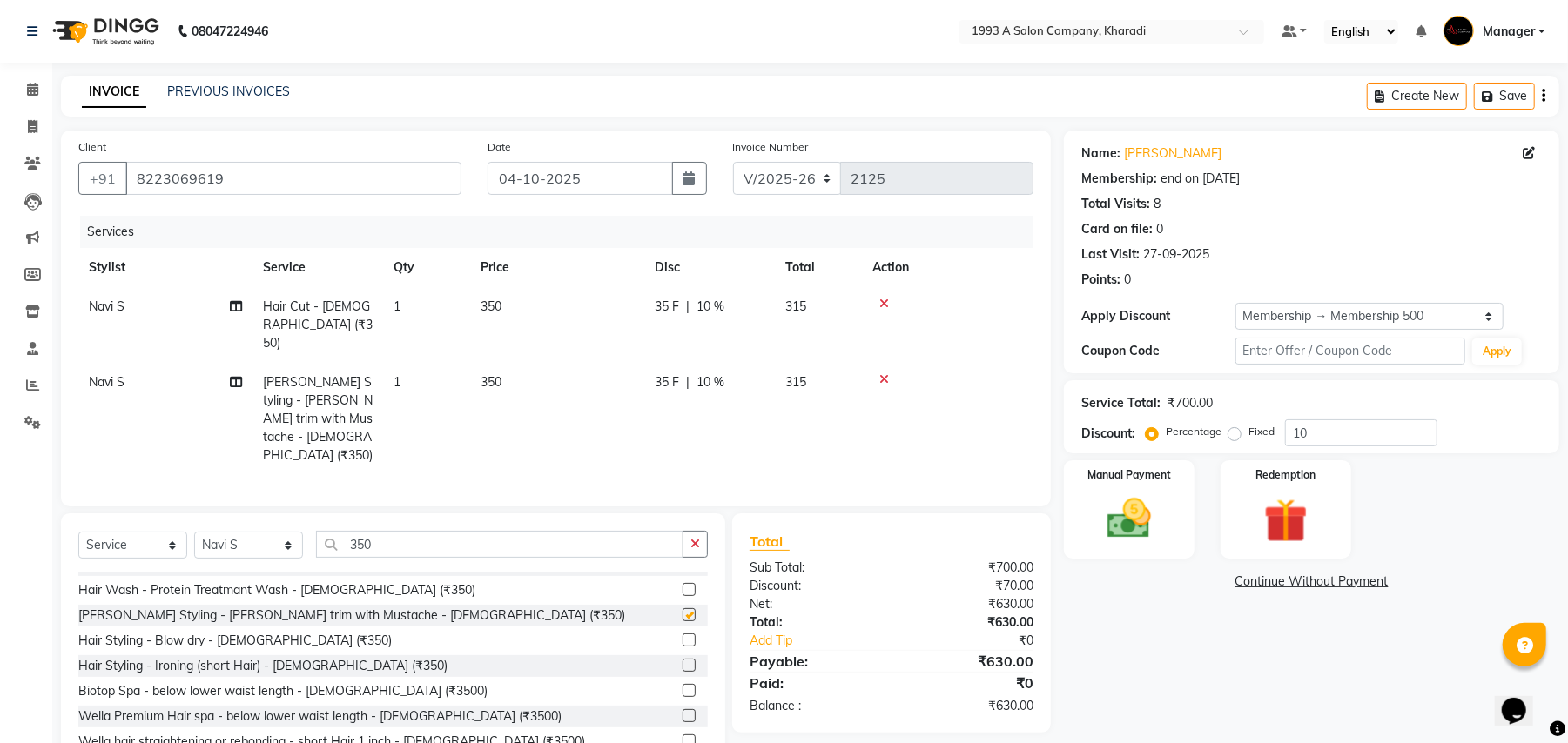
checkbox input "false"
click at [1129, 515] on img at bounding box center [1129, 519] width 75 height 53
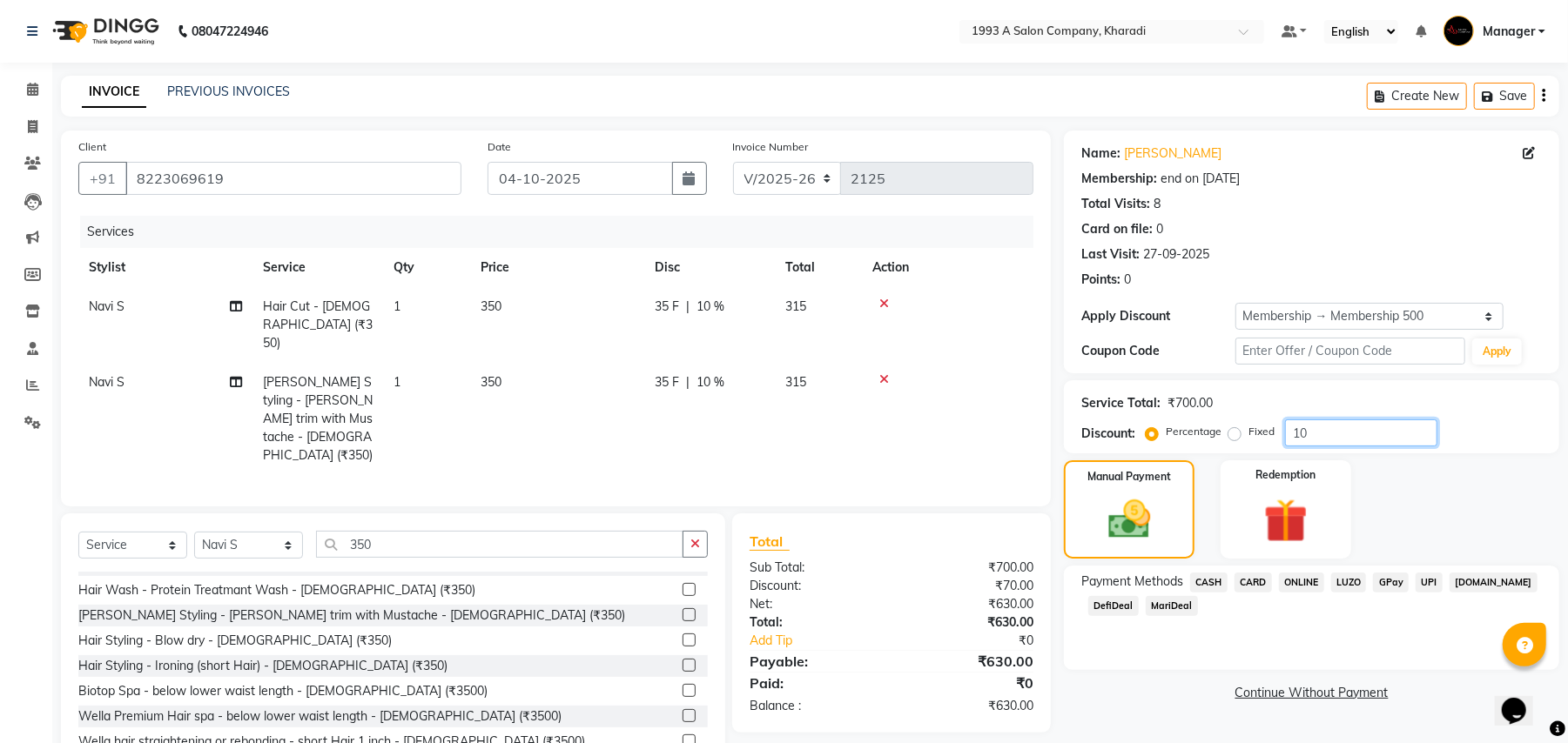
click at [1348, 439] on input "10" at bounding box center [1361, 432] width 152 height 27
type input "15"
click at [1116, 607] on span "DefiDeal" at bounding box center [1113, 606] width 51 height 20
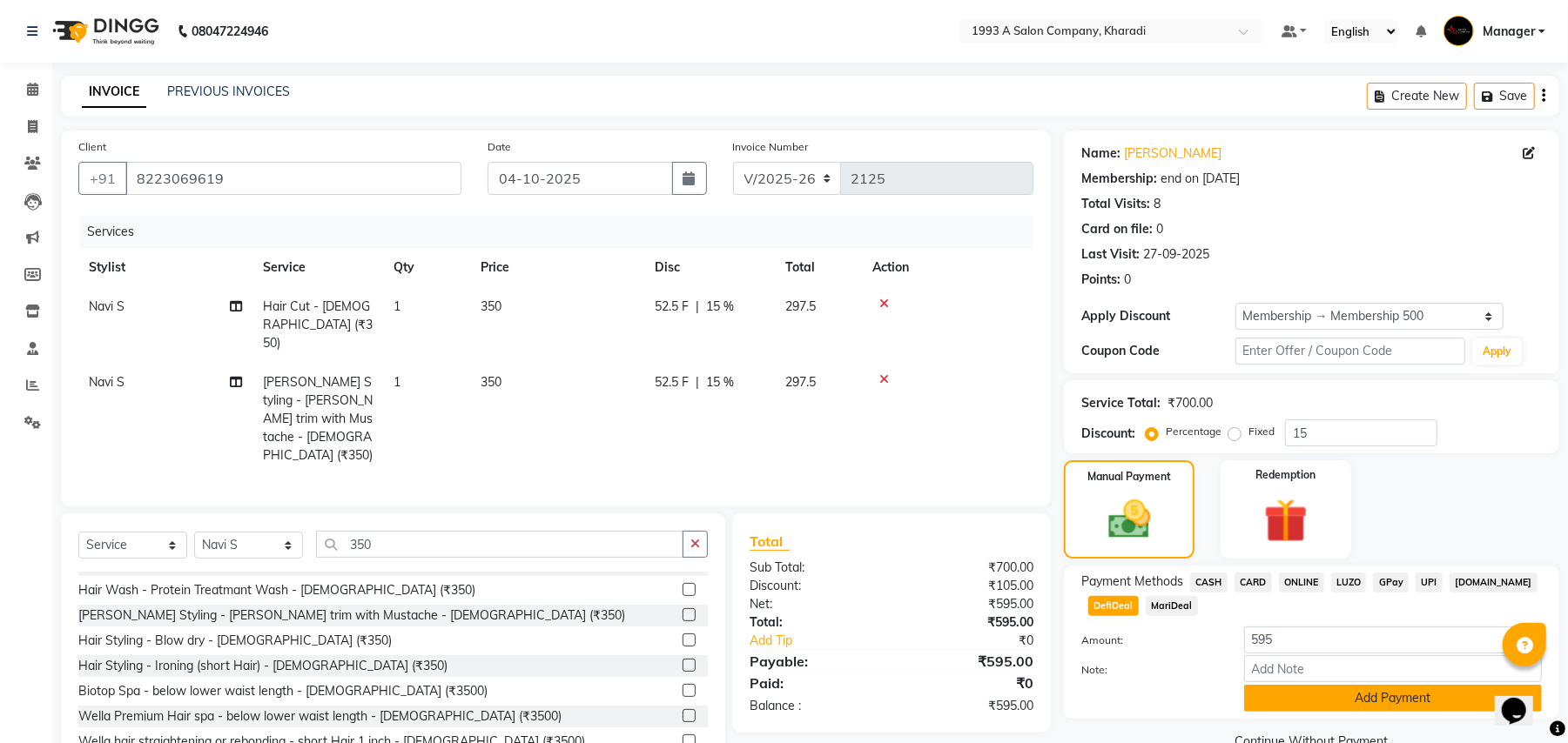
click at [1306, 701] on button "Add Payment" at bounding box center [1393, 698] width 297 height 27
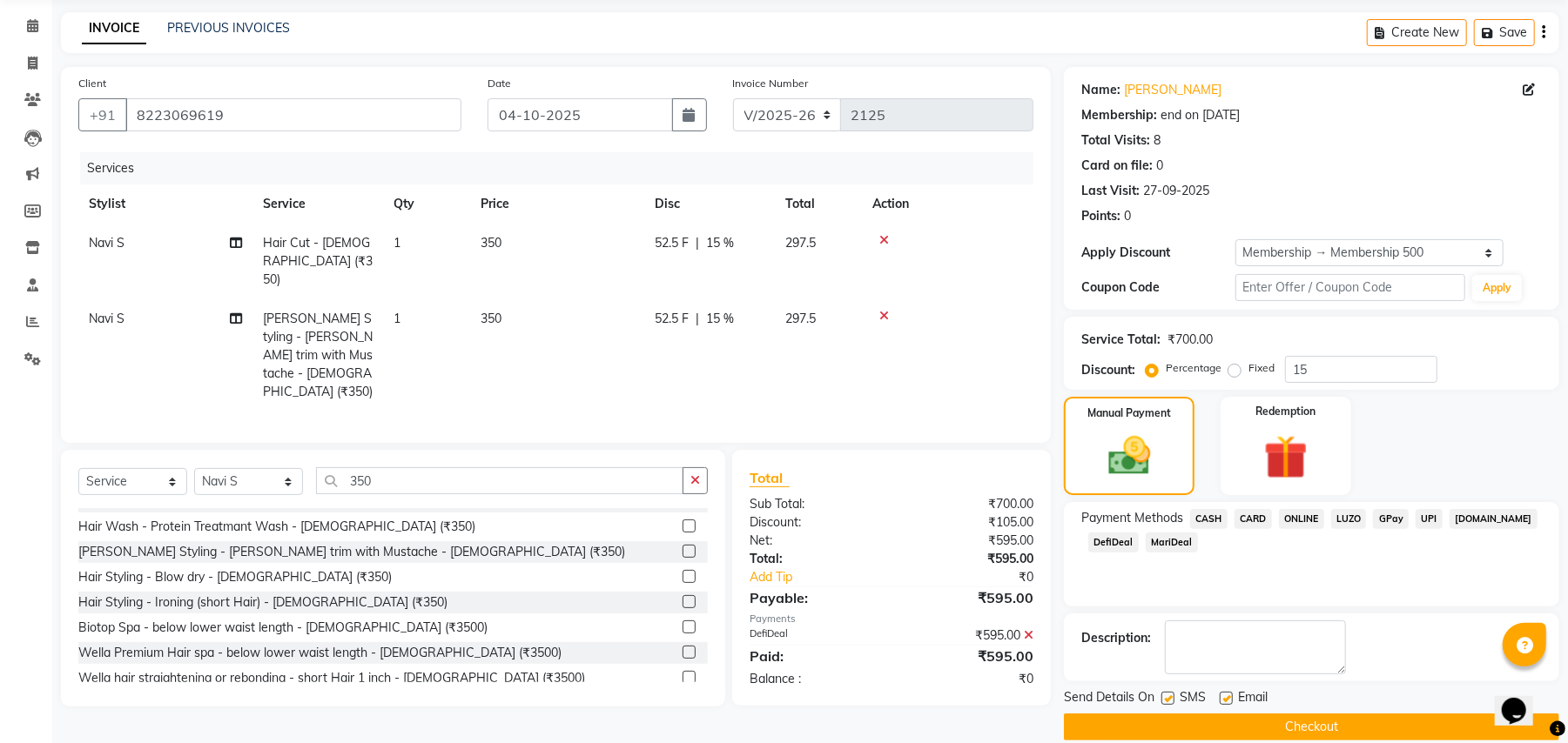
scroll to position [88, 0]
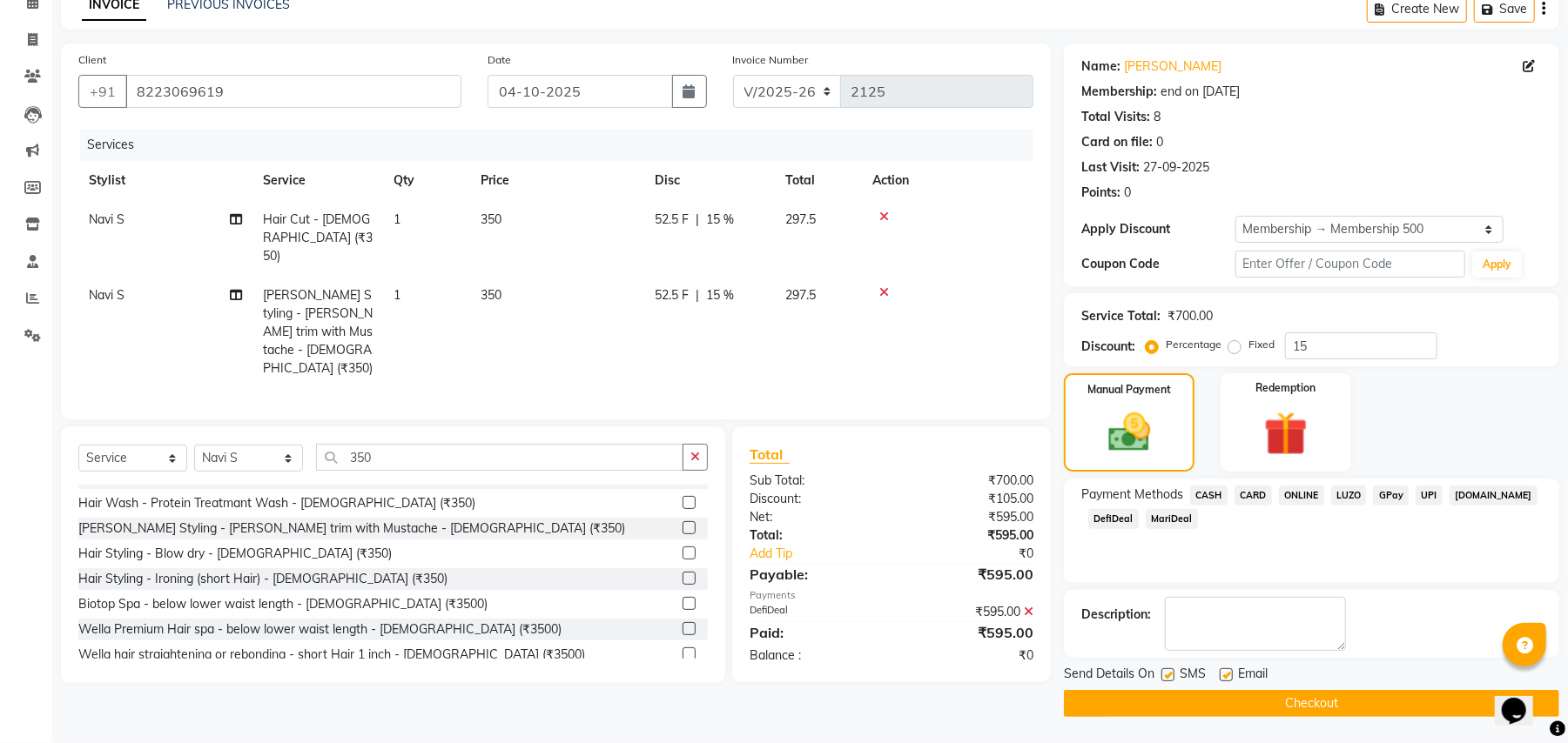
click at [1272, 704] on button "Checkout" at bounding box center [1312, 703] width 495 height 27
